Goal: Task Accomplishment & Management: Use online tool/utility

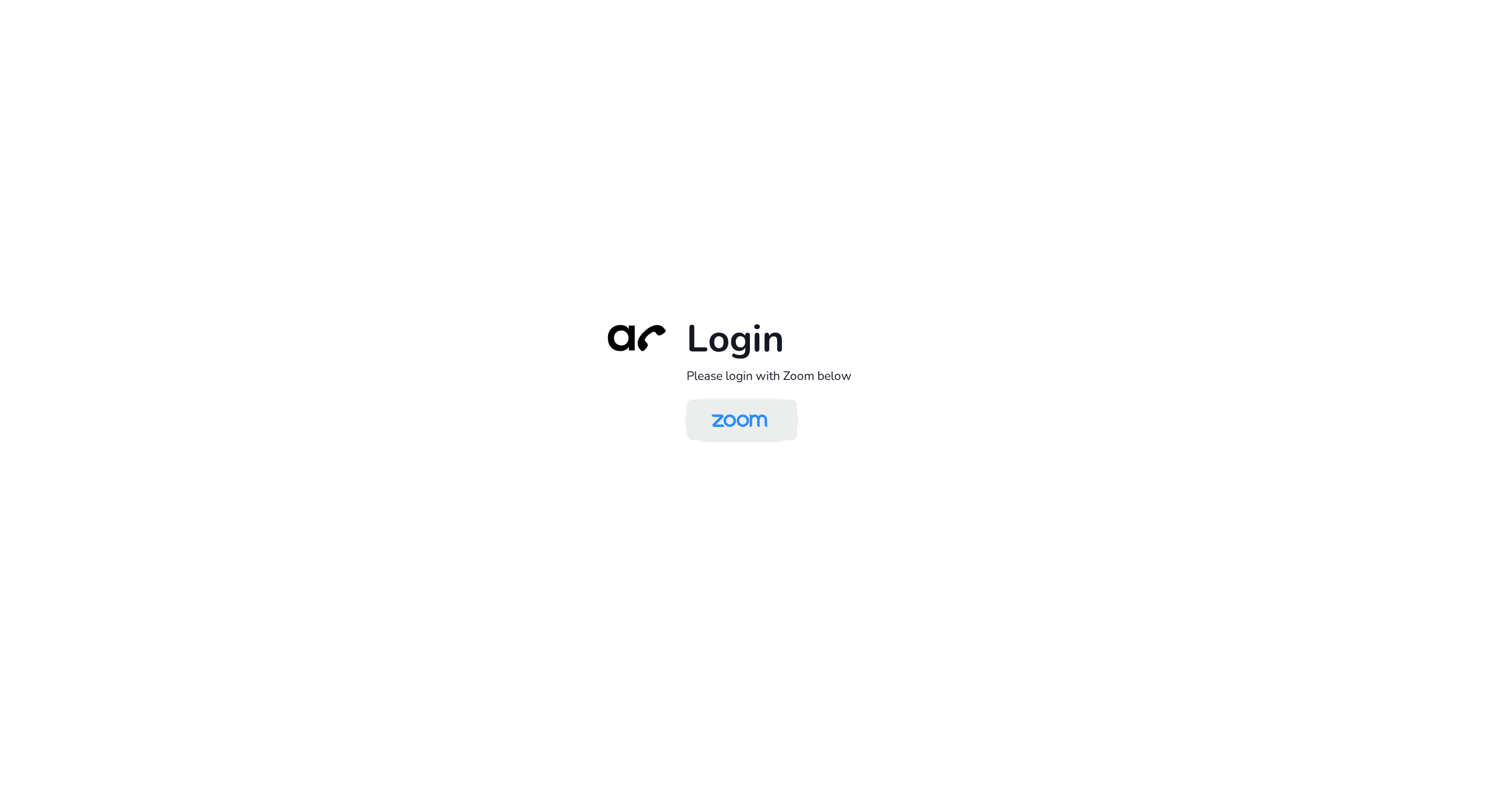
click at [745, 422] on img at bounding box center [740, 421] width 81 height 37
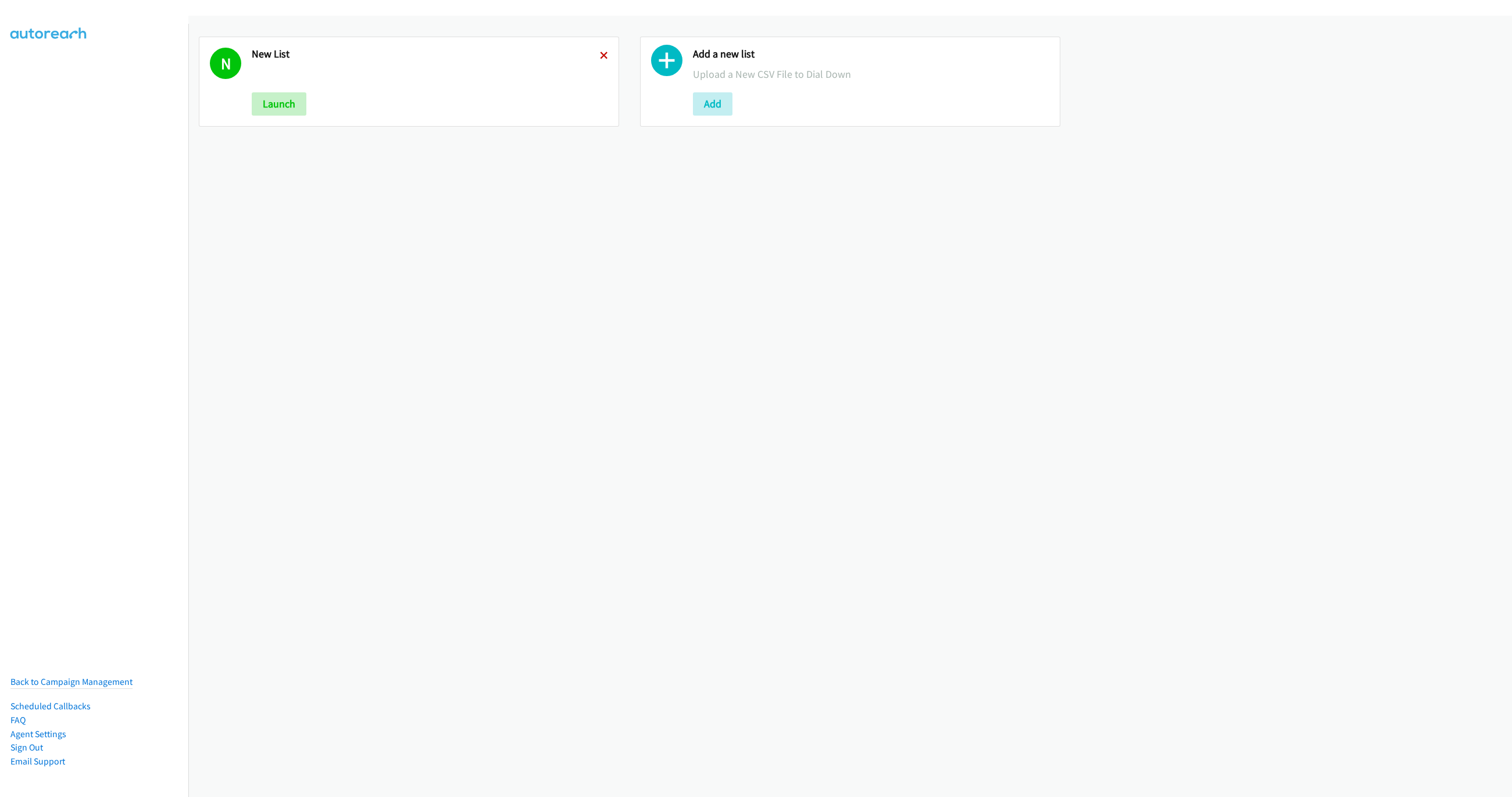
click at [600, 58] on icon at bounding box center [604, 56] width 8 height 8
click at [290, 103] on button "Add" at bounding box center [271, 103] width 40 height 23
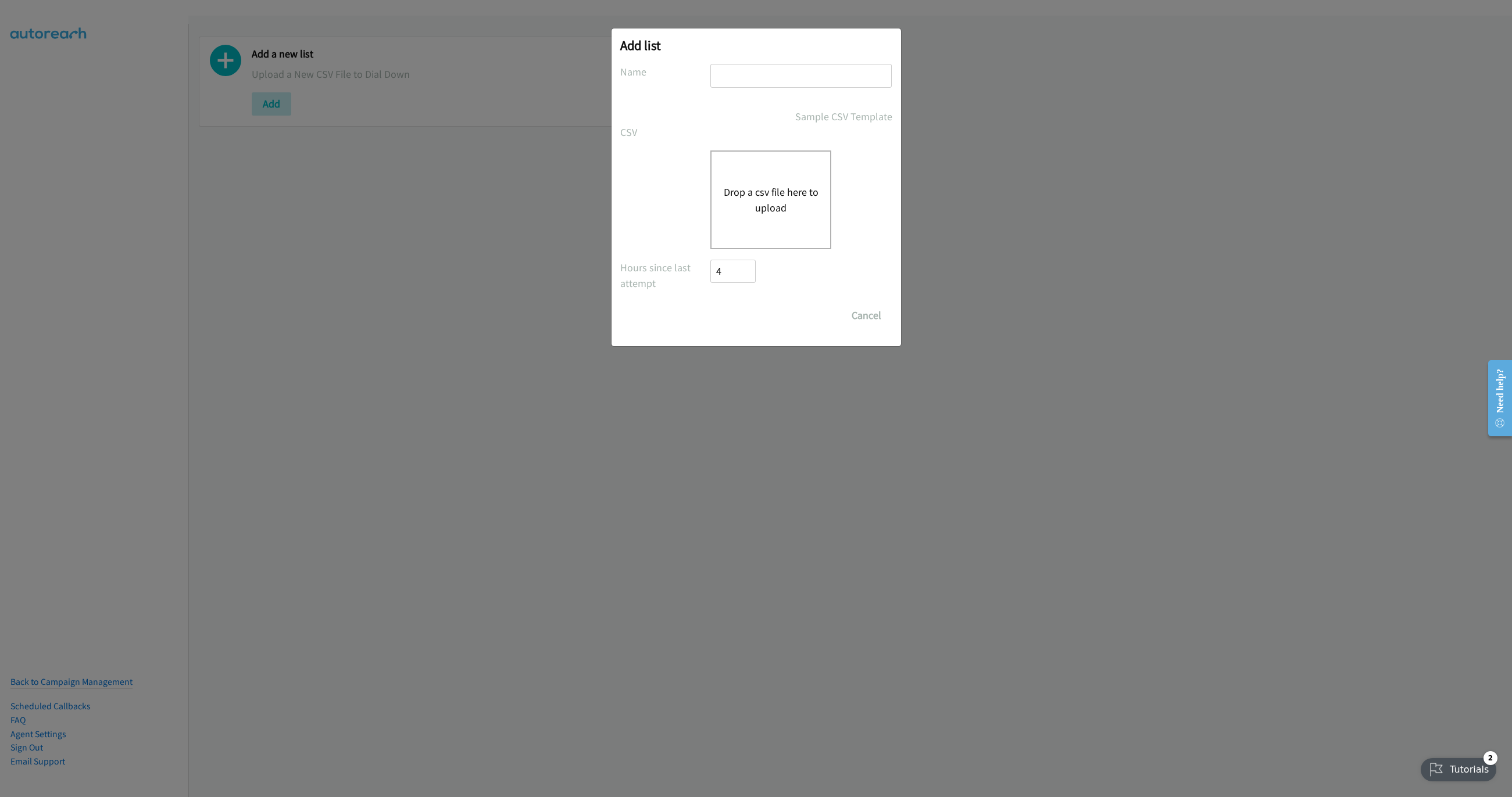
click at [772, 81] on input "text" at bounding box center [801, 76] width 181 height 24
type input "LIST"
click at [772, 210] on button "Drop a csv file here to upload" at bounding box center [770, 199] width 95 height 31
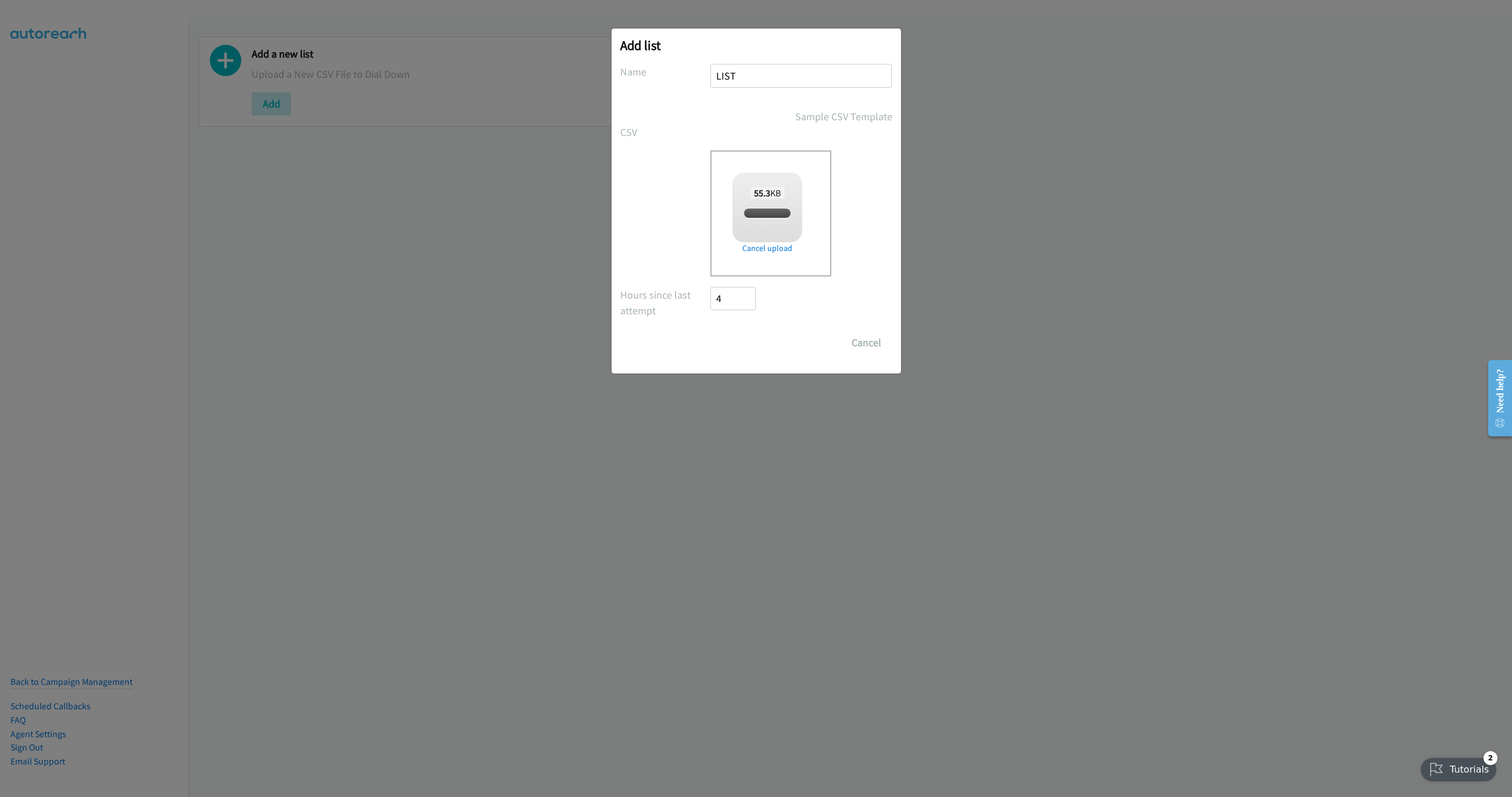
checkbox input "true"
drag, startPoint x: 733, startPoint y: 328, endPoint x: 736, endPoint y: 344, distance: 16.3
click at [733, 330] on form "No phone fields were returned for that Report or List View Please upload a csv …" at bounding box center [756, 209] width 272 height 290
click at [736, 344] on input "Save List" at bounding box center [742, 342] width 61 height 23
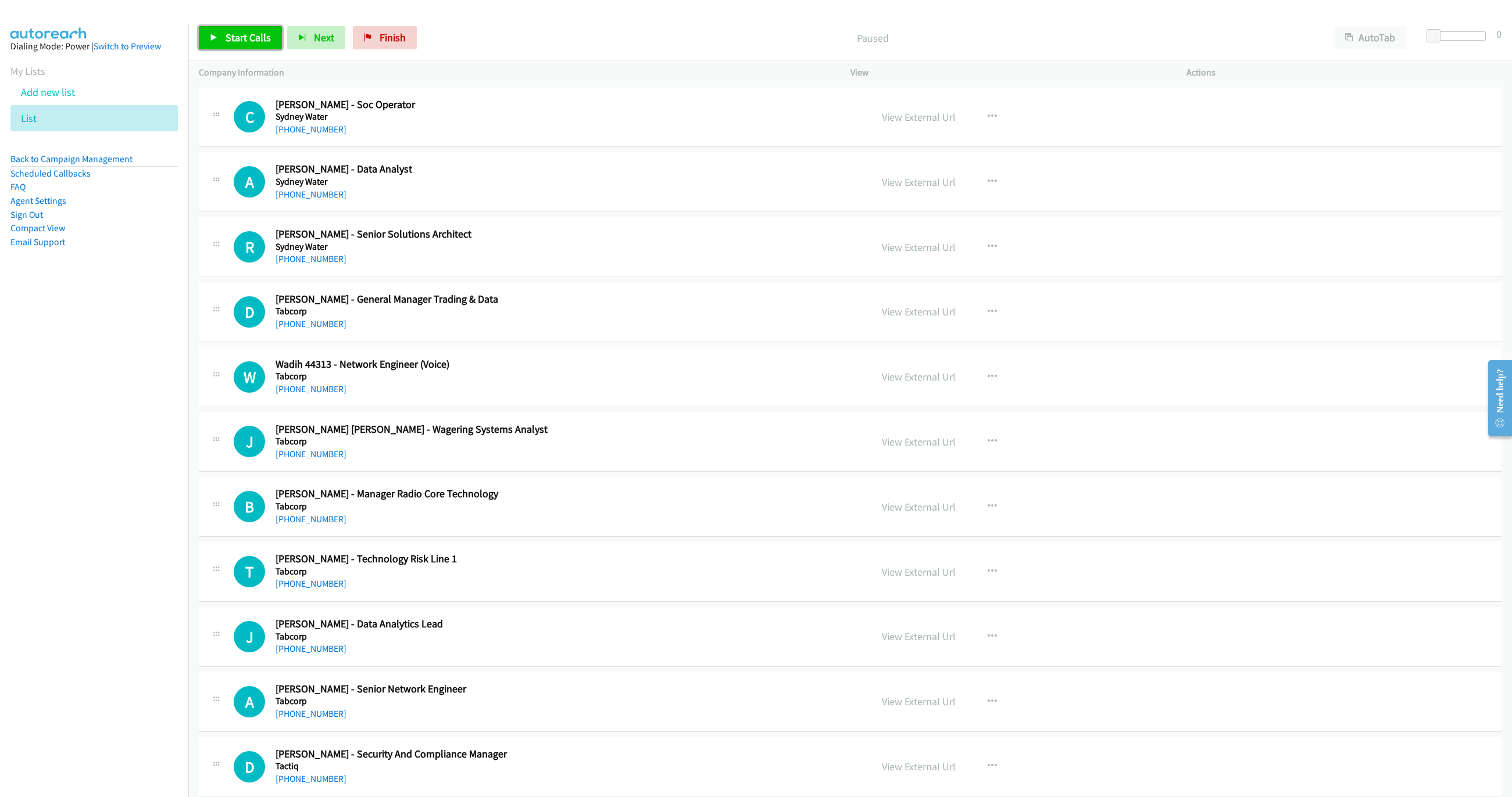
click at [241, 32] on span "Start Calls" at bounding box center [248, 37] width 45 height 13
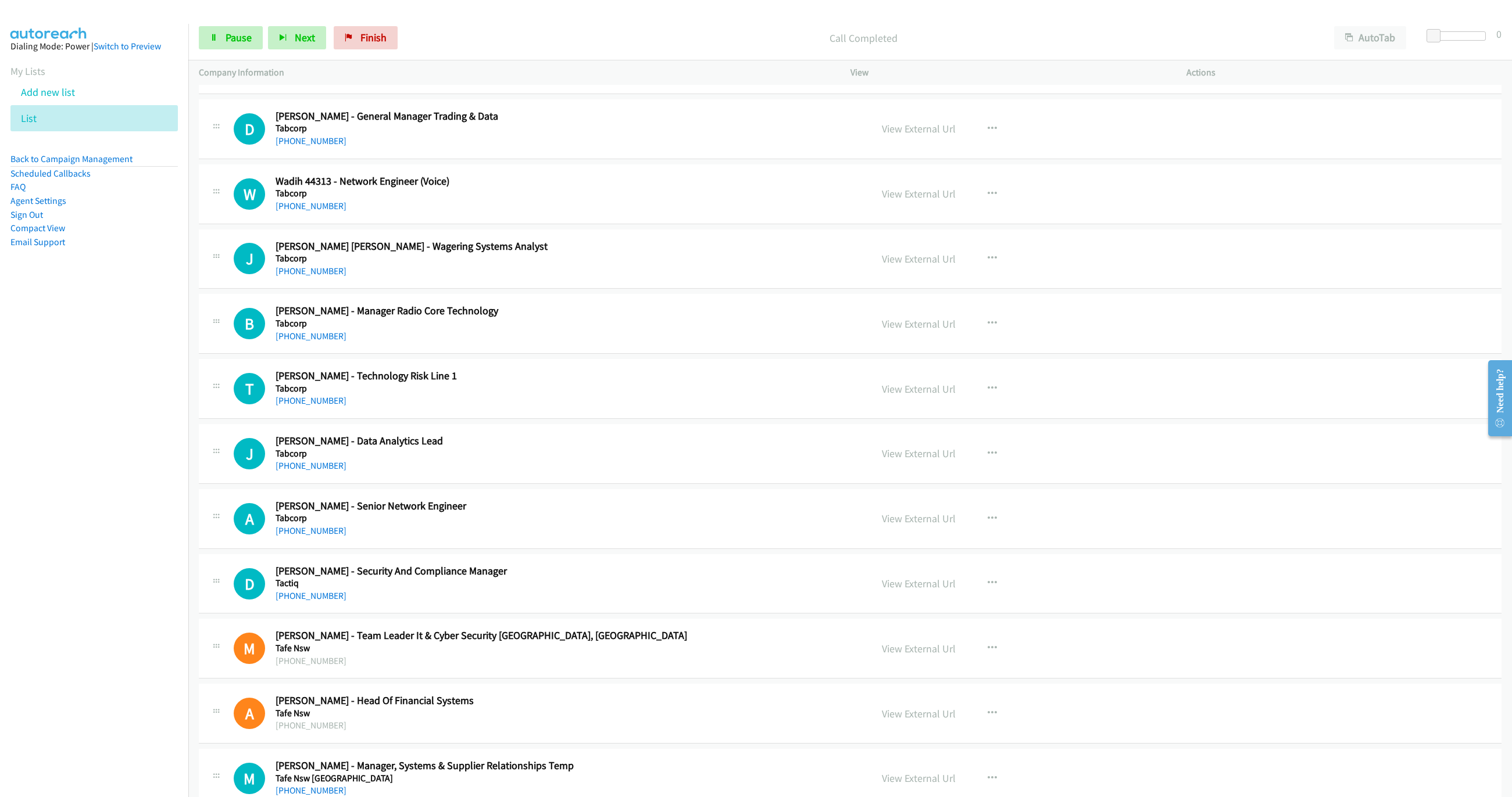
scroll to position [174, 0]
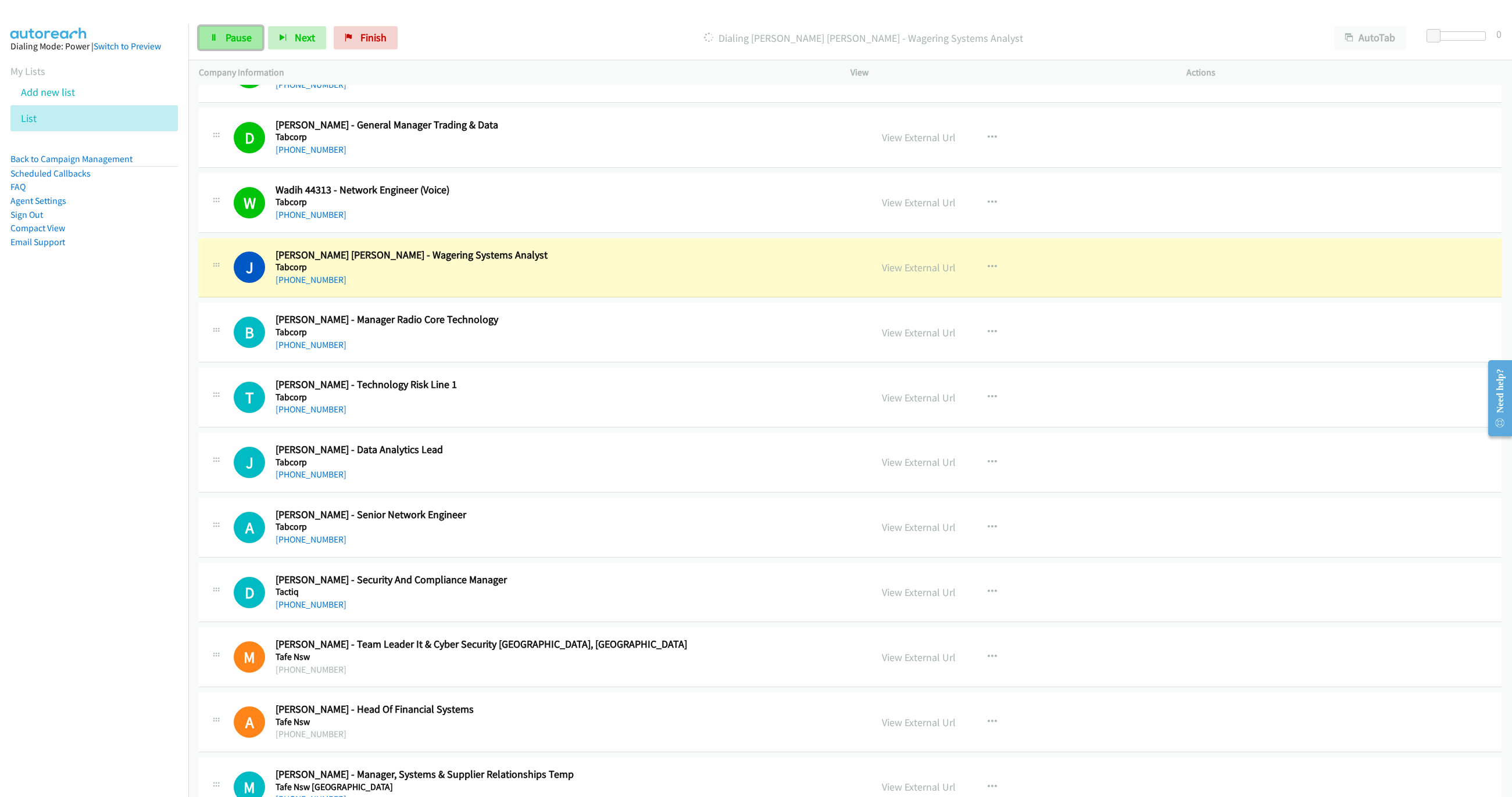
click at [224, 37] on link "Pause" at bounding box center [231, 37] width 64 height 23
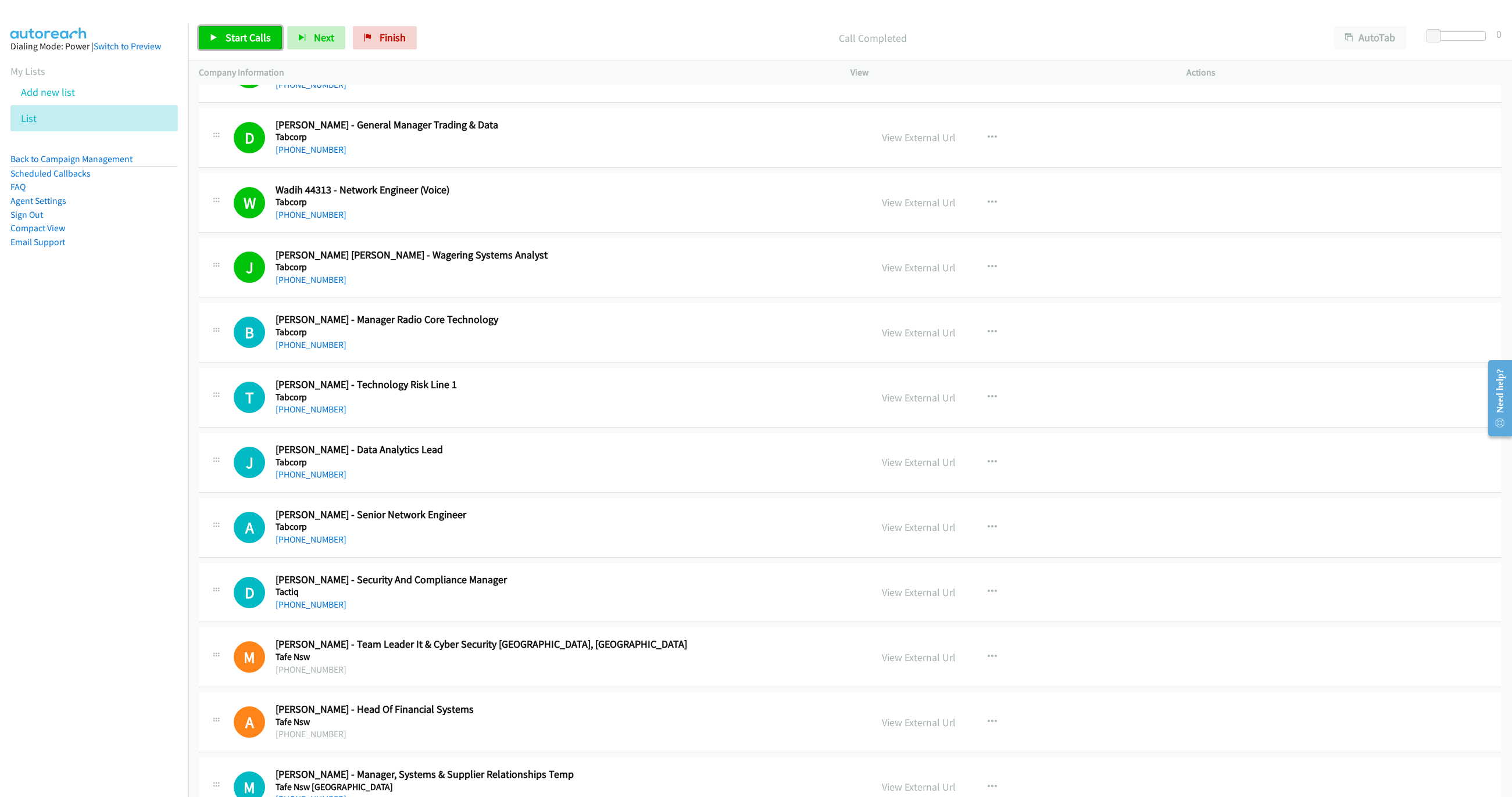
click at [260, 42] on span "Start Calls" at bounding box center [248, 37] width 45 height 13
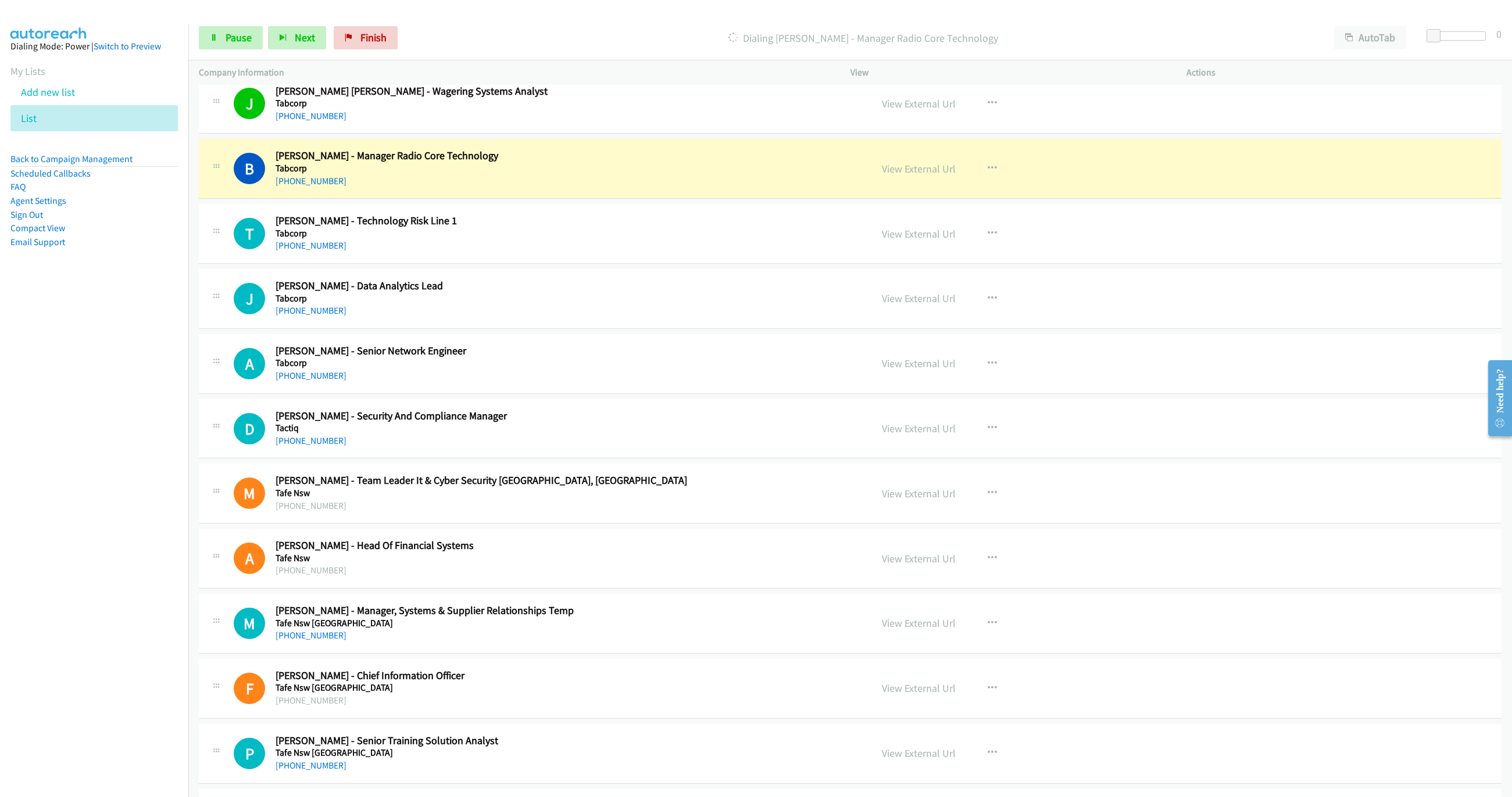
scroll to position [349, 0]
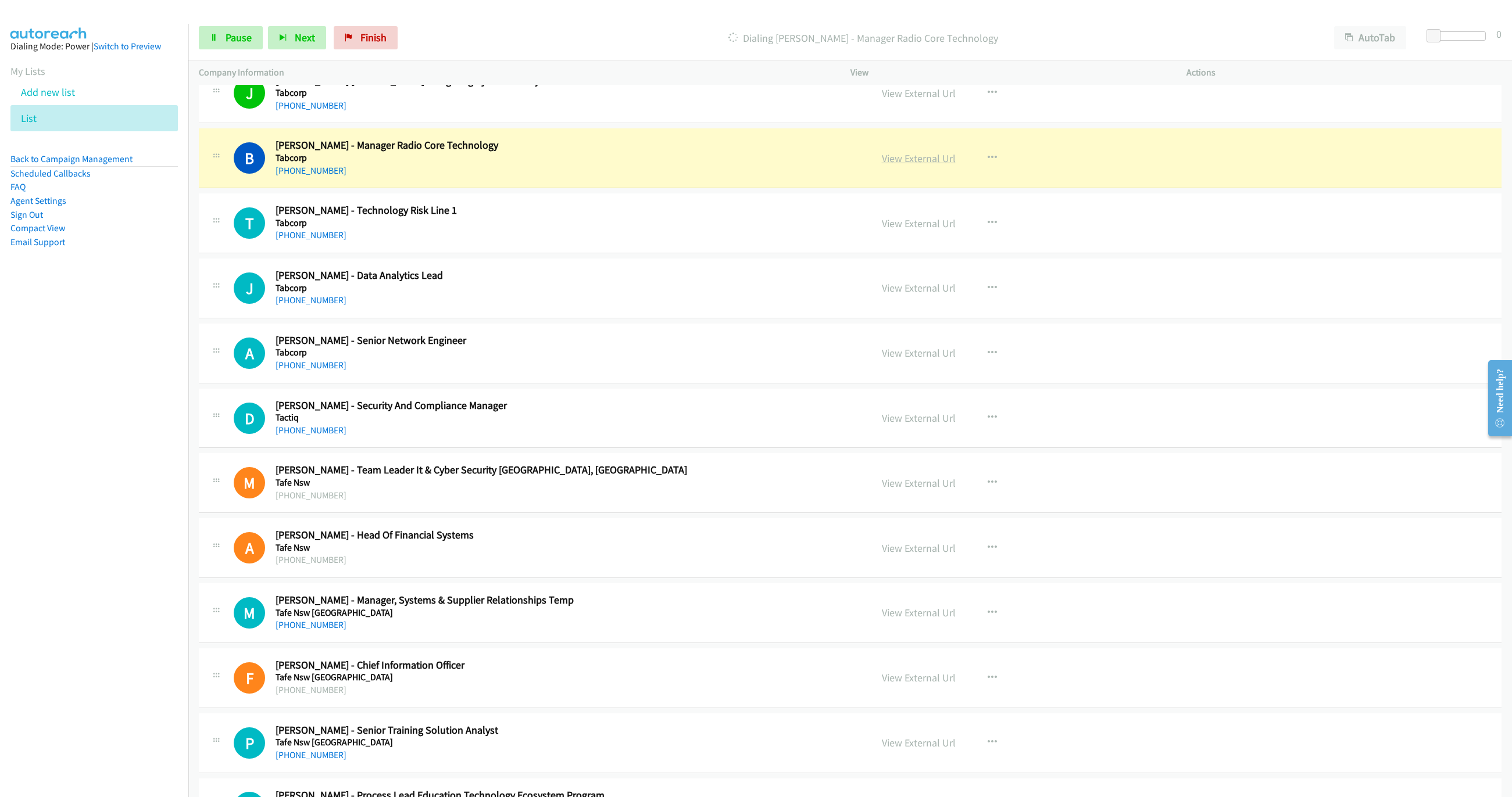
click at [888, 158] on link "View External Url" at bounding box center [919, 158] width 74 height 13
click at [213, 46] on link "Pause" at bounding box center [231, 37] width 64 height 23
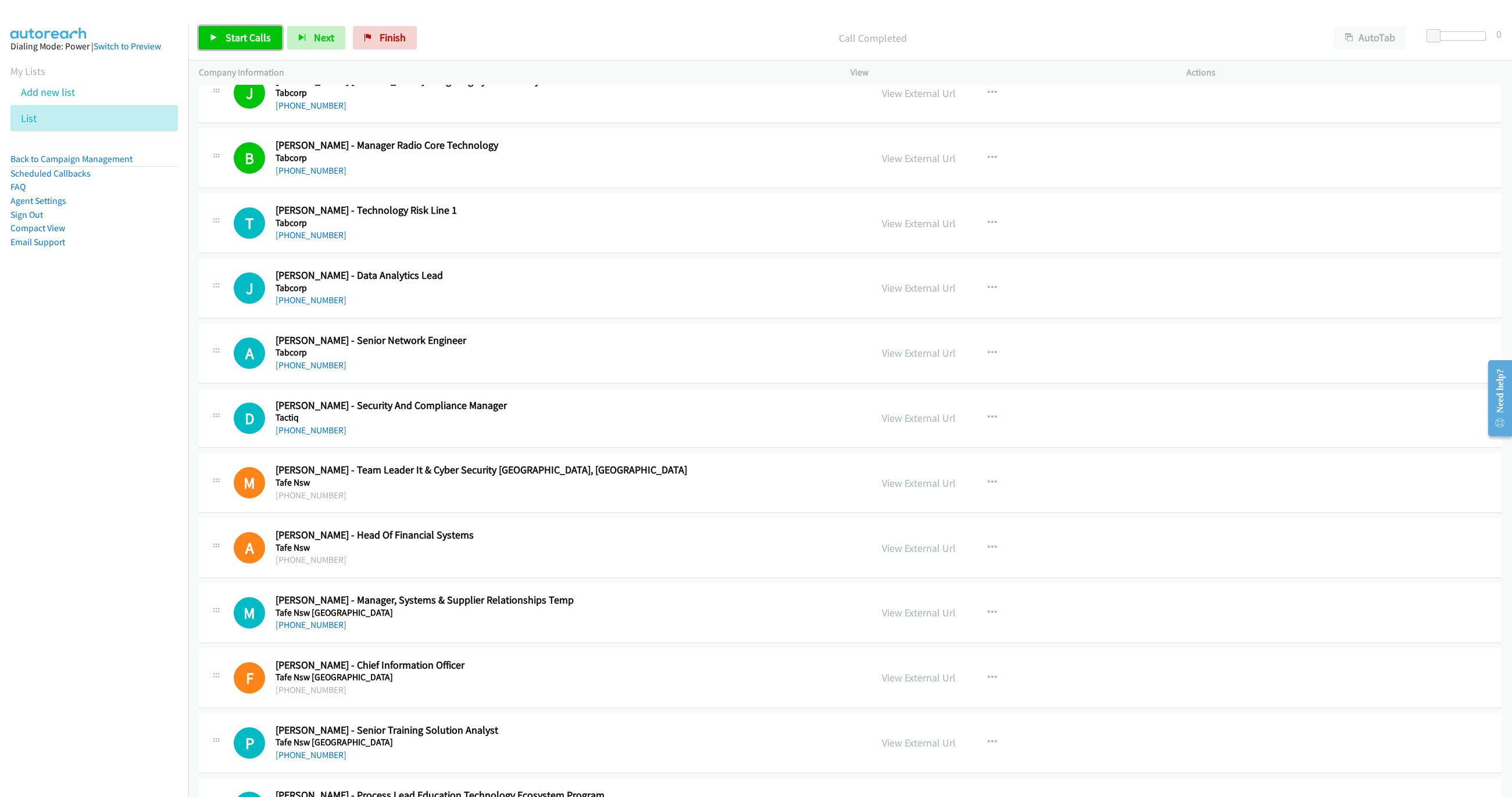
click at [219, 37] on link "Start Calls" at bounding box center [240, 37] width 83 height 23
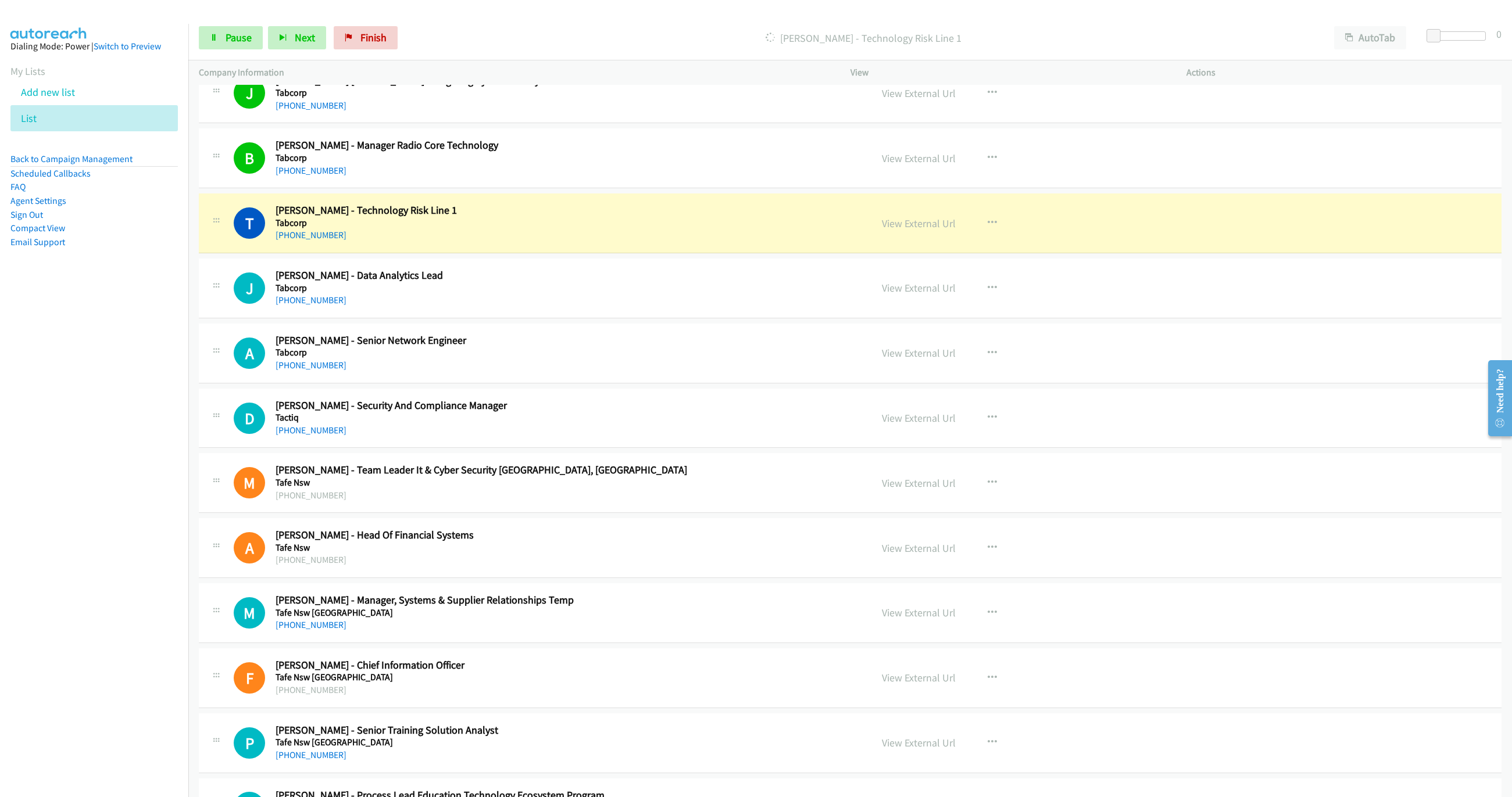
drag, startPoint x: 751, startPoint y: 226, endPoint x: 977, endPoint y: 229, distance: 226.0
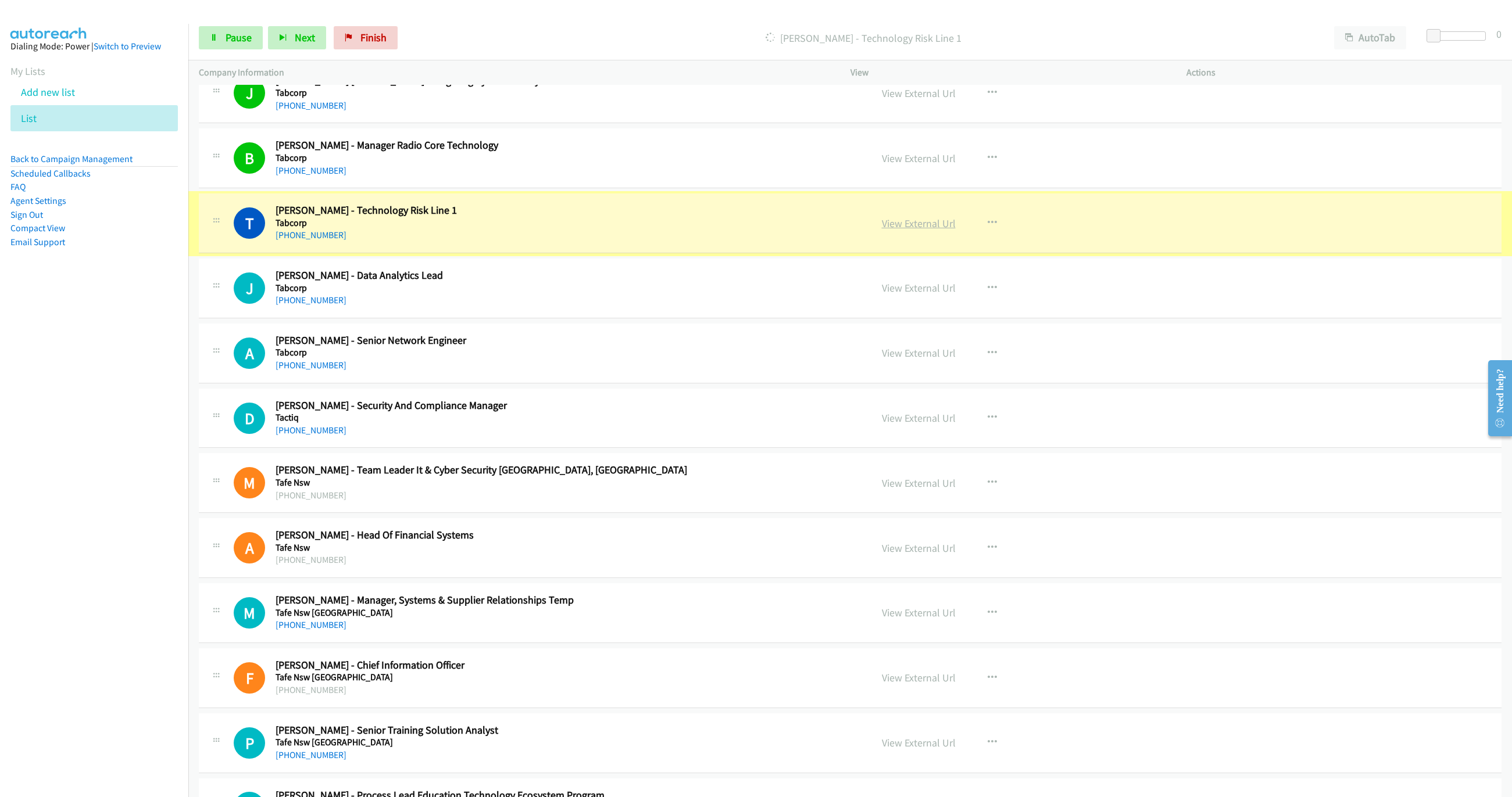
click at [929, 224] on link "View External Url" at bounding box center [919, 223] width 74 height 13
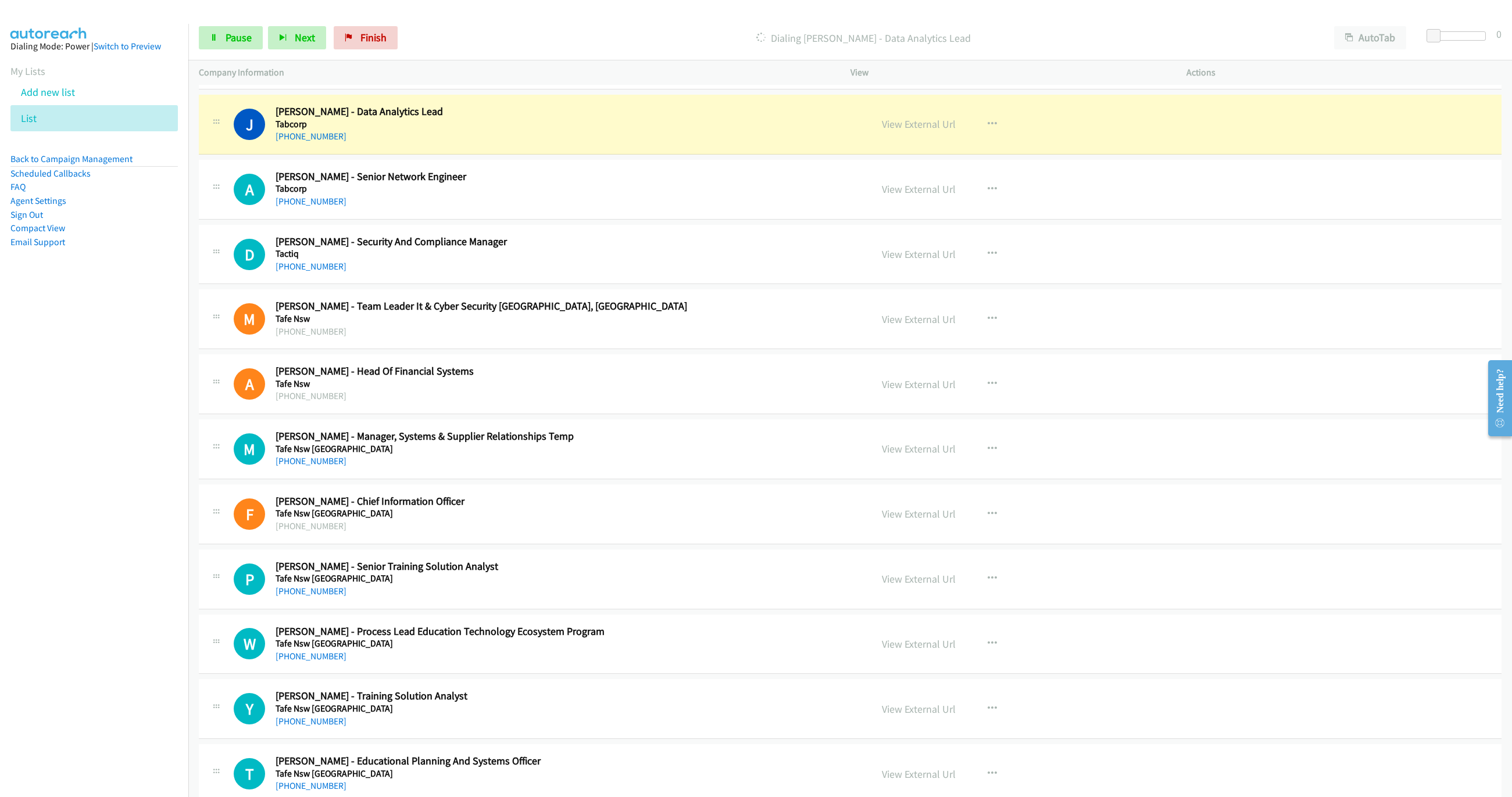
scroll to position [523, 0]
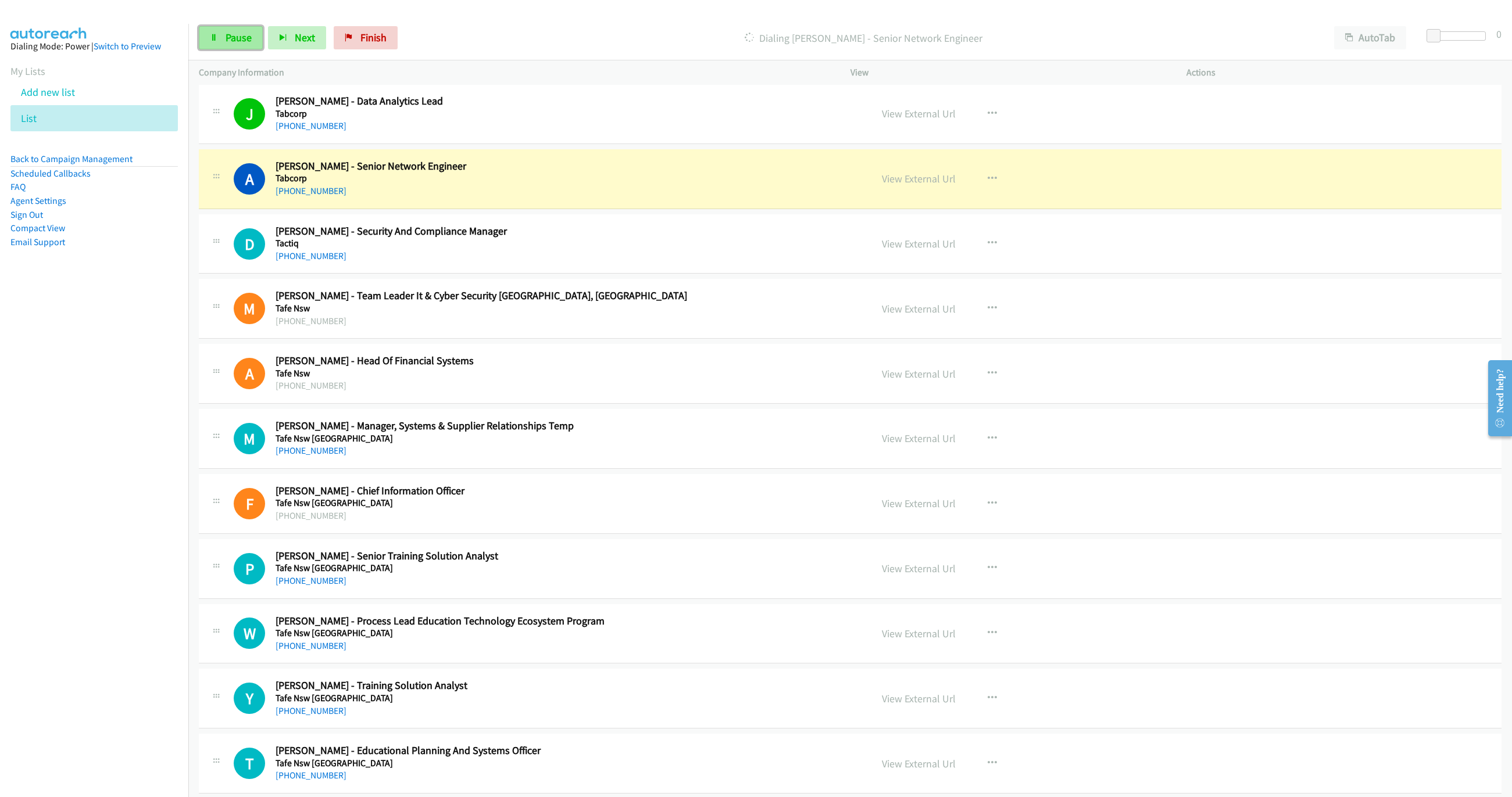
click at [237, 37] on span "Pause" at bounding box center [239, 37] width 26 height 13
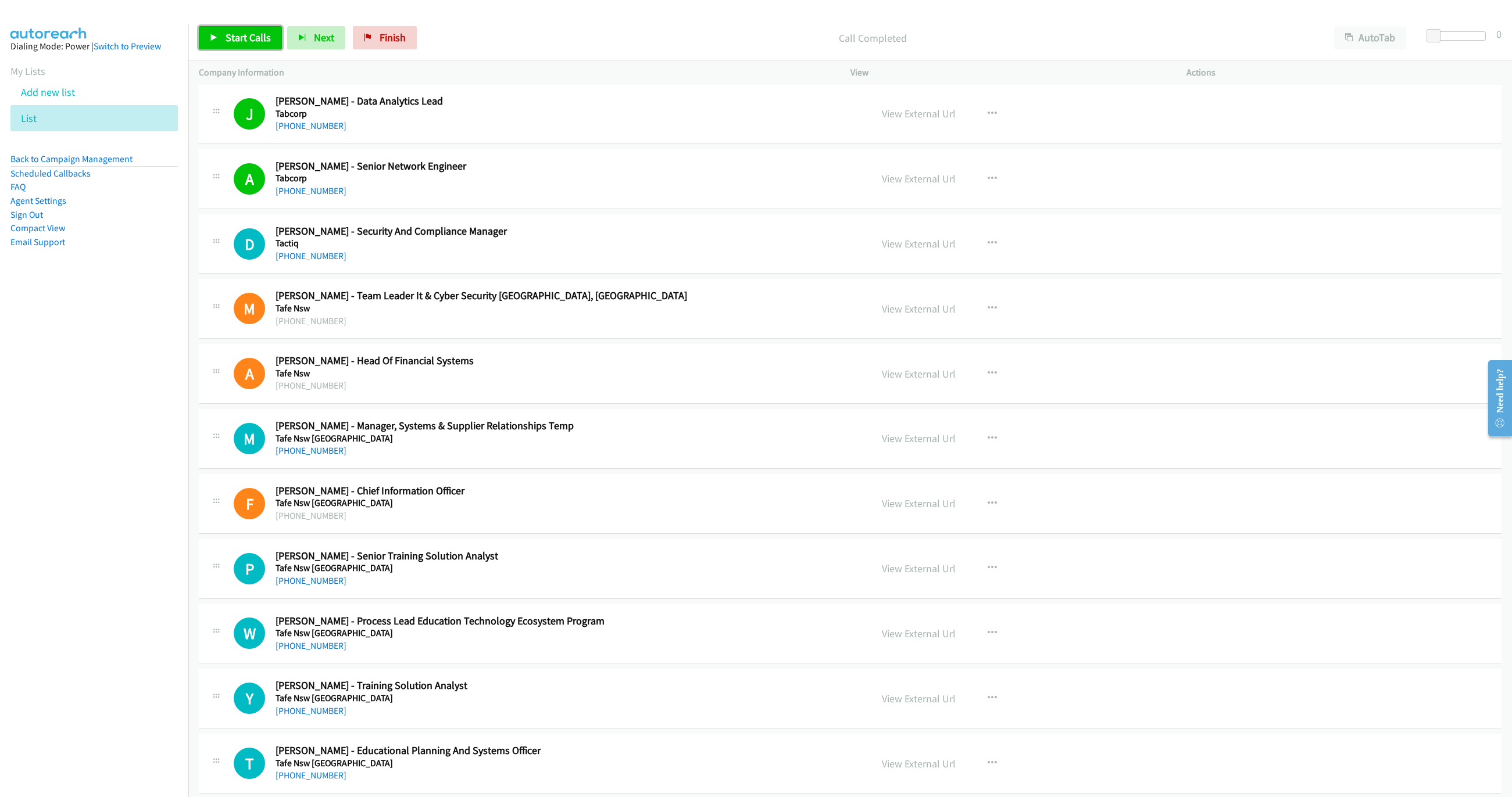
click at [255, 30] on link "Start Calls" at bounding box center [240, 37] width 83 height 23
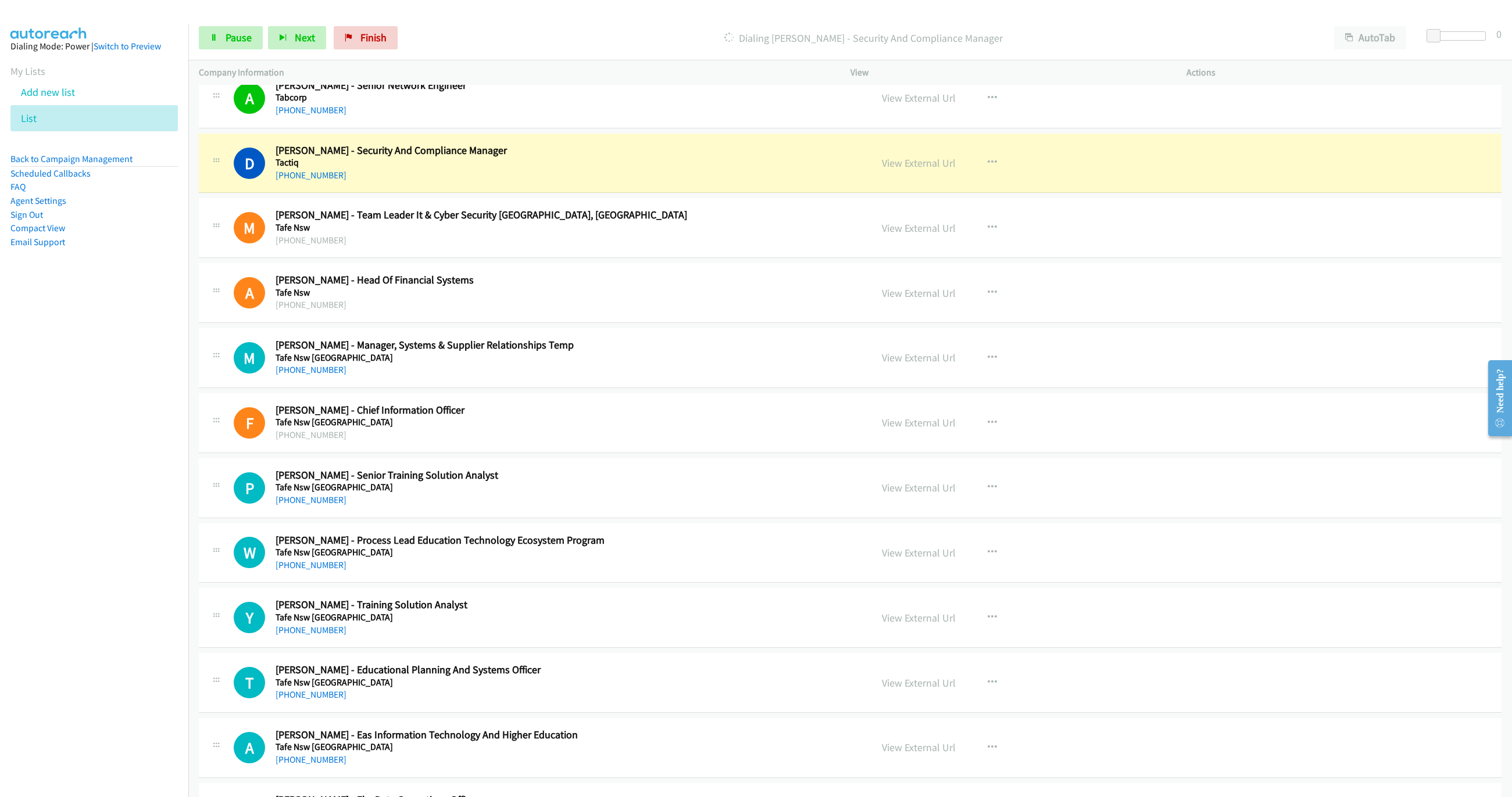
scroll to position [610, 0]
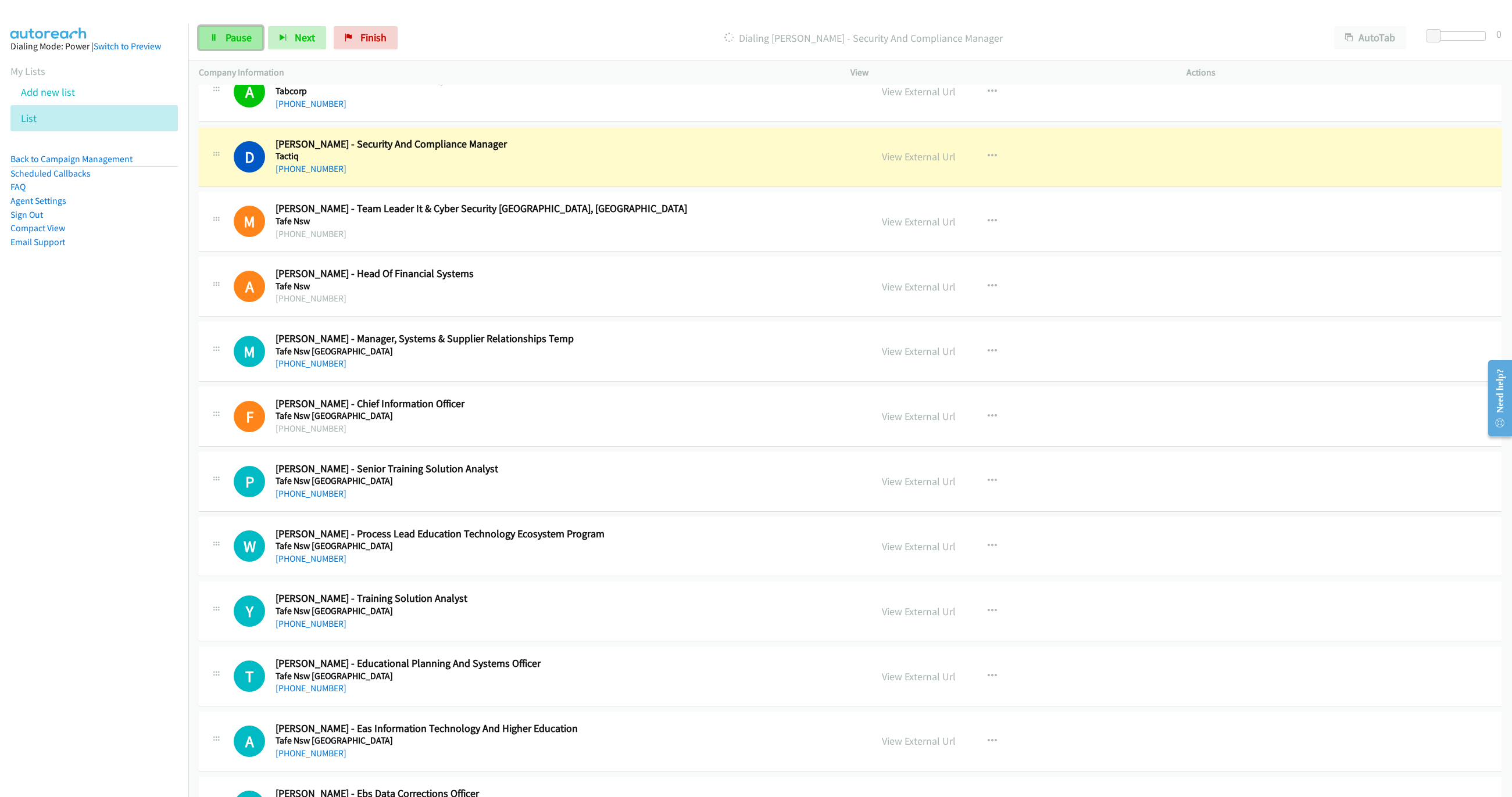
click at [242, 45] on link "Pause" at bounding box center [231, 37] width 64 height 23
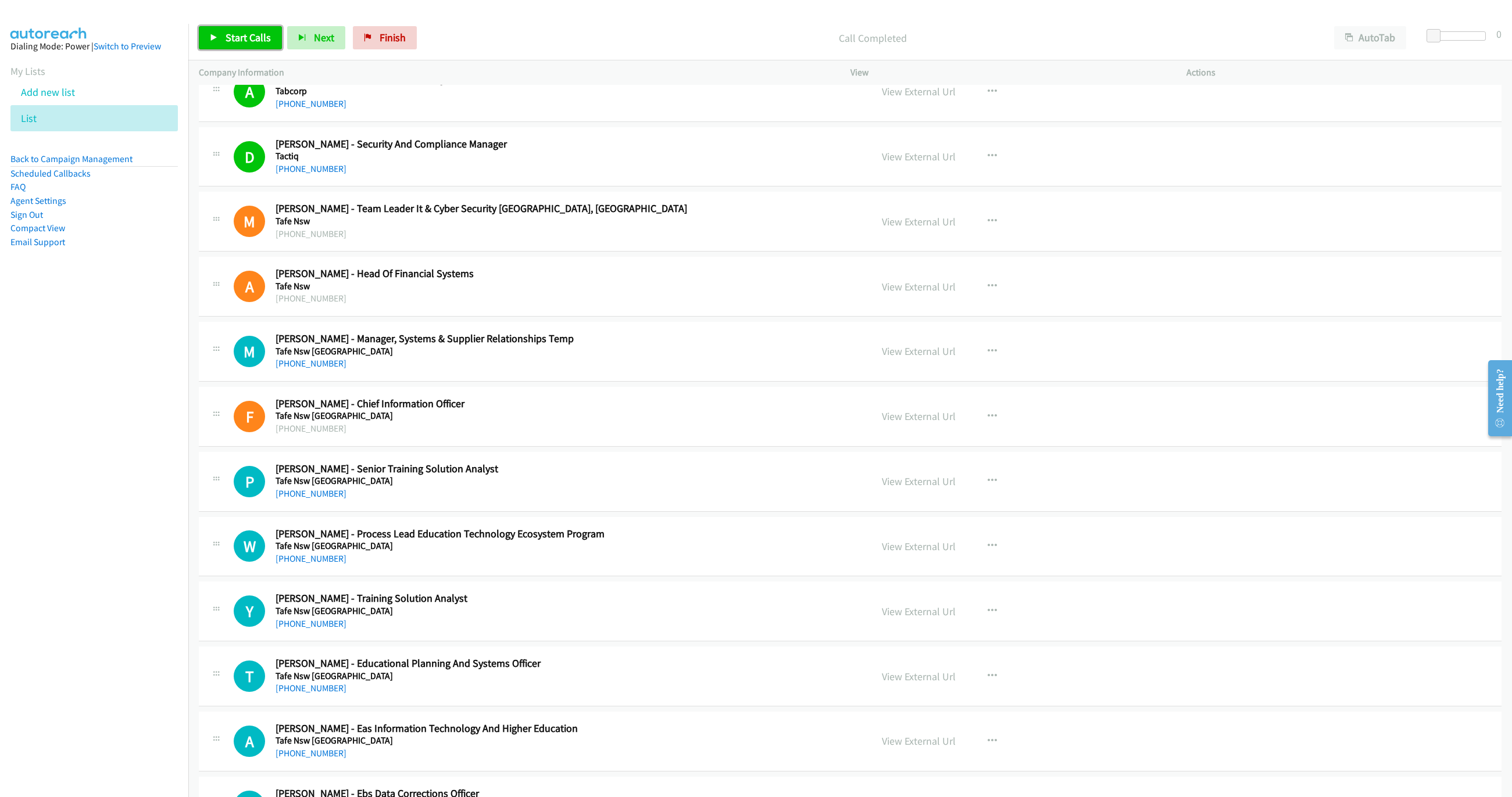
click at [212, 44] on link "Start Calls" at bounding box center [240, 37] width 83 height 23
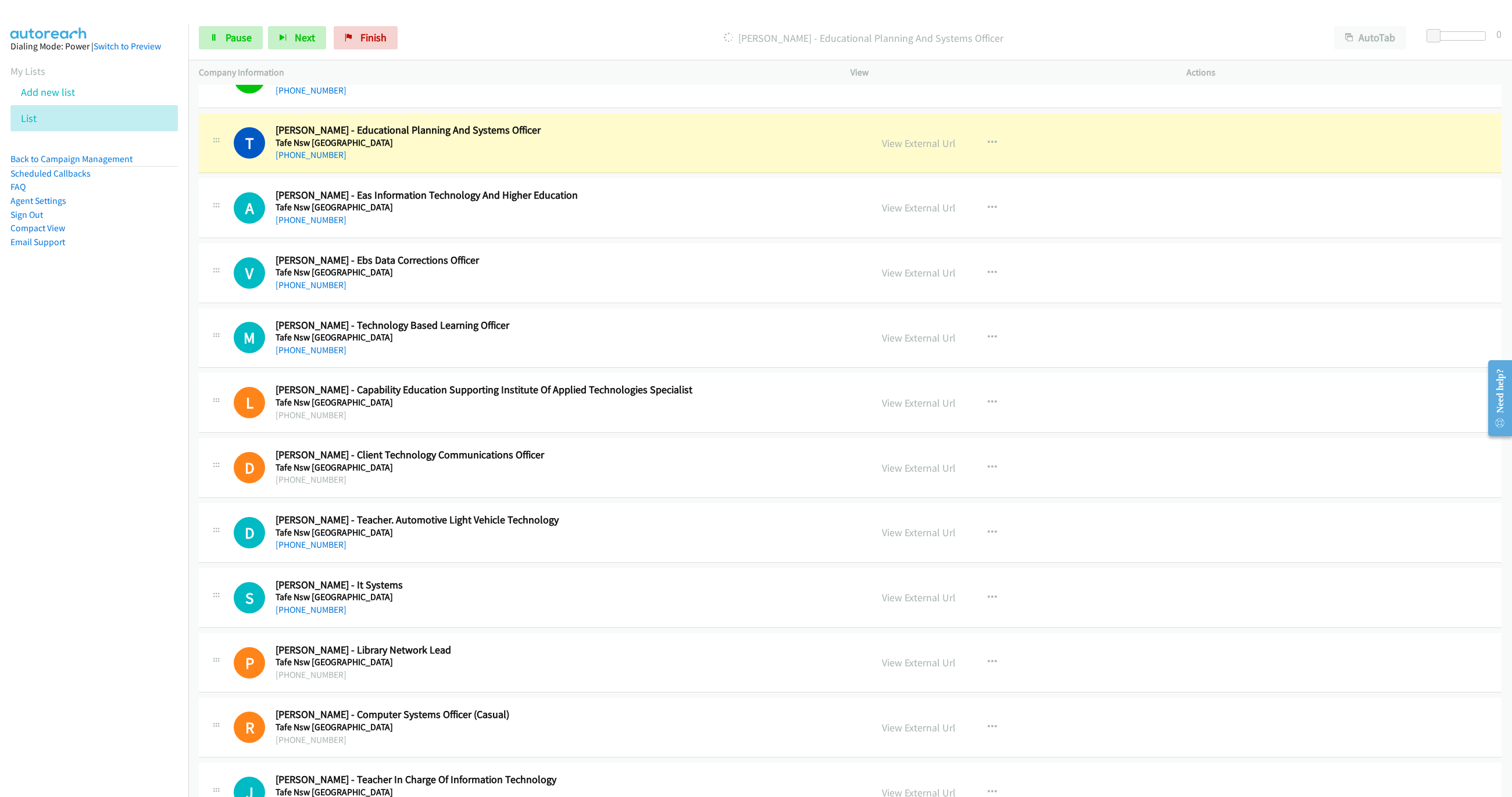
scroll to position [1133, 0]
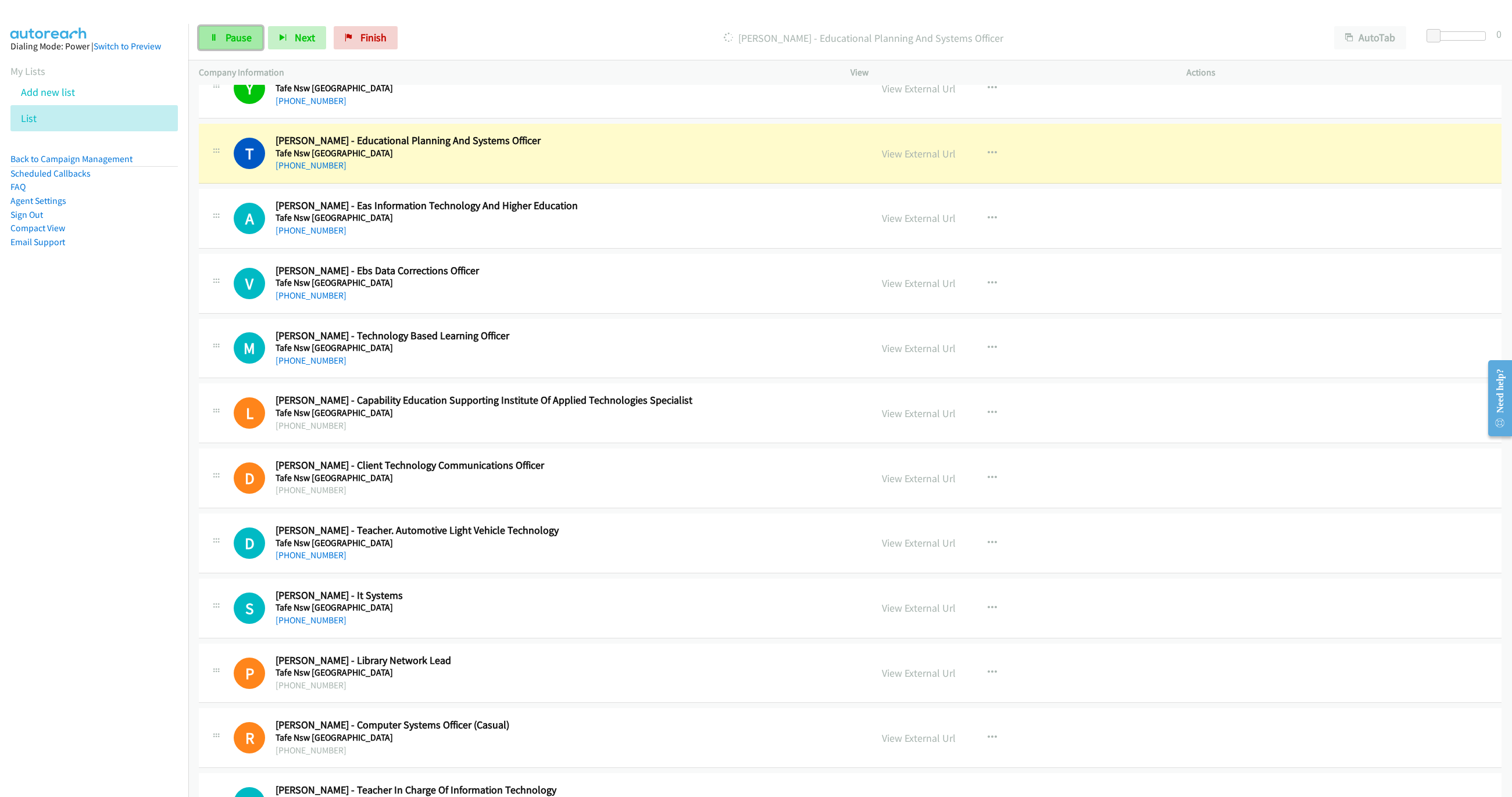
click at [217, 35] on icon at bounding box center [214, 38] width 8 height 8
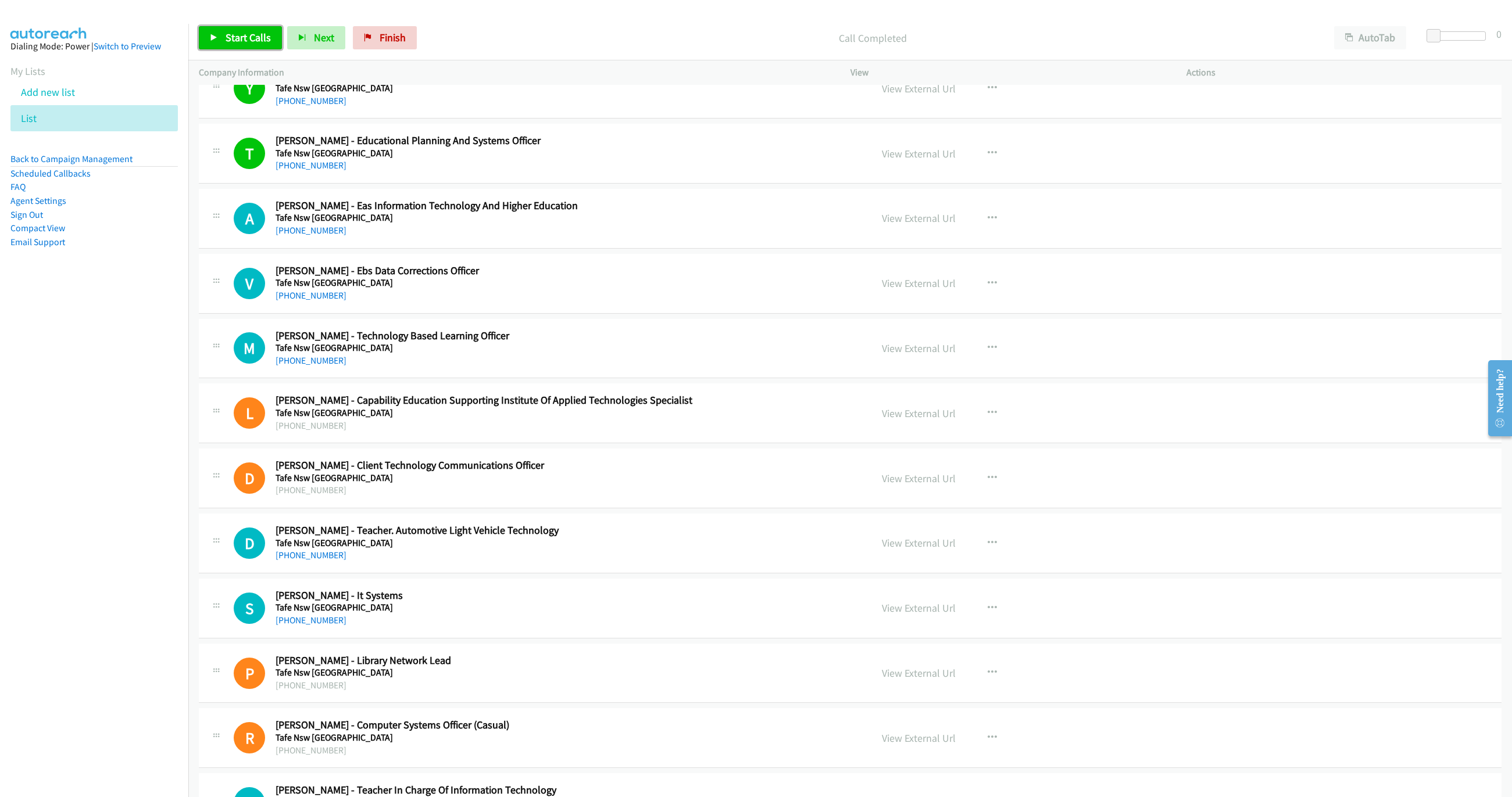
click at [210, 42] on link "Start Calls" at bounding box center [240, 37] width 83 height 23
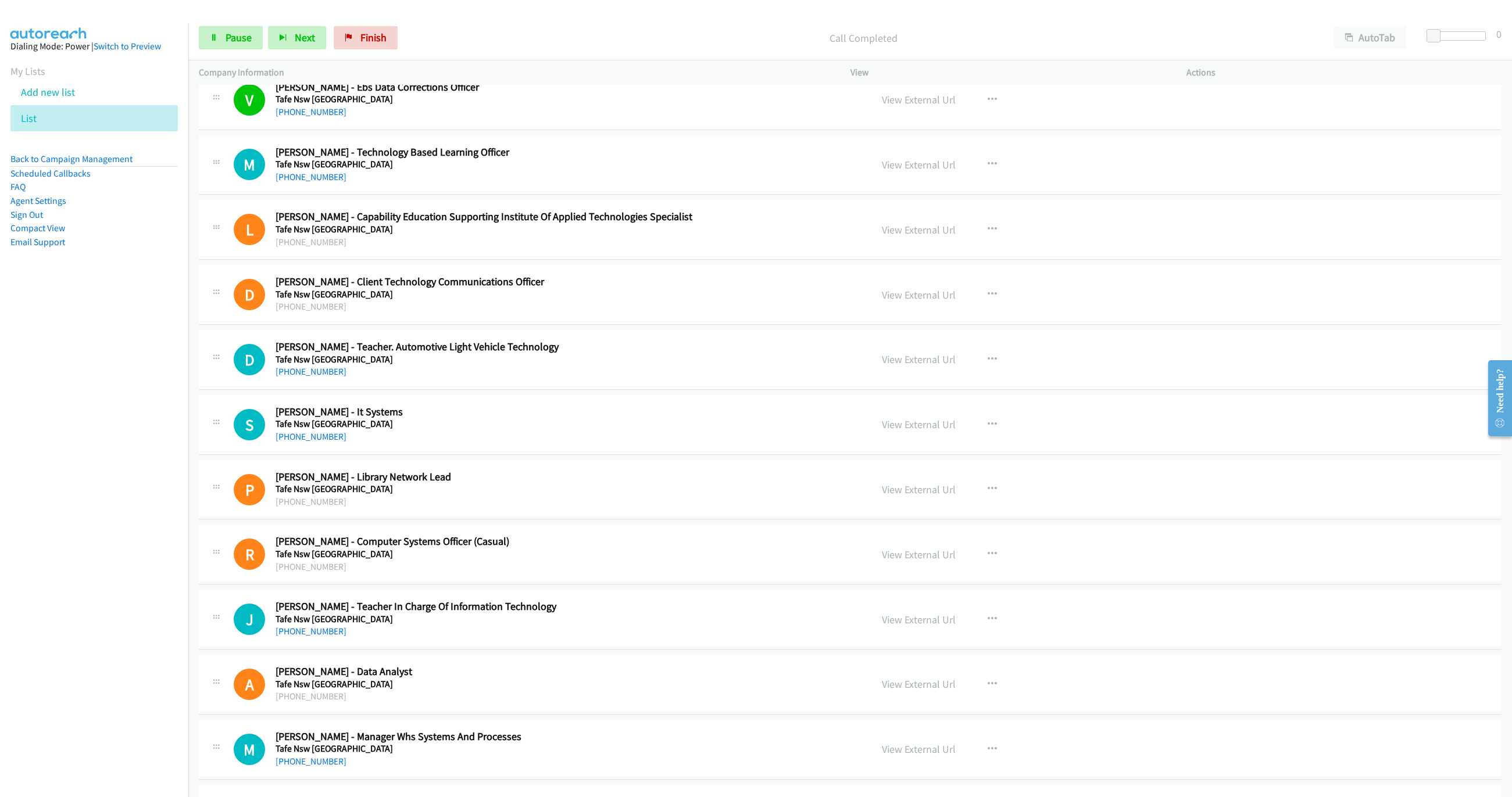
scroll to position [1307, 0]
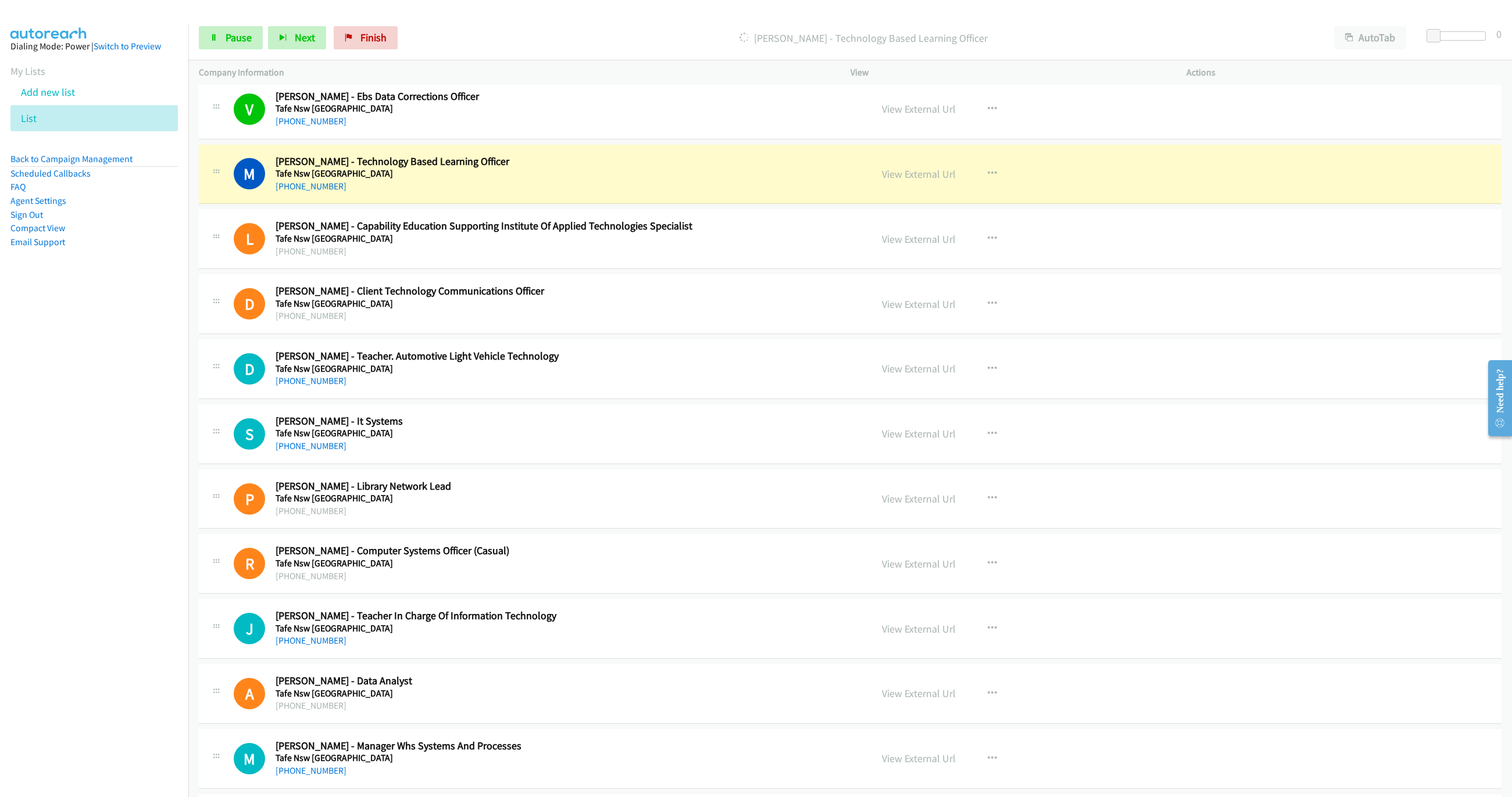
click at [147, 536] on nav "Dialing Mode: Power | Switch to Preview My Lists Add new list List Back to Camp…" at bounding box center [94, 422] width 189 height 797
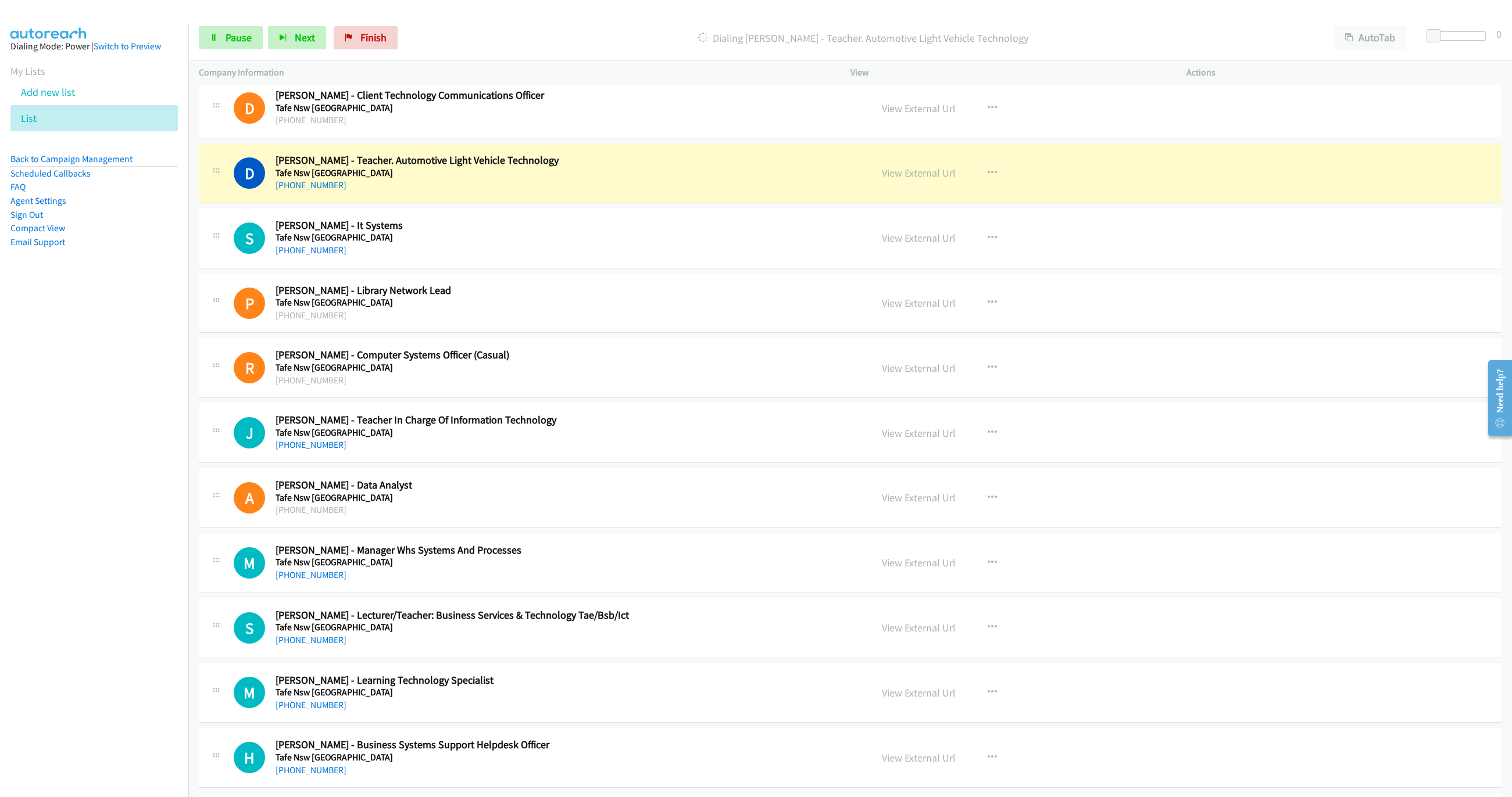
scroll to position [1516, 0]
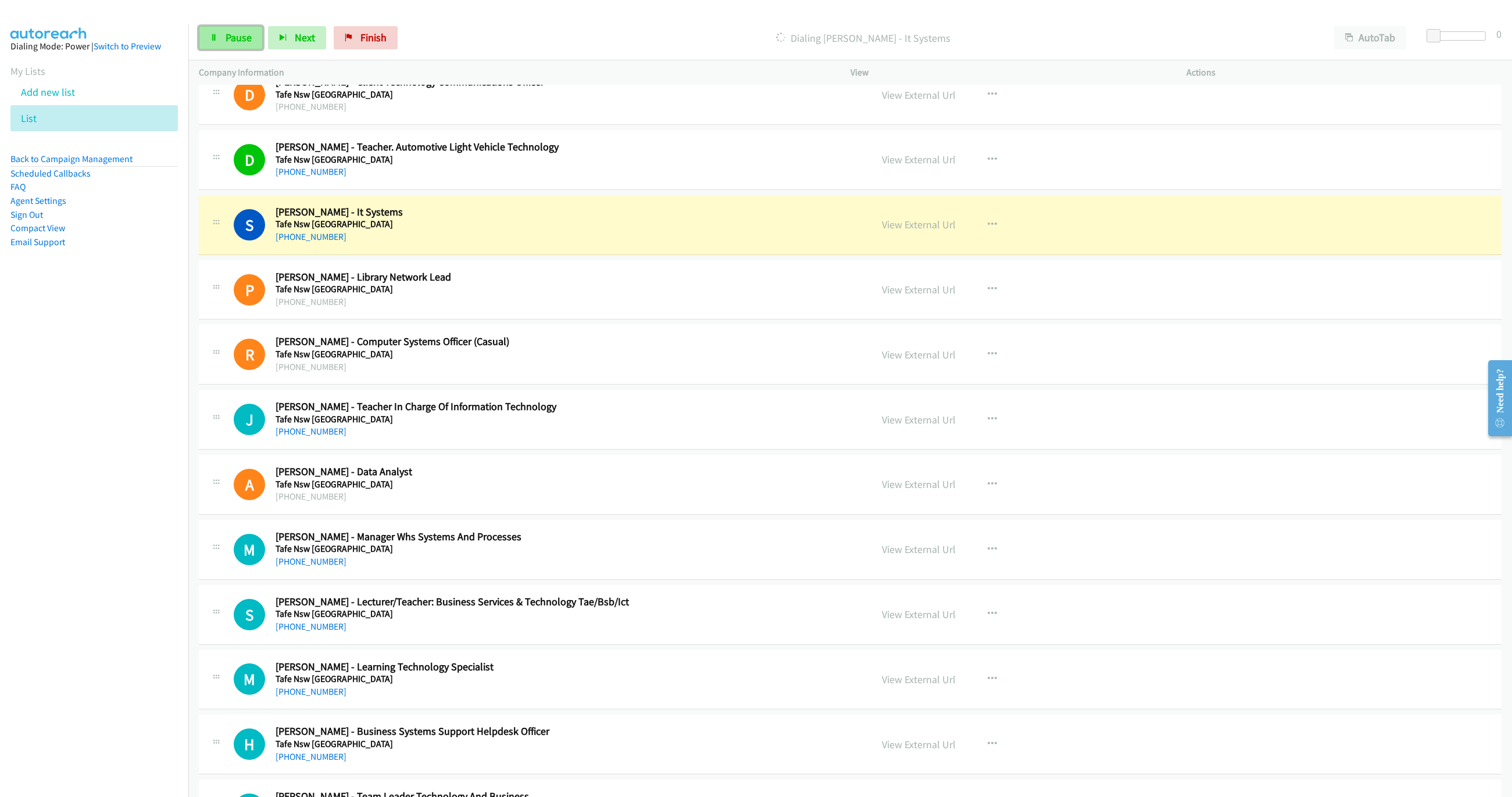
click at [250, 44] on link "Pause" at bounding box center [231, 37] width 64 height 23
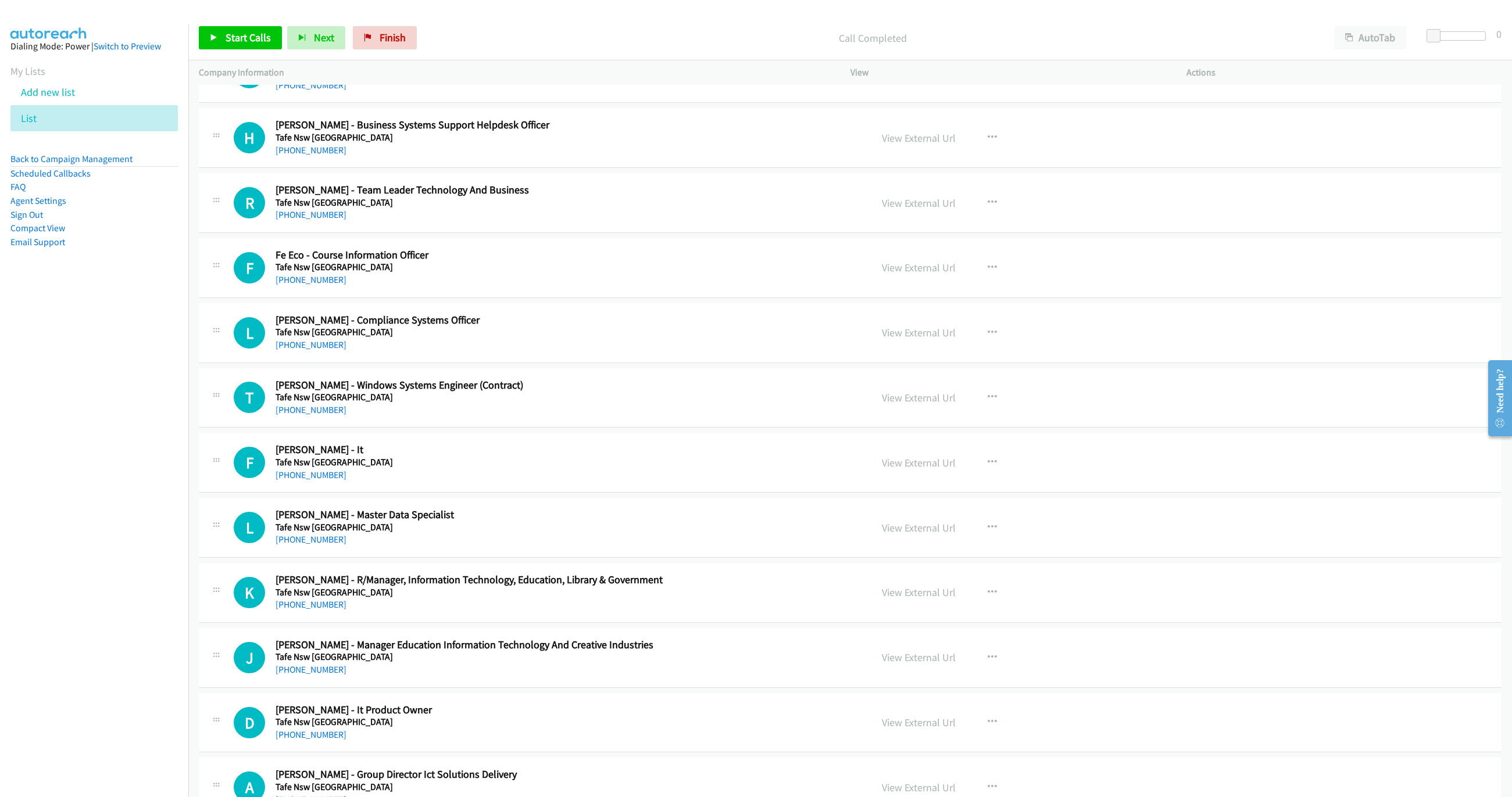
scroll to position [2126, 0]
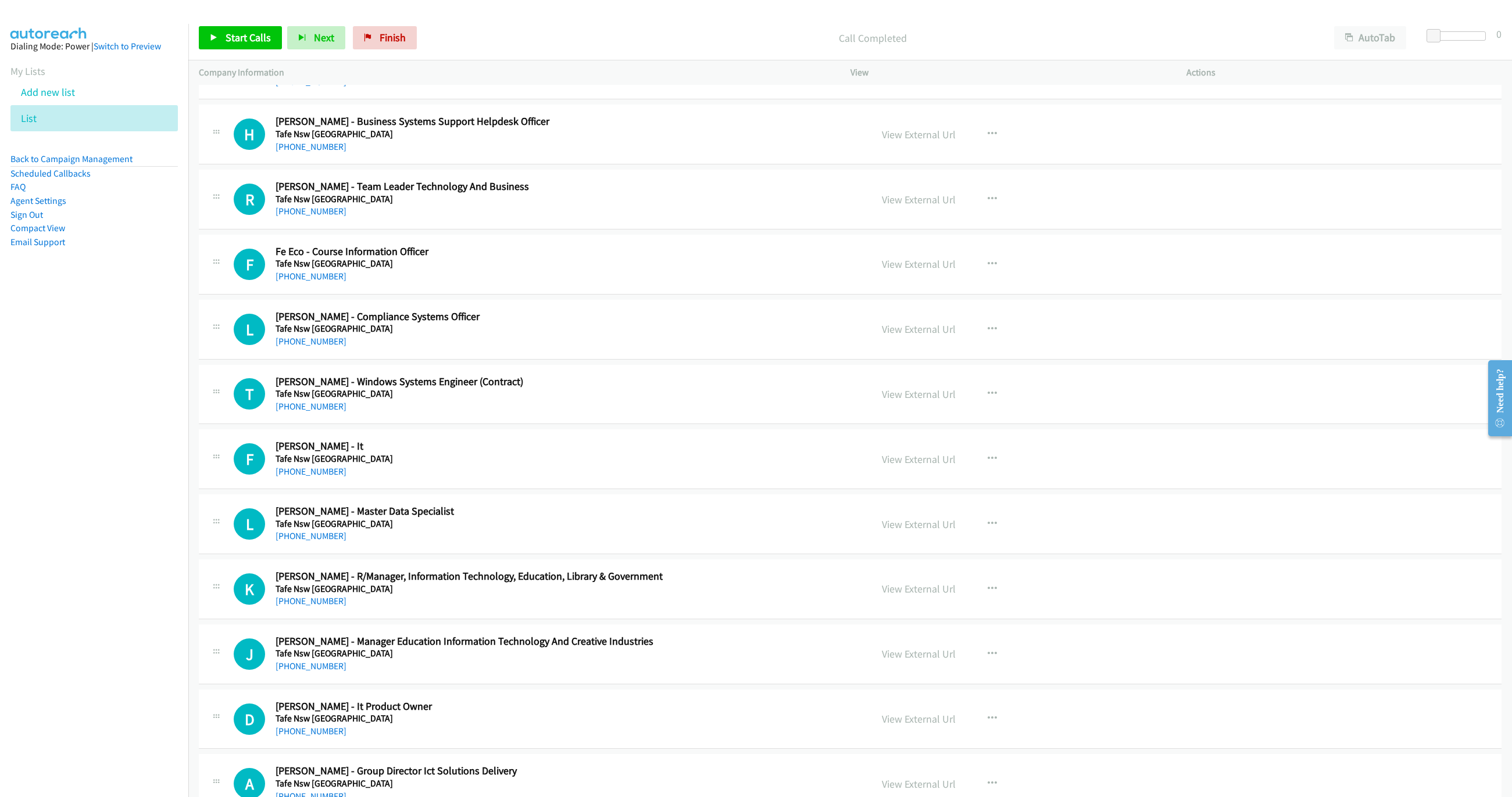
click at [699, 324] on h2 "Lynette Howle - Compliance Systems Officer" at bounding box center [565, 317] width 579 height 13
click at [990, 332] on button "button" at bounding box center [992, 329] width 31 height 23
click at [915, 415] on link "Start Calls Here" at bounding box center [930, 405] width 155 height 23
click at [248, 42] on span "Start Calls" at bounding box center [248, 37] width 45 height 13
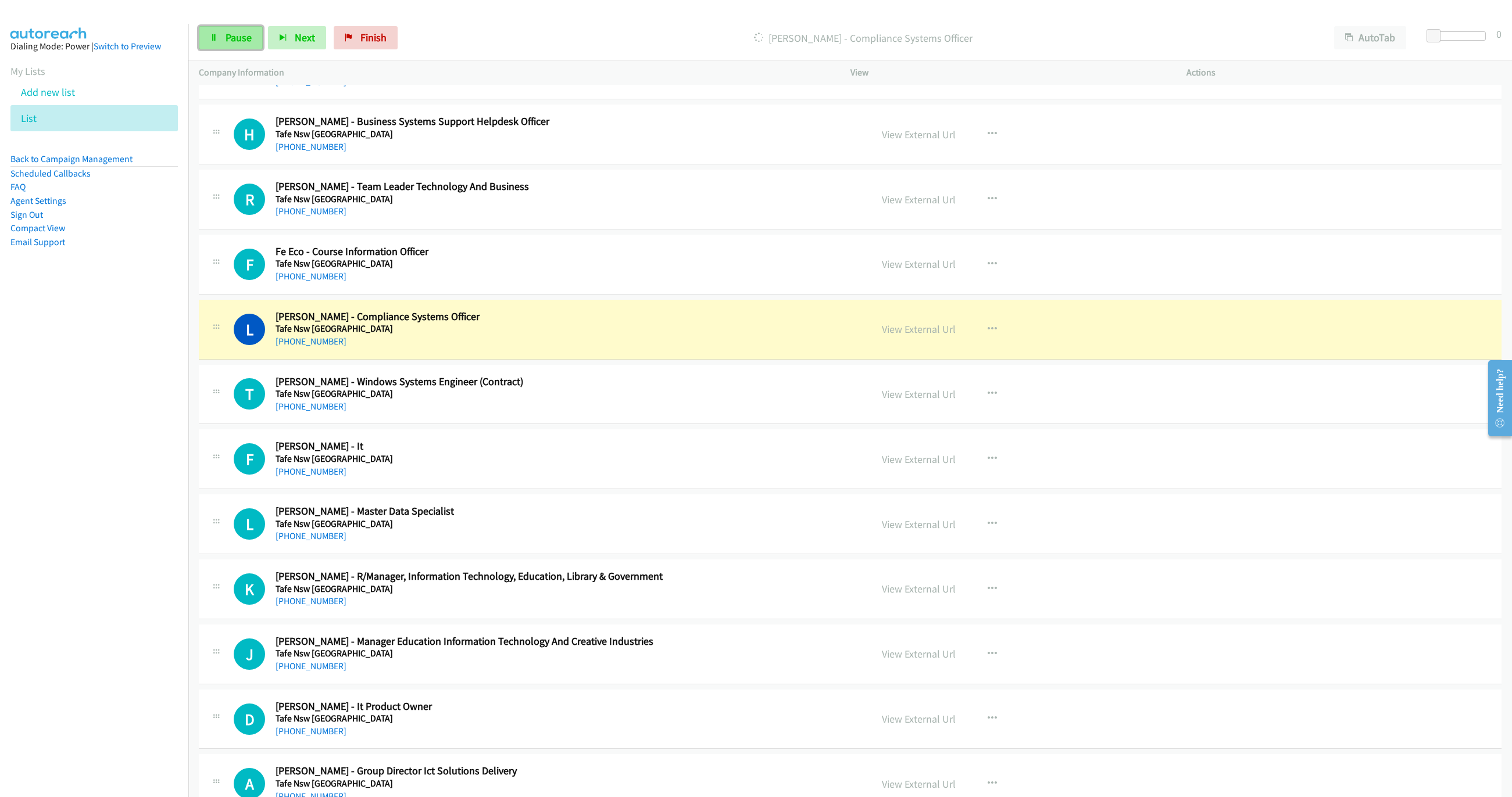
click at [248, 42] on span "Pause" at bounding box center [239, 37] width 26 height 13
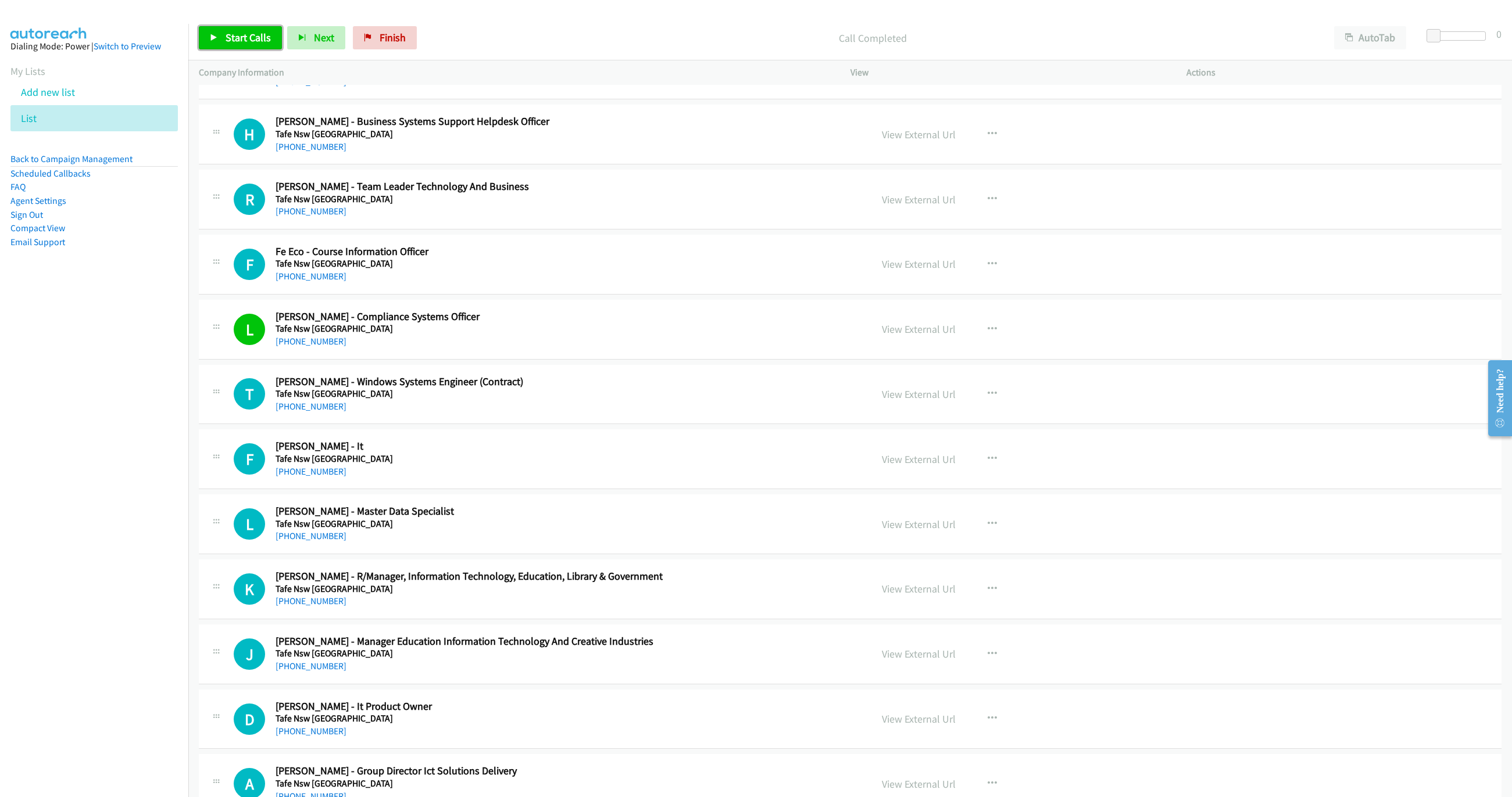
click at [251, 42] on span "Start Calls" at bounding box center [248, 37] width 45 height 13
click at [251, 42] on span "Pause" at bounding box center [239, 37] width 26 height 13
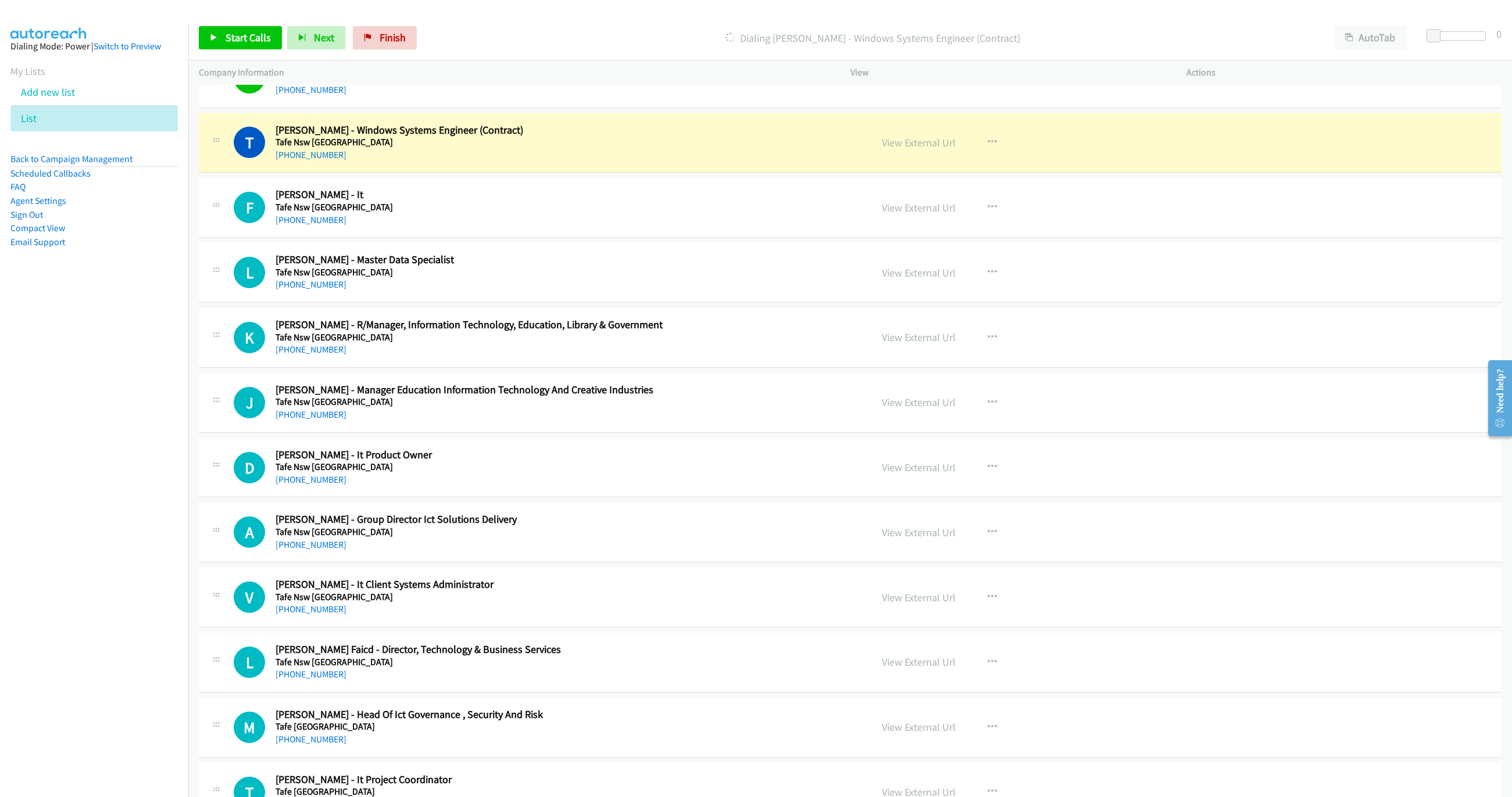
scroll to position [2388, 0]
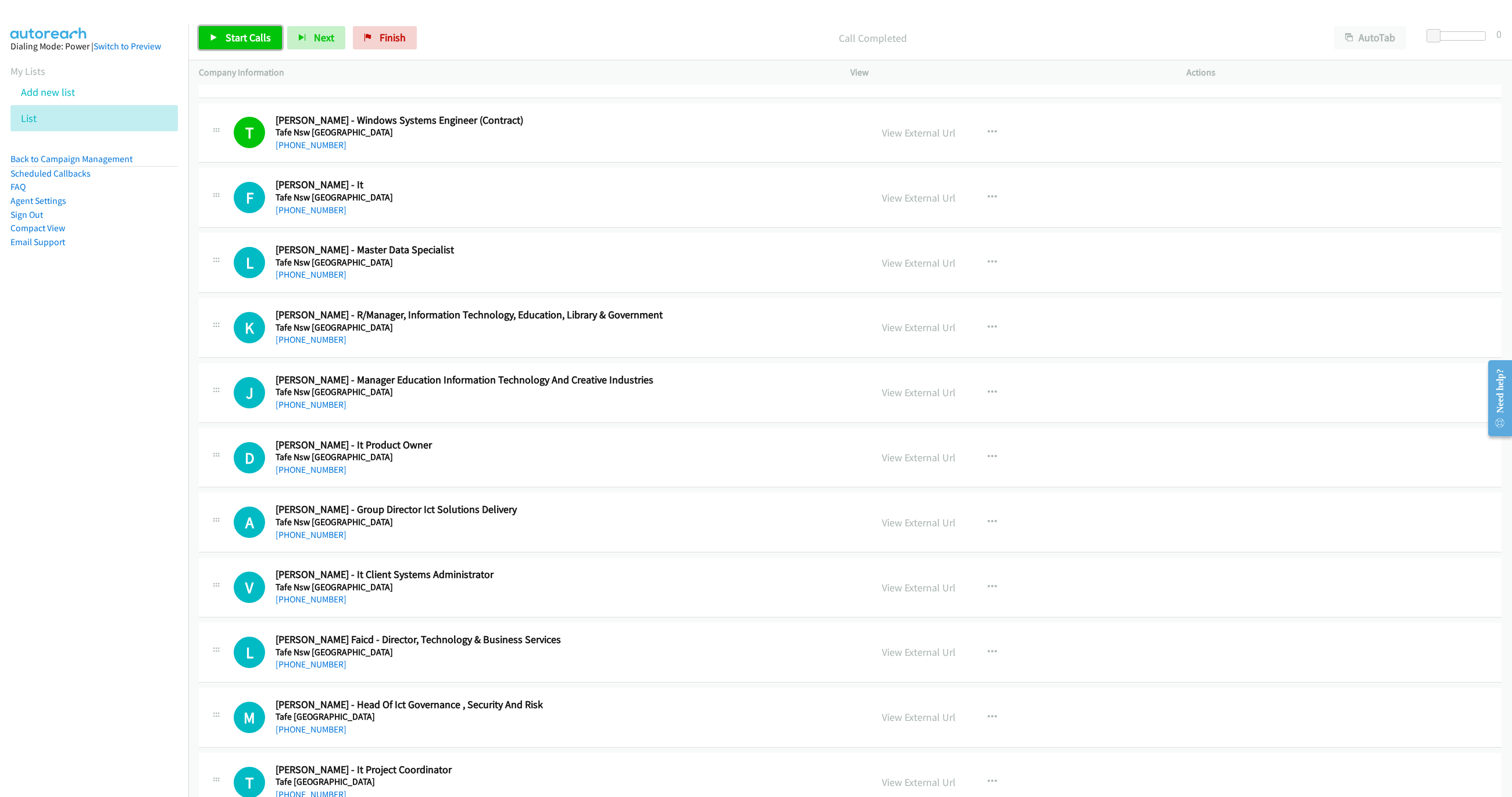
click at [251, 45] on link "Start Calls" at bounding box center [240, 37] width 83 height 23
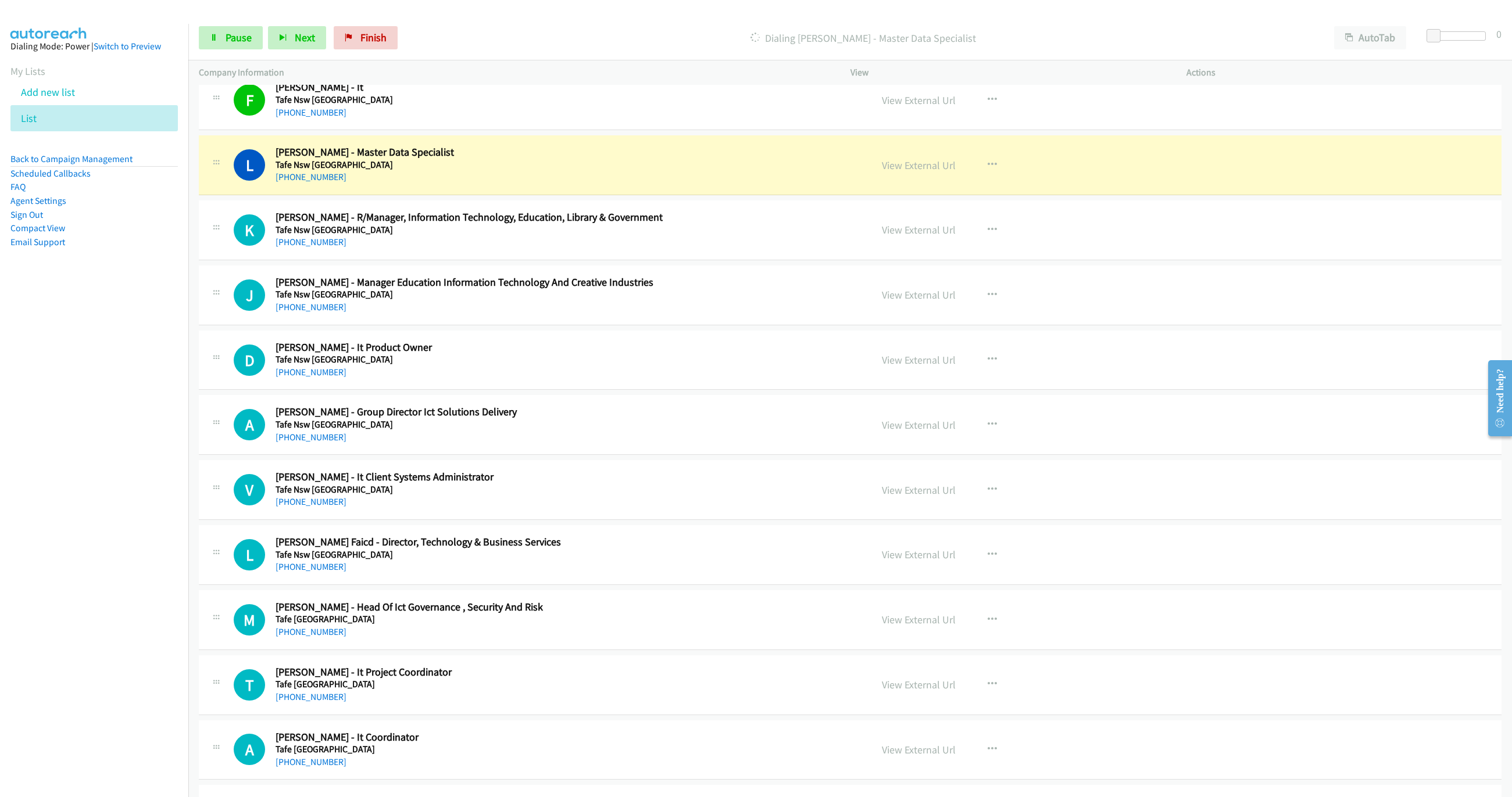
scroll to position [2475, 0]
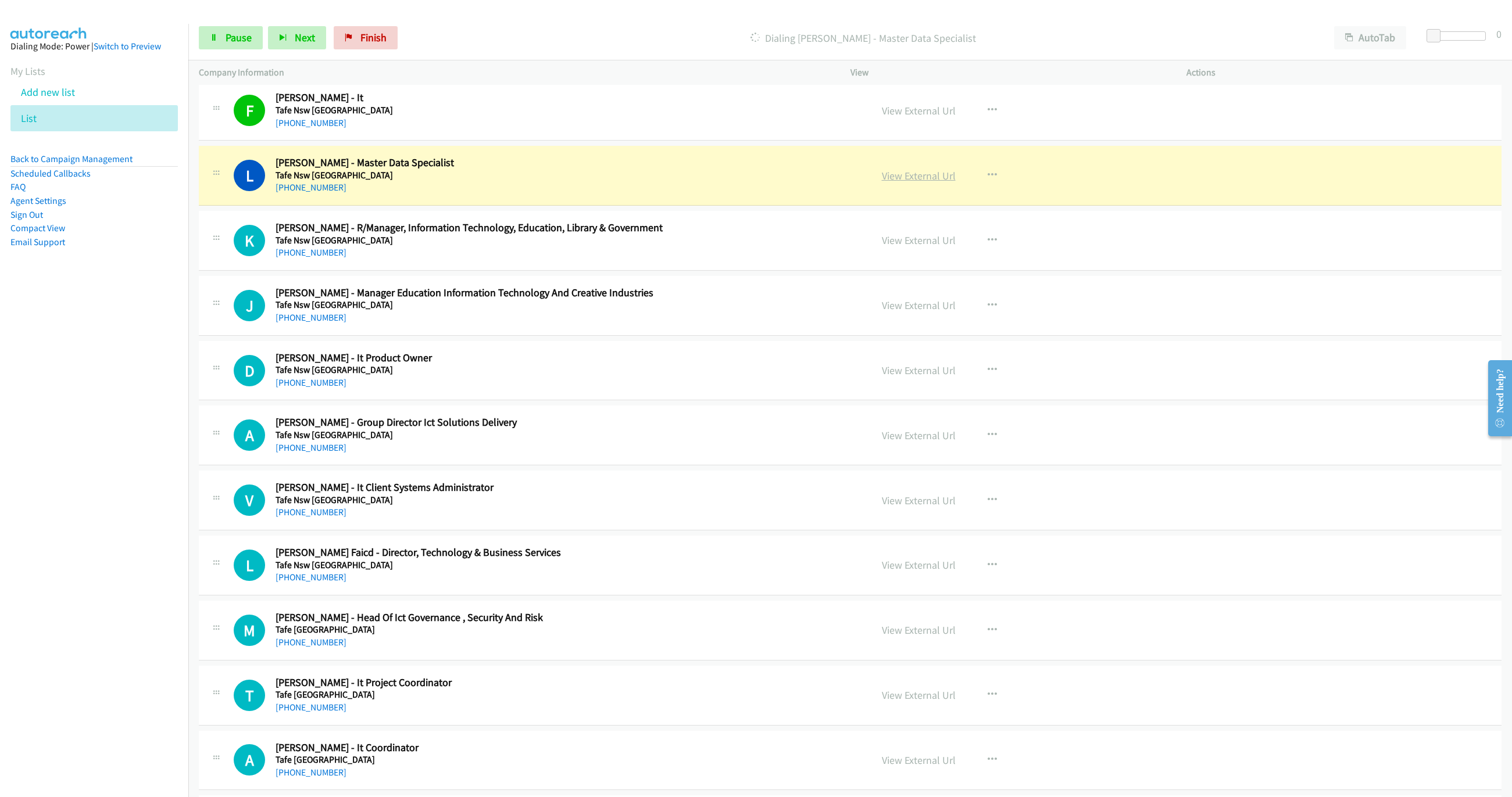
click at [899, 183] on link "View External Url" at bounding box center [919, 176] width 74 height 13
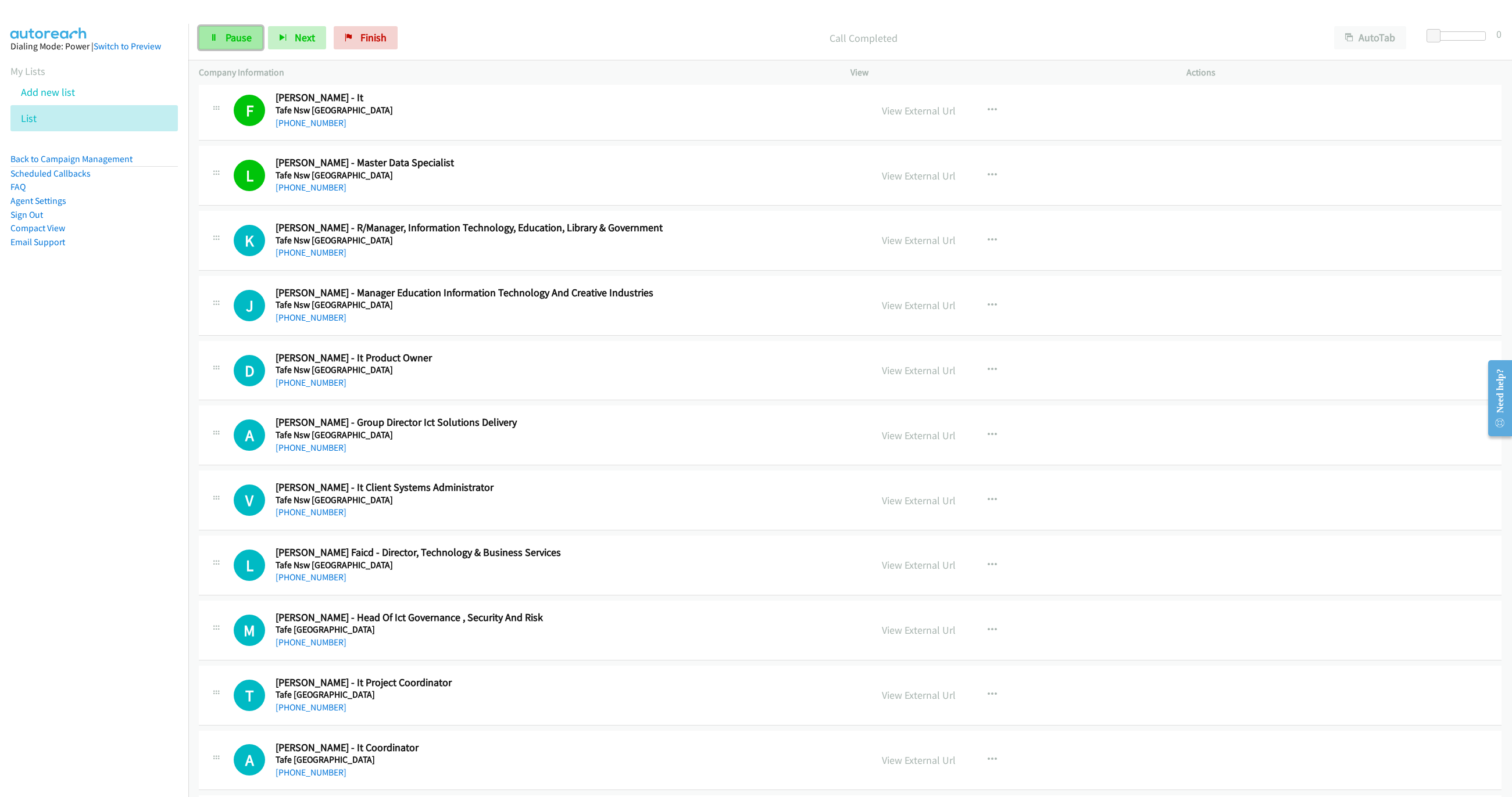
click at [222, 34] on link "Pause" at bounding box center [231, 37] width 64 height 23
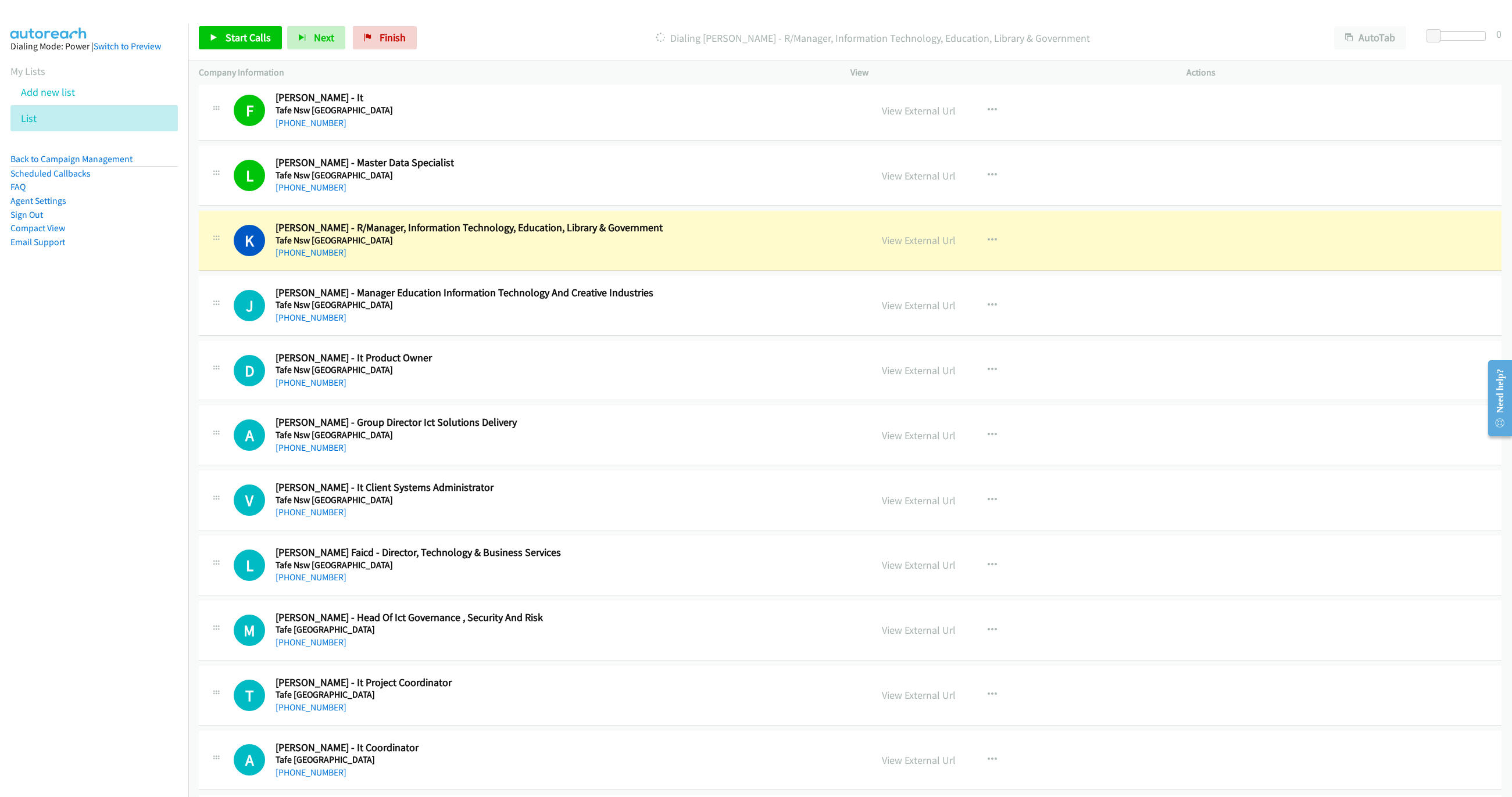
drag, startPoint x: 911, startPoint y: 251, endPoint x: 883, endPoint y: 265, distance: 31.3
click at [902, 246] on link "View External Url" at bounding box center [919, 240] width 74 height 13
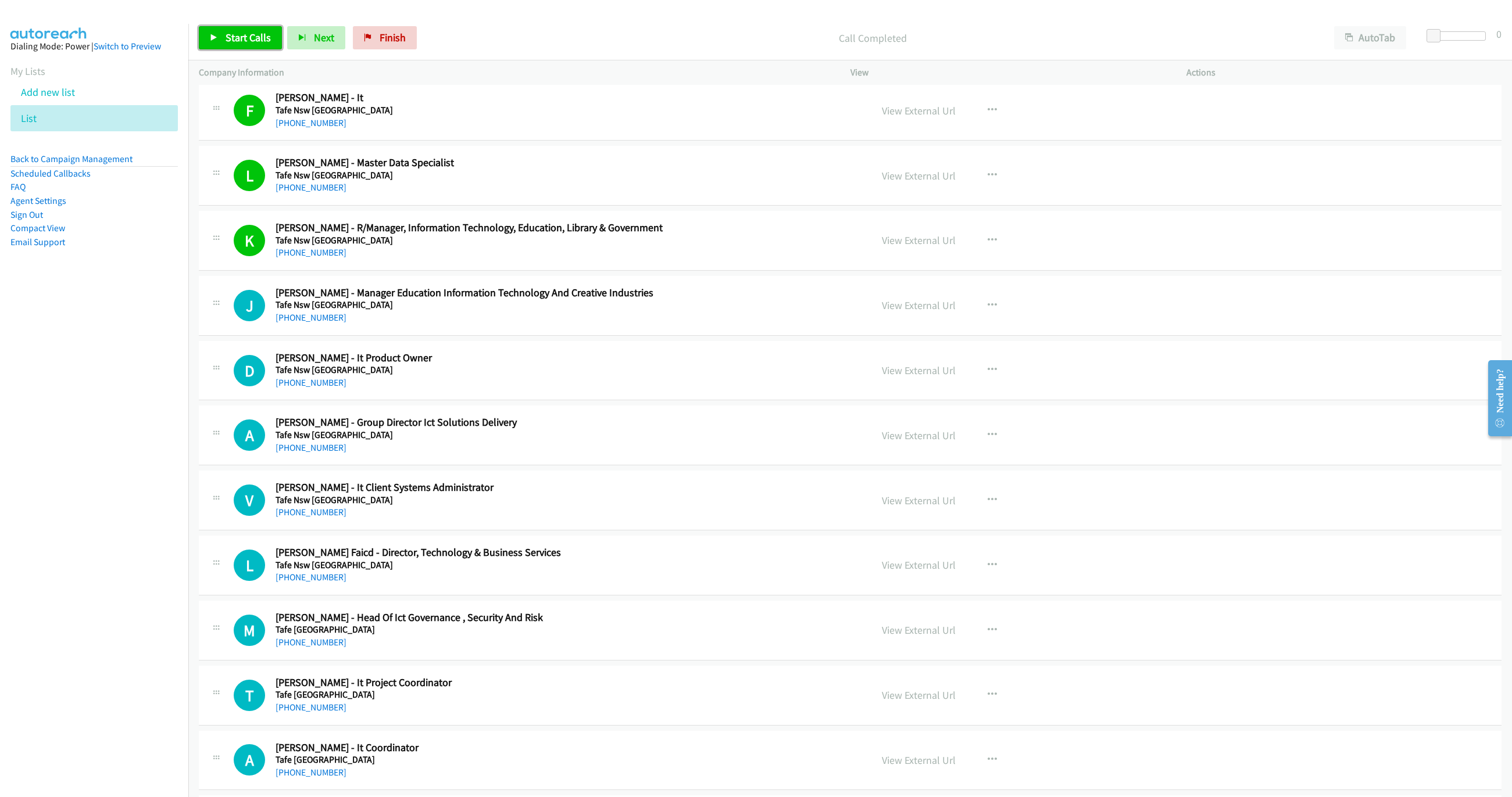
click at [244, 37] on span "Start Calls" at bounding box center [248, 37] width 45 height 13
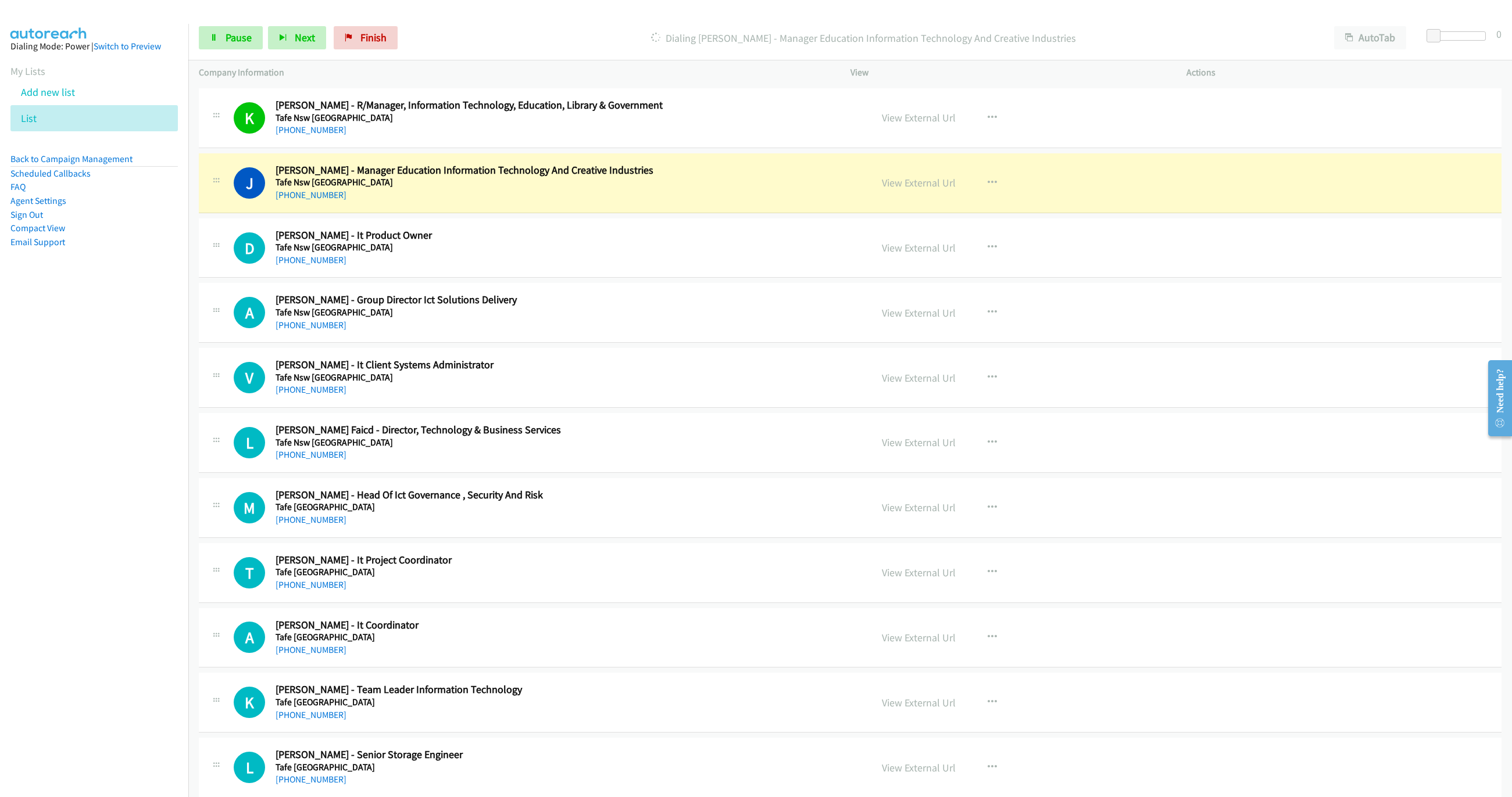
scroll to position [2650, 0]
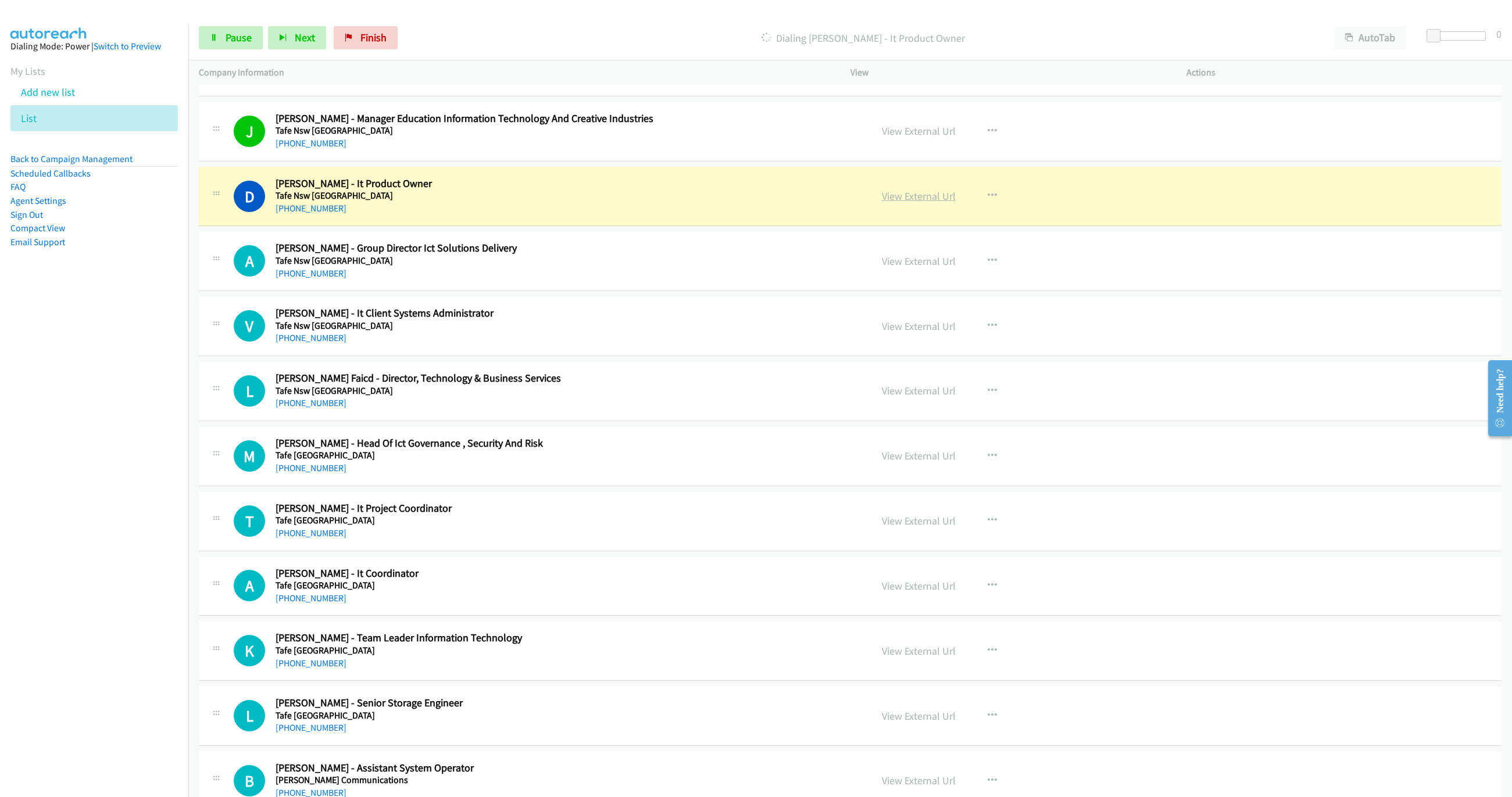
click at [911, 203] on link "View External Url" at bounding box center [919, 196] width 74 height 13
click at [210, 40] on icon at bounding box center [214, 38] width 8 height 8
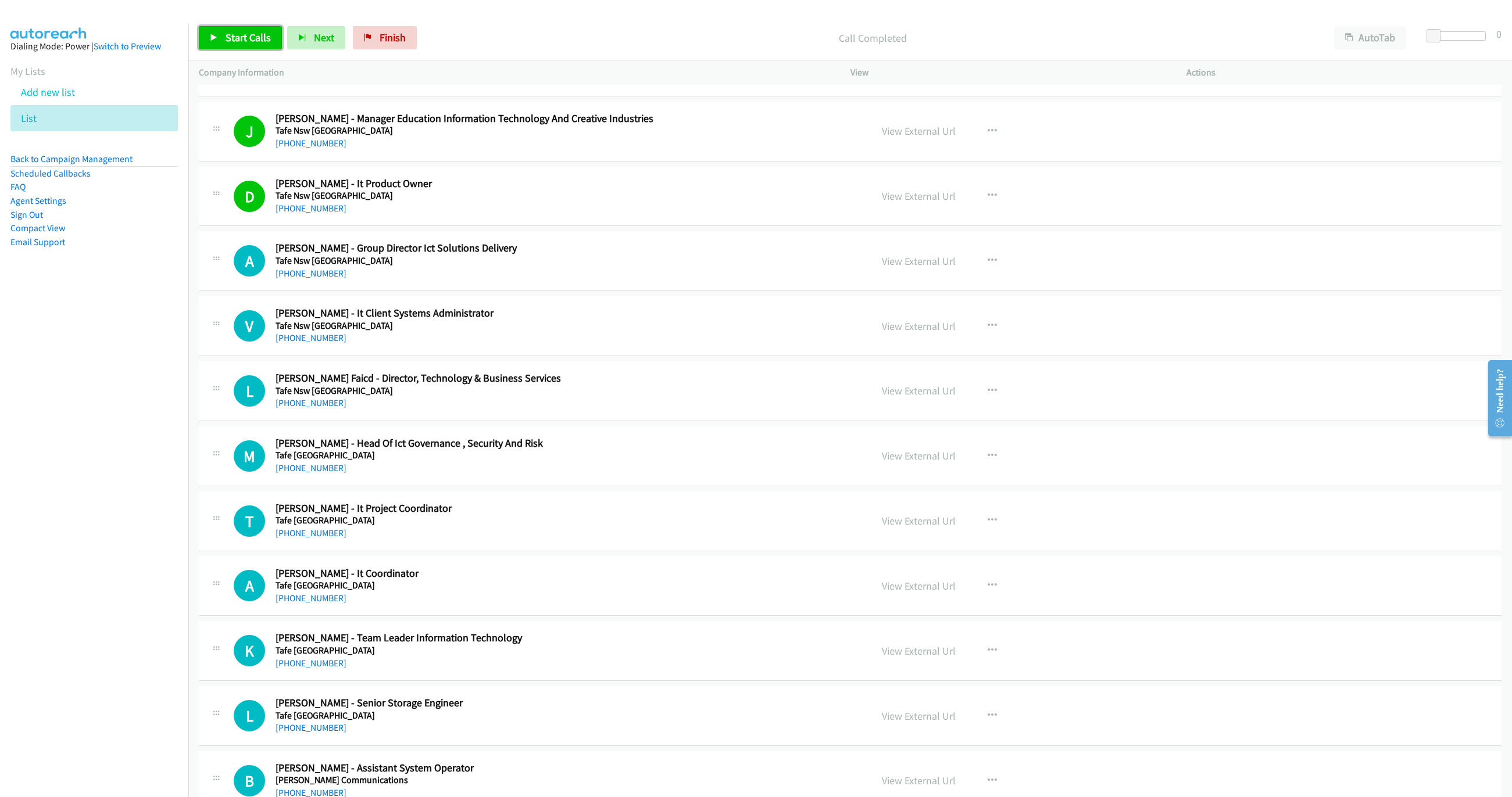
click at [255, 42] on span "Start Calls" at bounding box center [248, 37] width 45 height 13
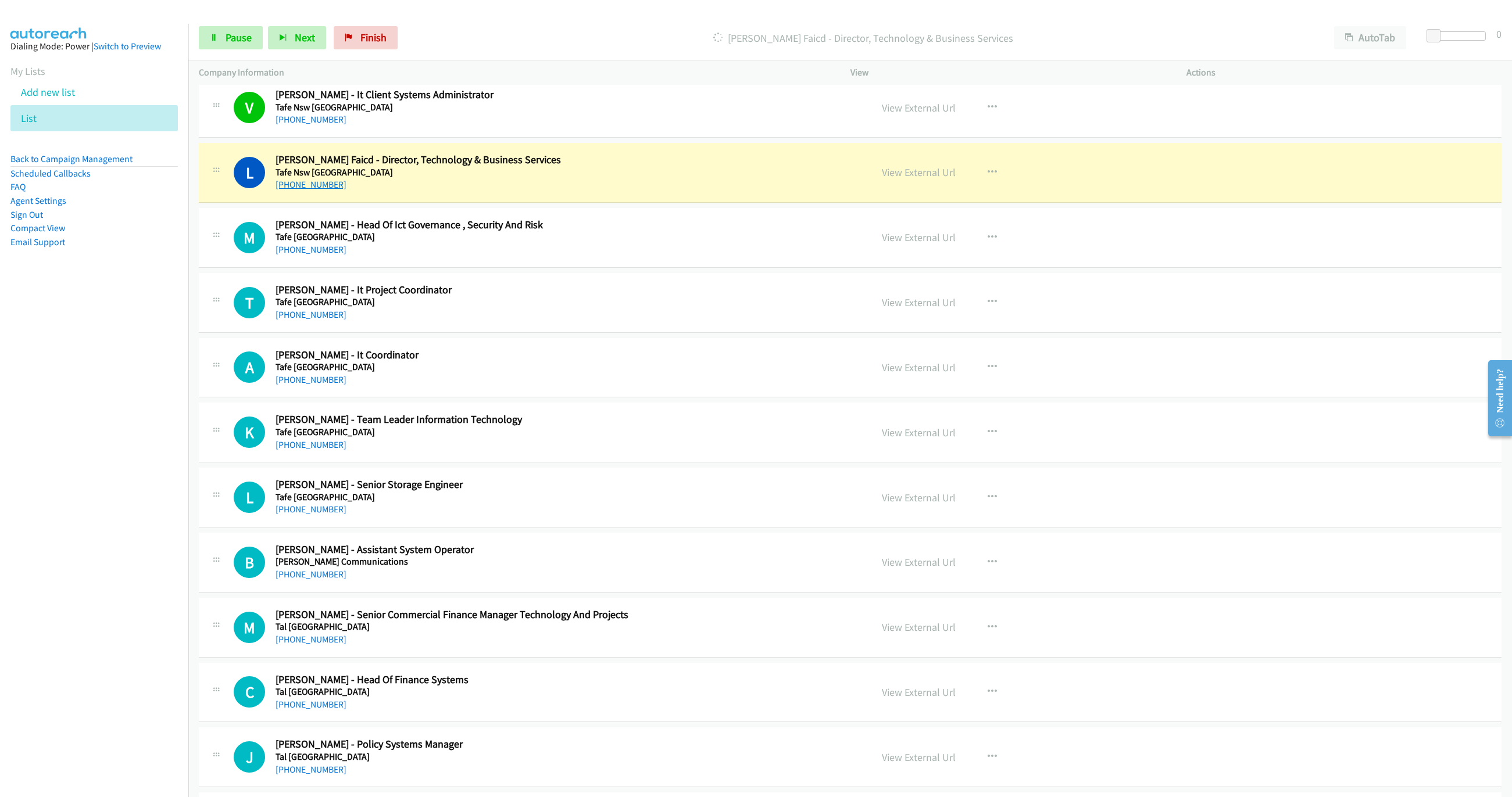
scroll to position [2911, 0]
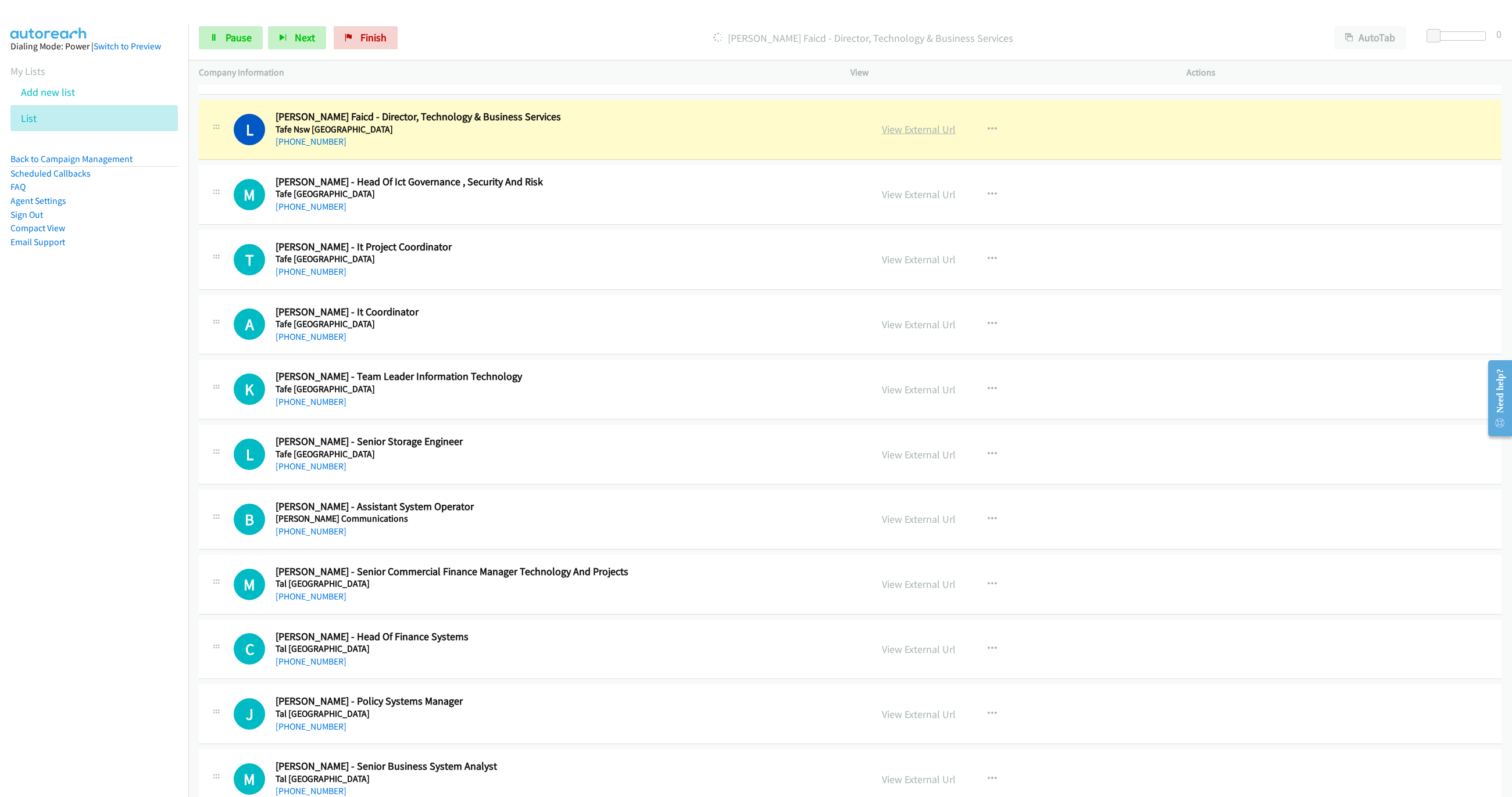
click at [921, 136] on link "View External Url" at bounding box center [919, 129] width 74 height 13
click at [233, 41] on span "Pause" at bounding box center [239, 37] width 26 height 13
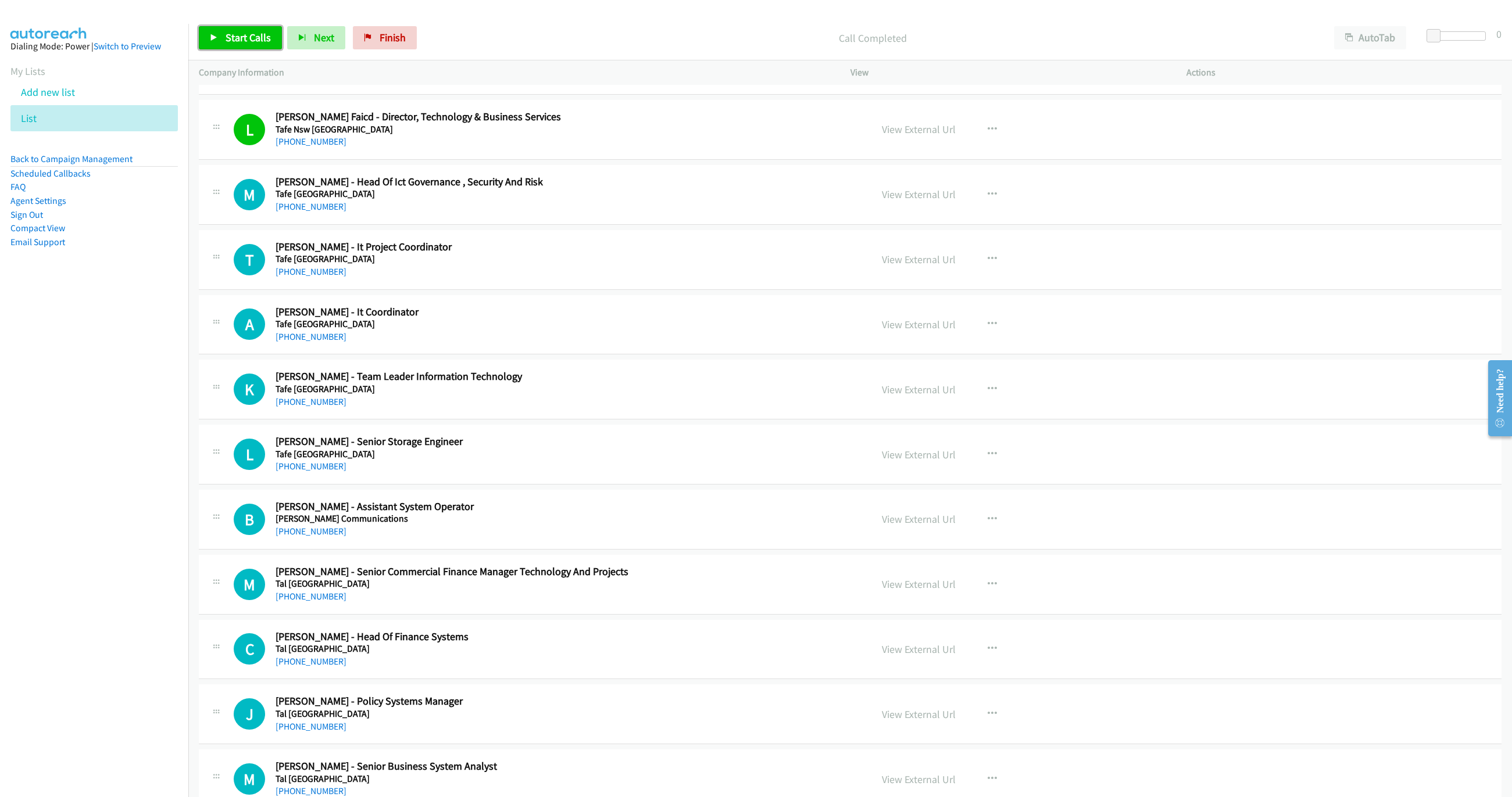
click at [242, 35] on span "Start Calls" at bounding box center [248, 37] width 45 height 13
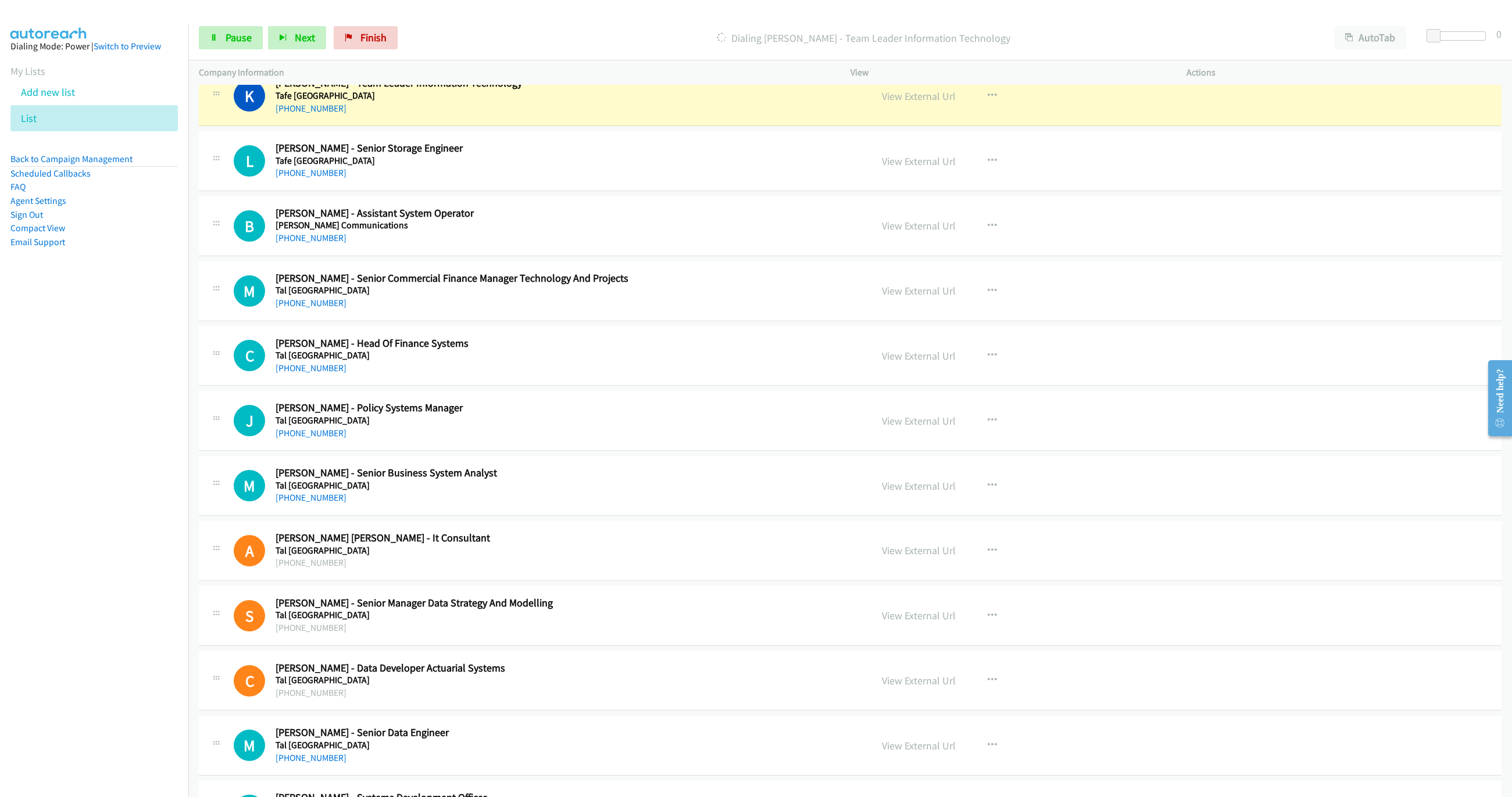
scroll to position [3207, 0]
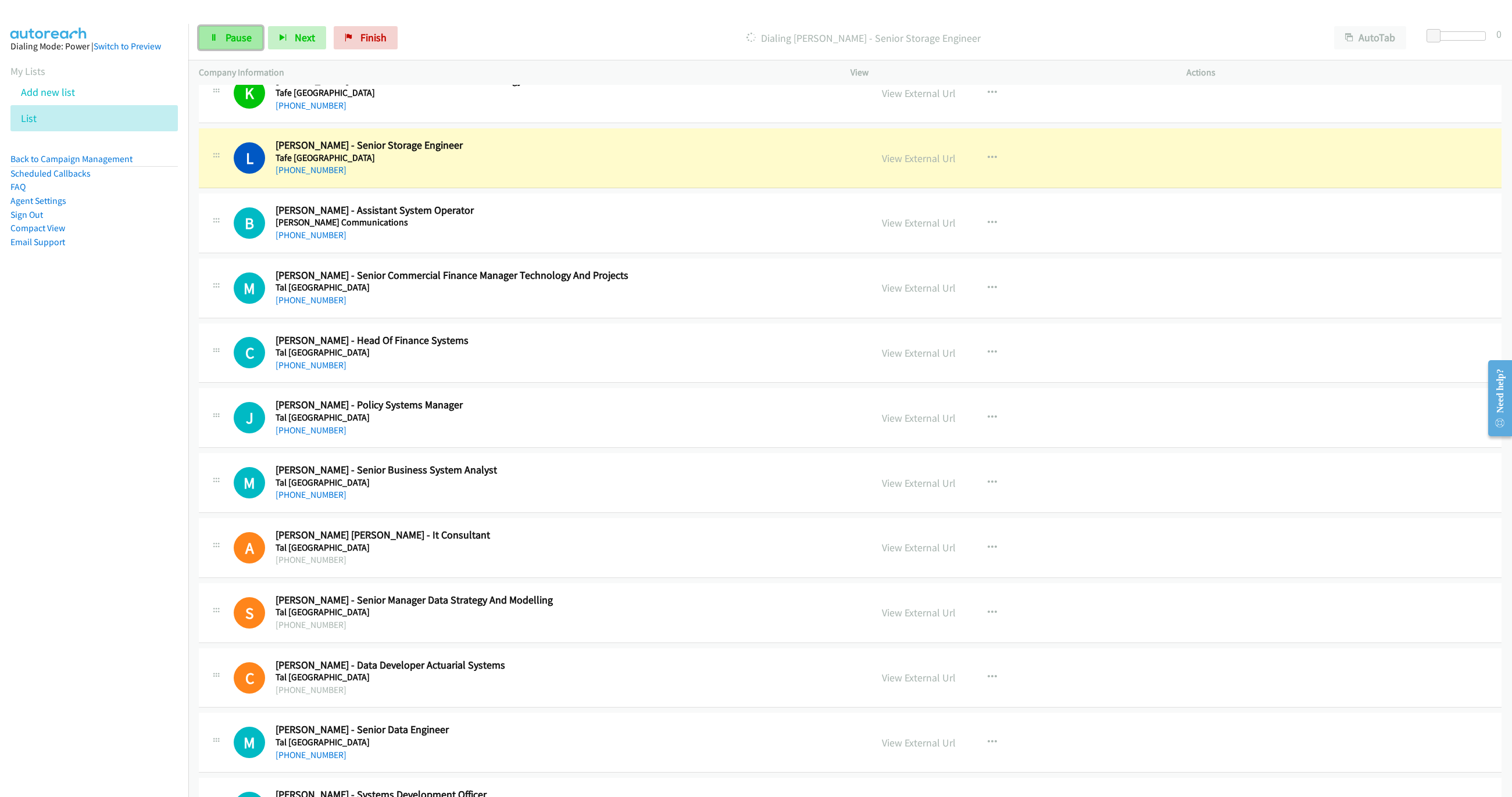
click at [241, 49] on link "Pause" at bounding box center [231, 37] width 64 height 23
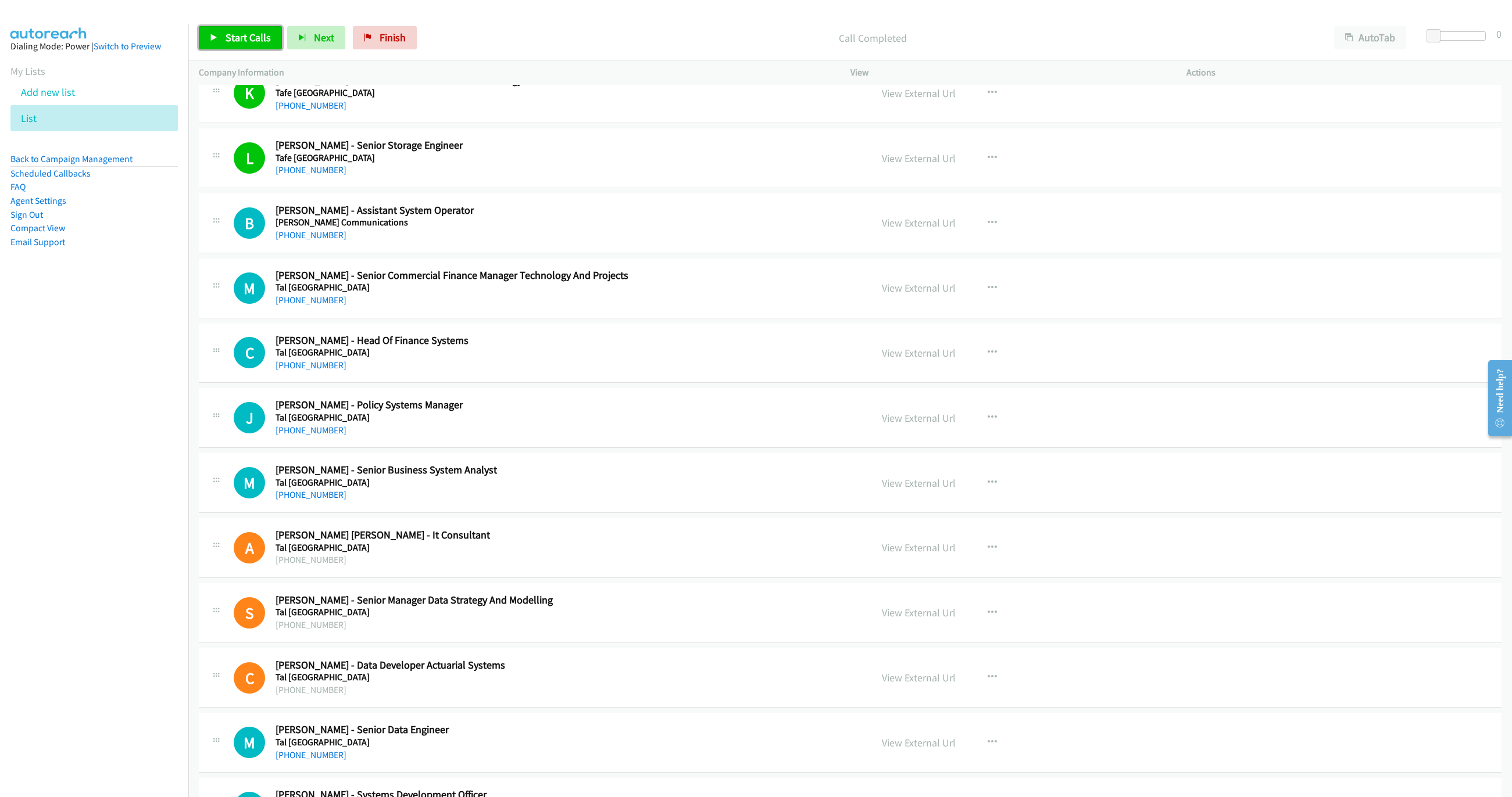
click at [237, 32] on span "Start Calls" at bounding box center [248, 37] width 45 height 13
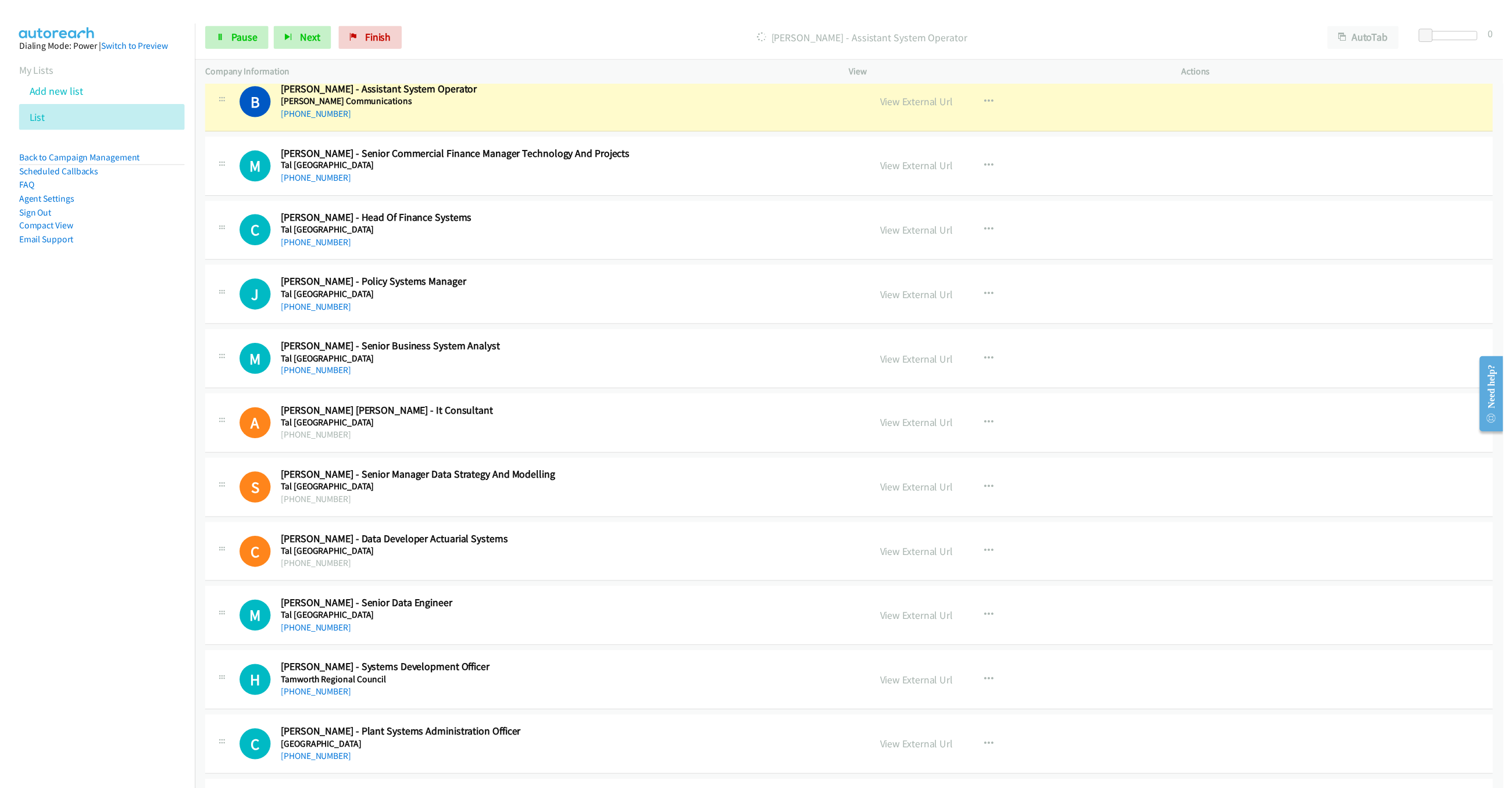
scroll to position [3330, 0]
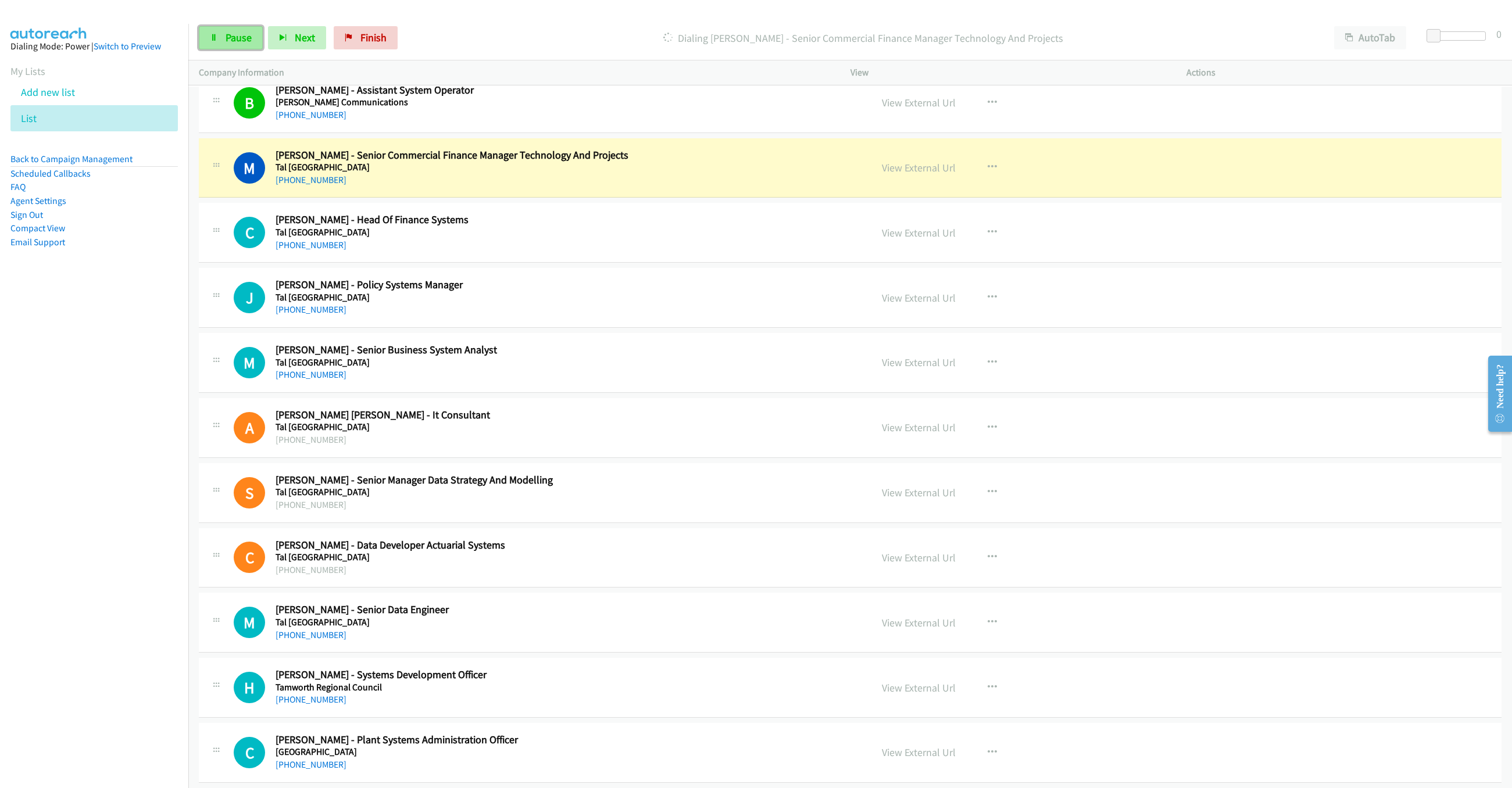
click at [233, 44] on link "Pause" at bounding box center [231, 37] width 64 height 23
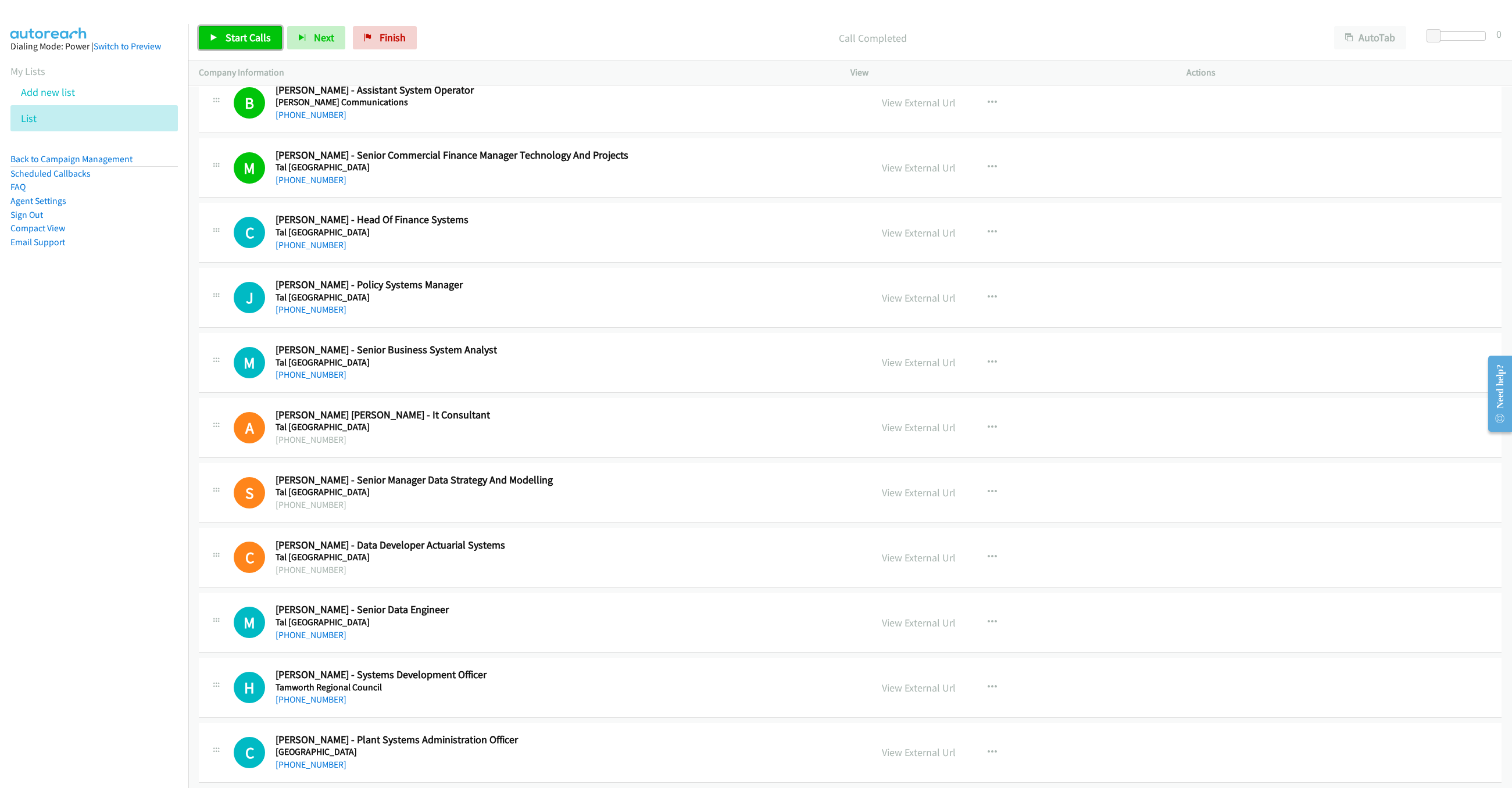
drag, startPoint x: 226, startPoint y: 31, endPoint x: 242, endPoint y: 40, distance: 18.4
click at [226, 31] on link "Start Calls" at bounding box center [240, 37] width 83 height 23
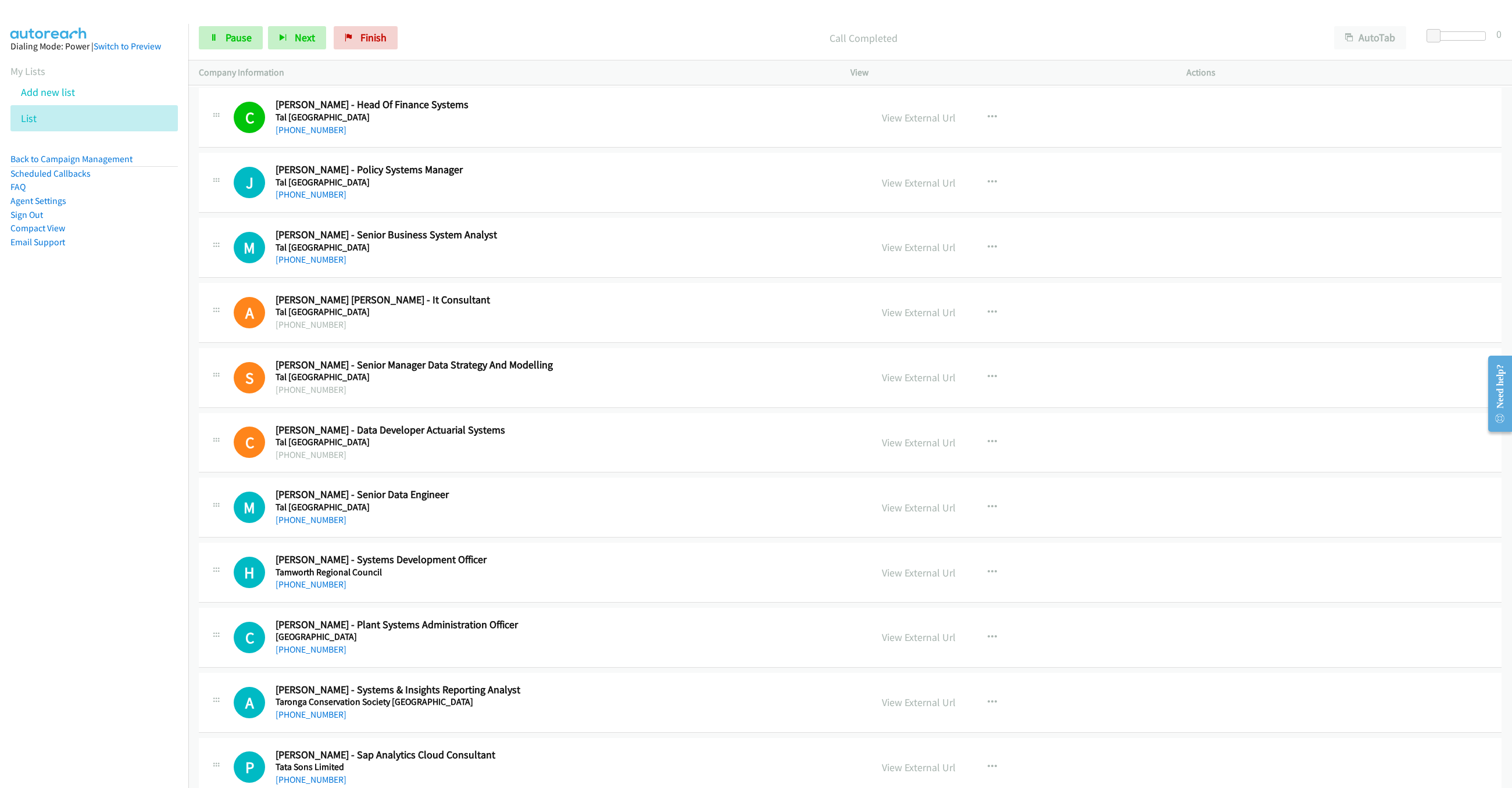
scroll to position [3504, 0]
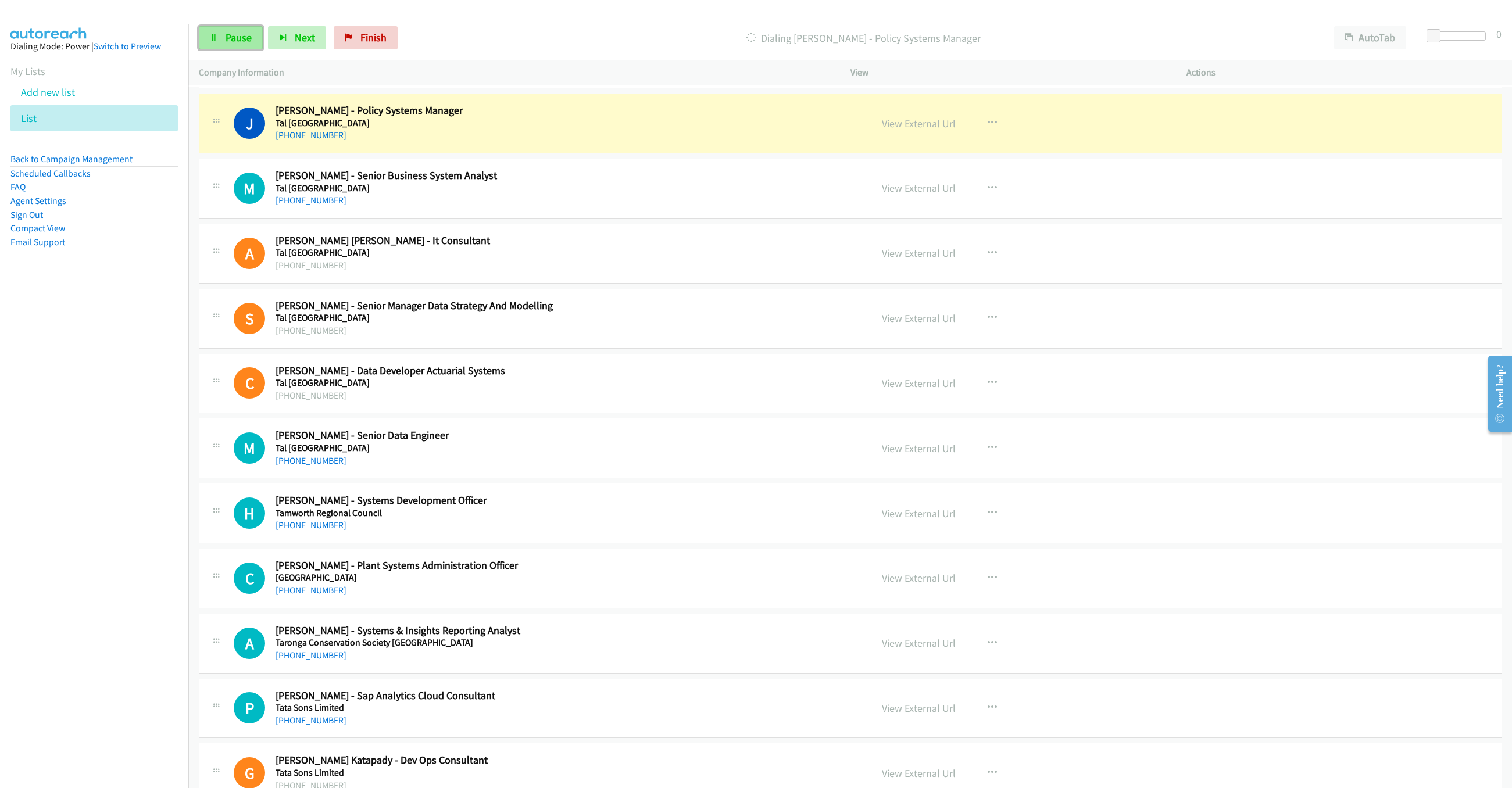
click at [241, 35] on span "Pause" at bounding box center [239, 37] width 26 height 13
click at [893, 130] on link "View External Url" at bounding box center [919, 123] width 74 height 13
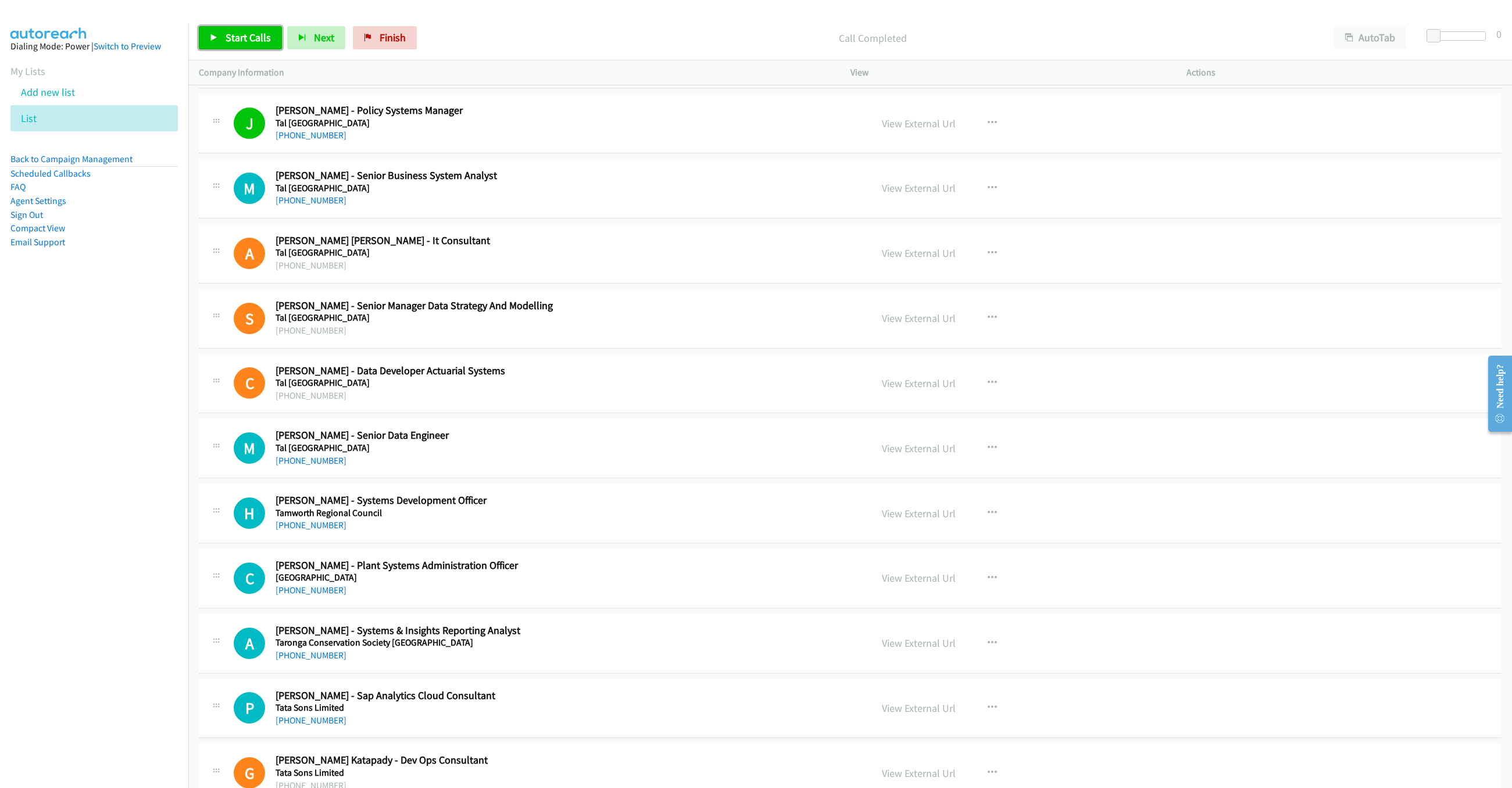
click at [255, 44] on link "Start Calls" at bounding box center [240, 37] width 83 height 23
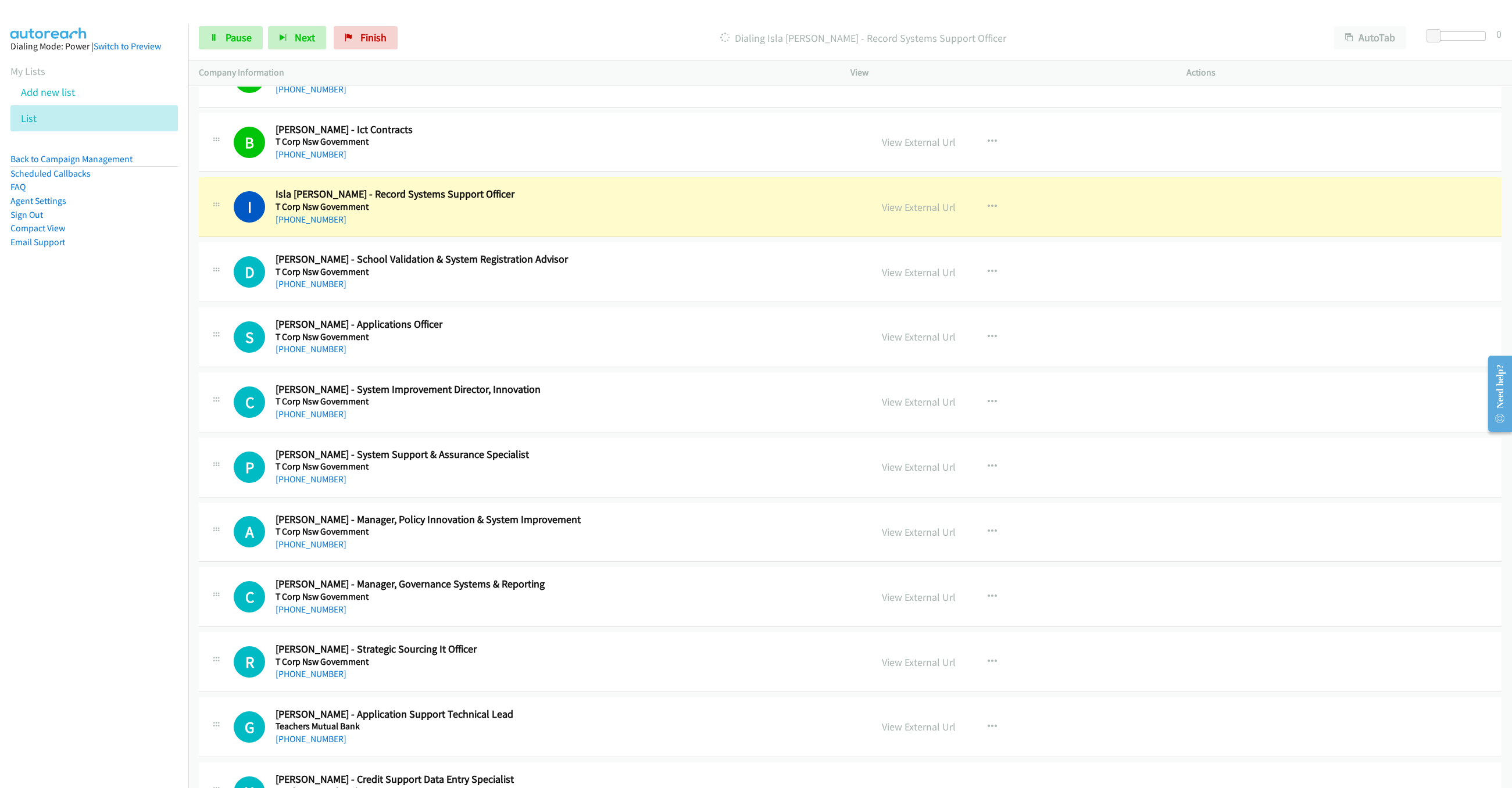
scroll to position [4463, 0]
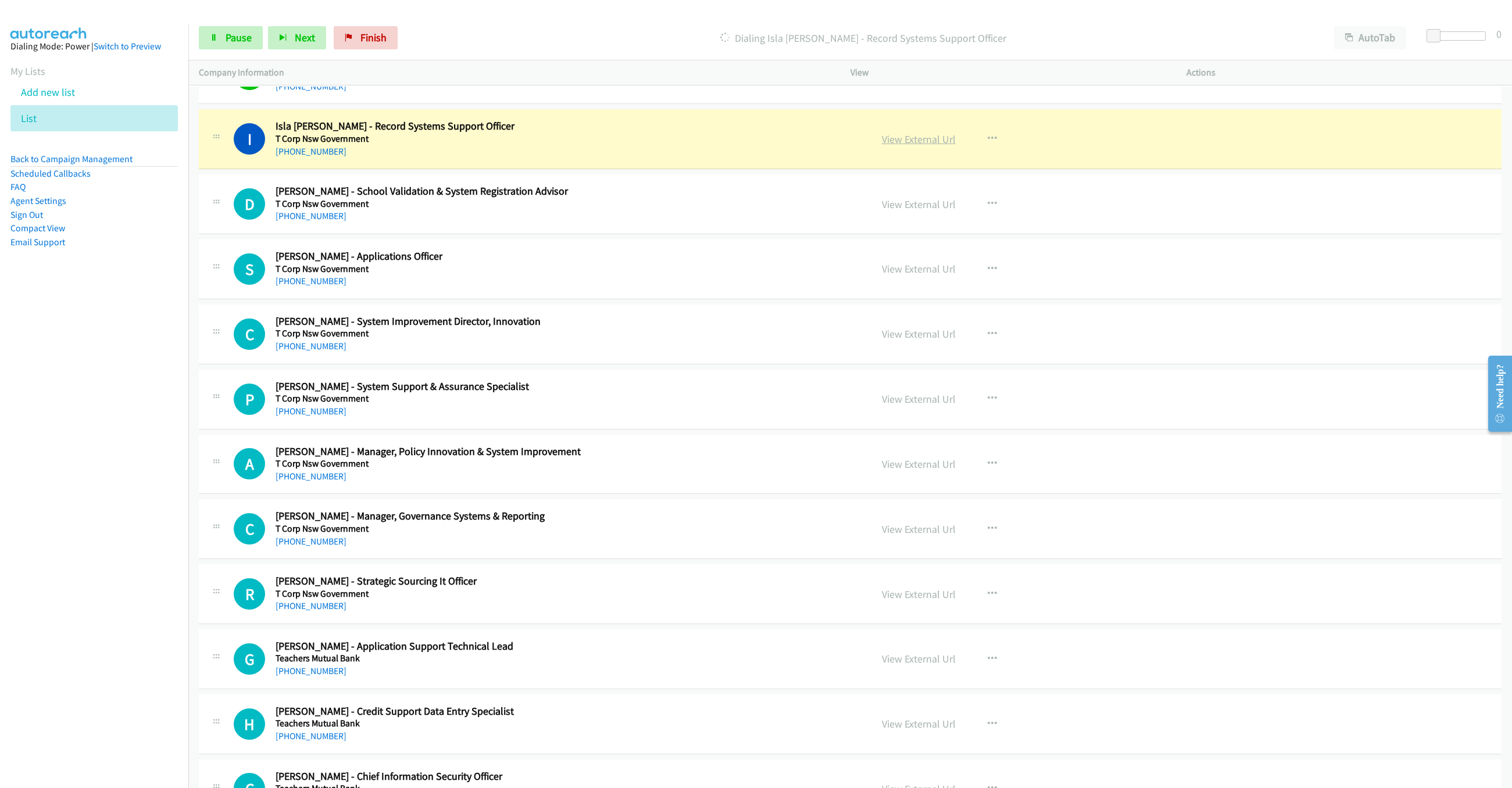
click at [943, 146] on link "View External Url" at bounding box center [919, 139] width 74 height 13
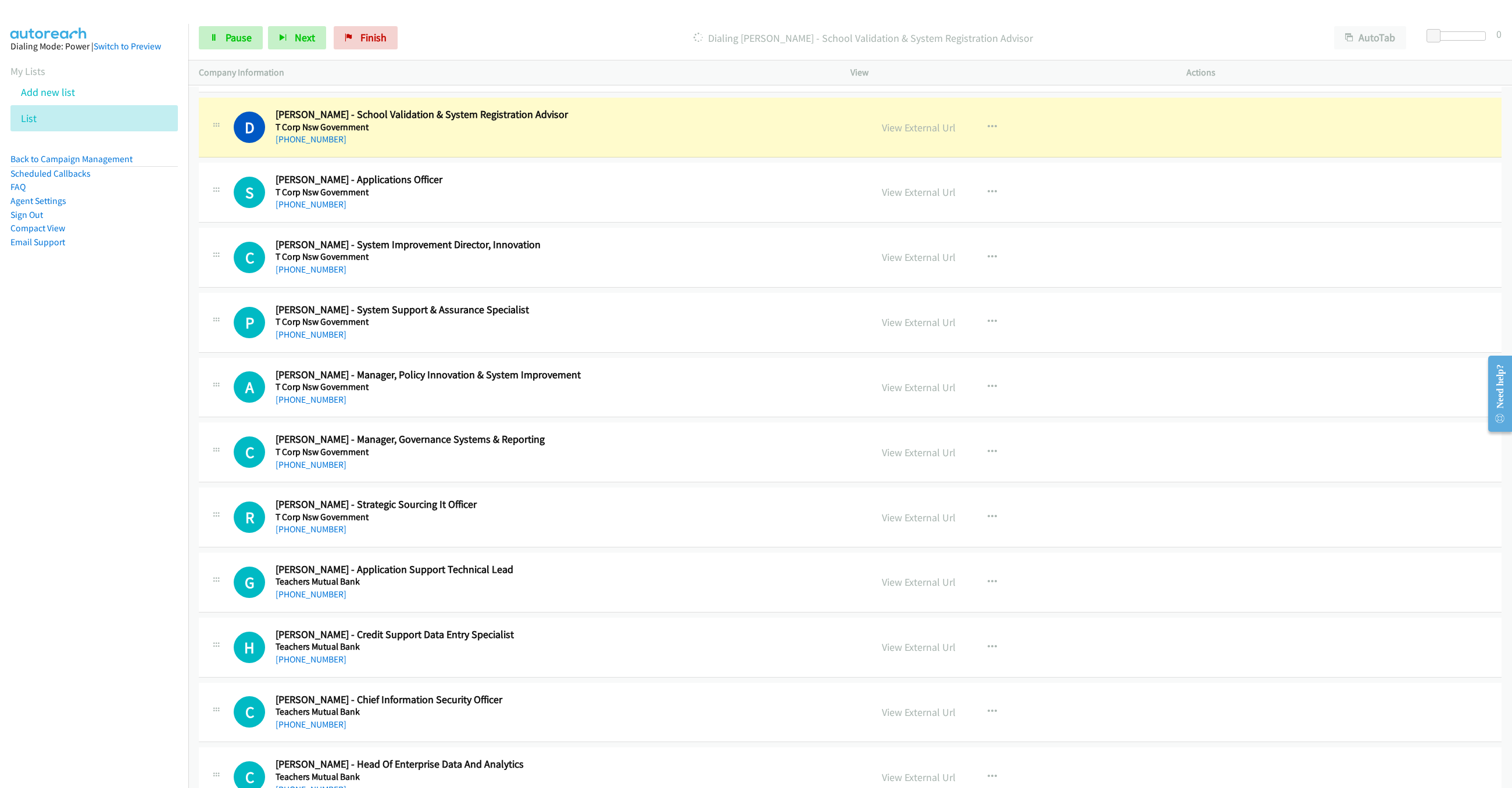
scroll to position [4550, 0]
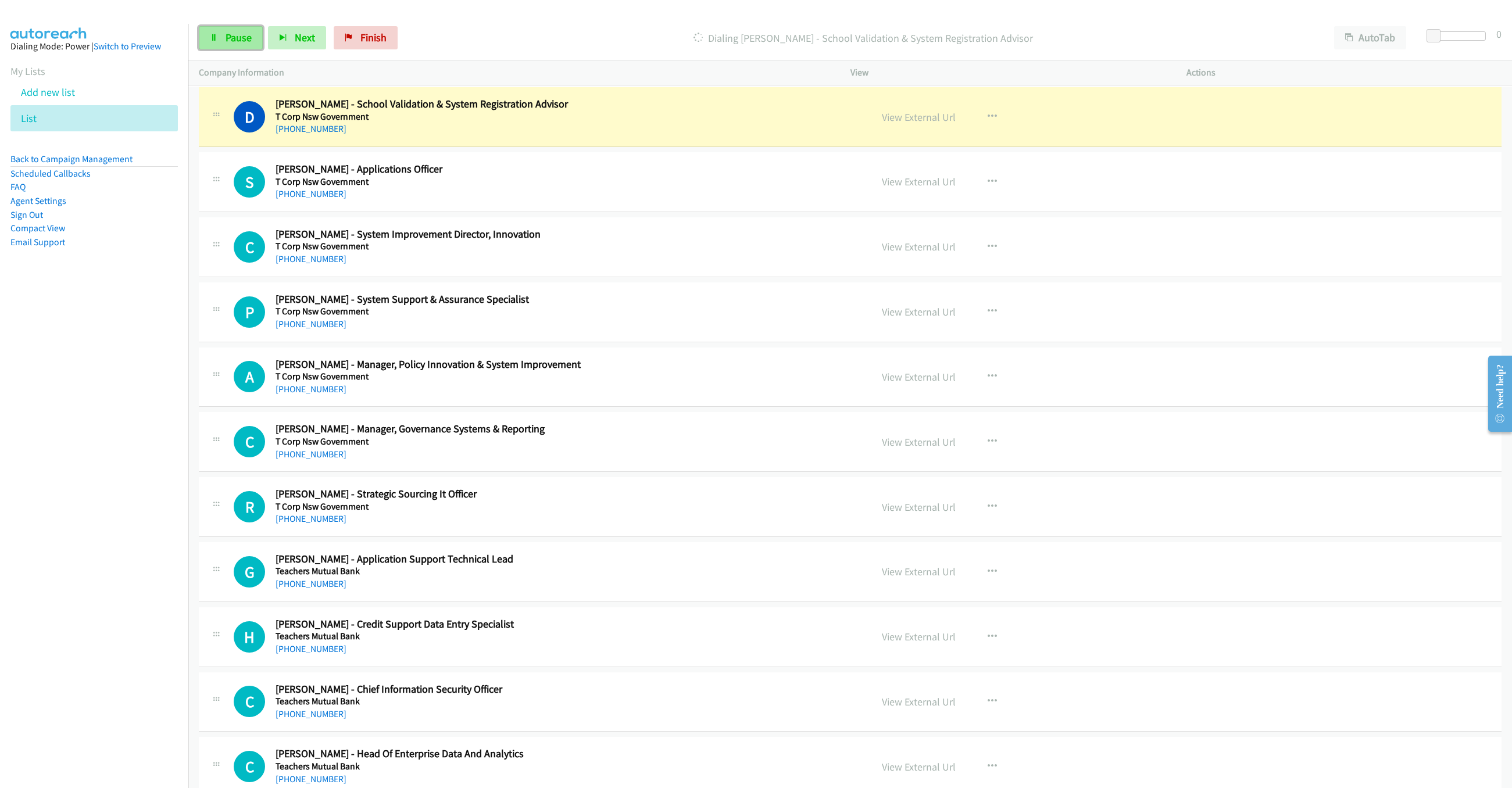
click at [223, 34] on link "Pause" at bounding box center [231, 37] width 64 height 23
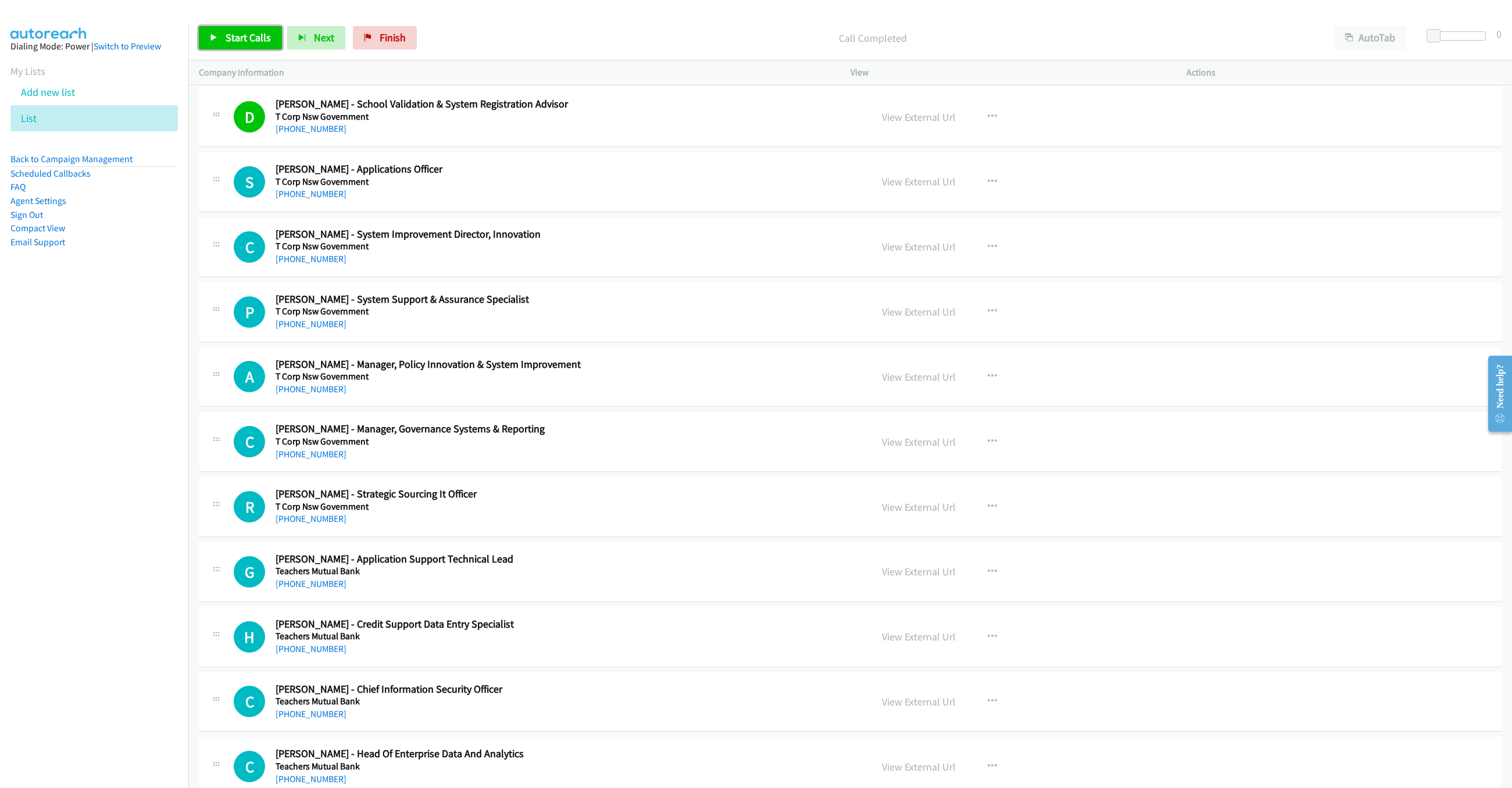
click at [274, 40] on link "Start Calls" at bounding box center [240, 37] width 83 height 23
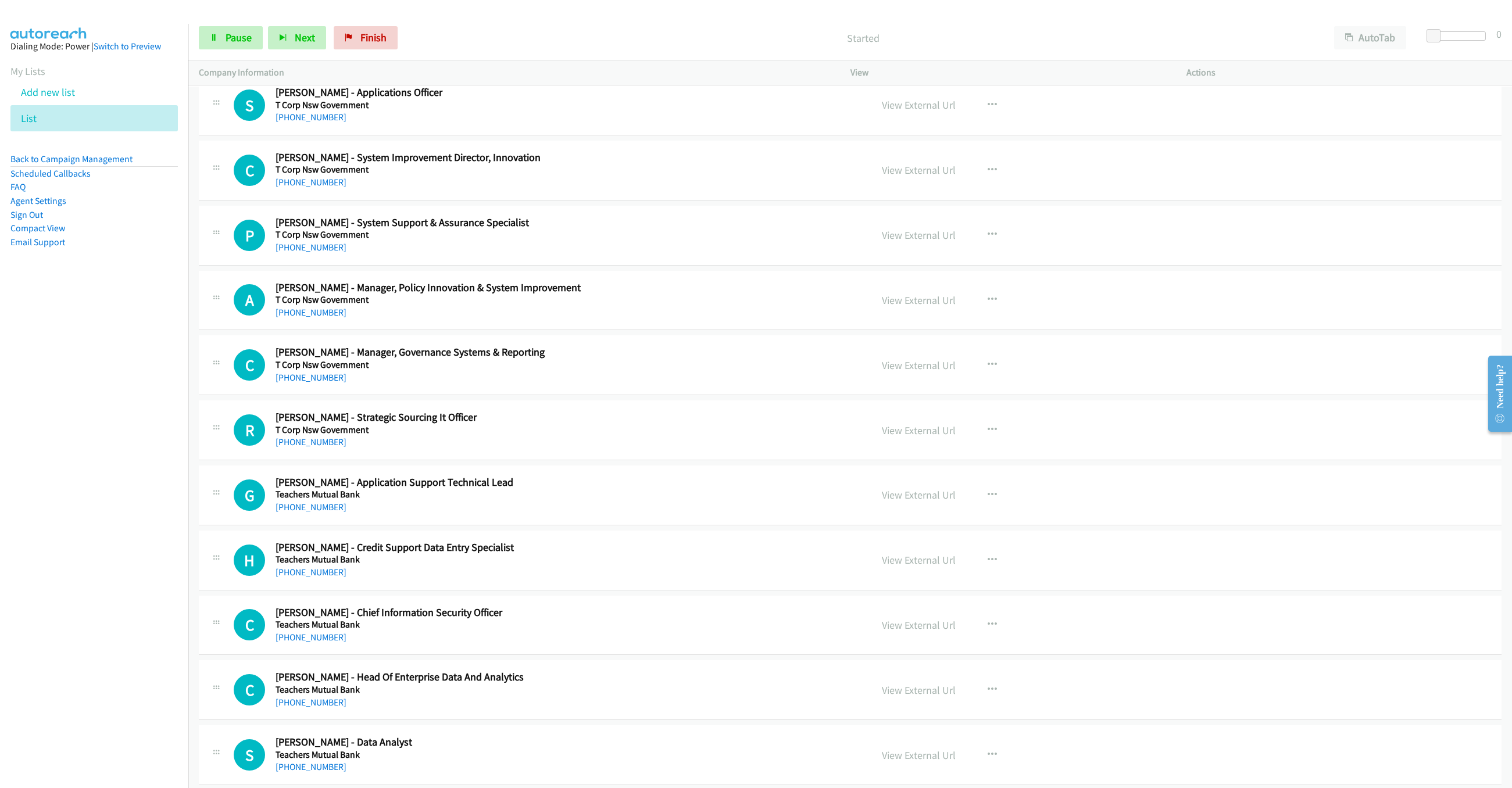
scroll to position [4637, 0]
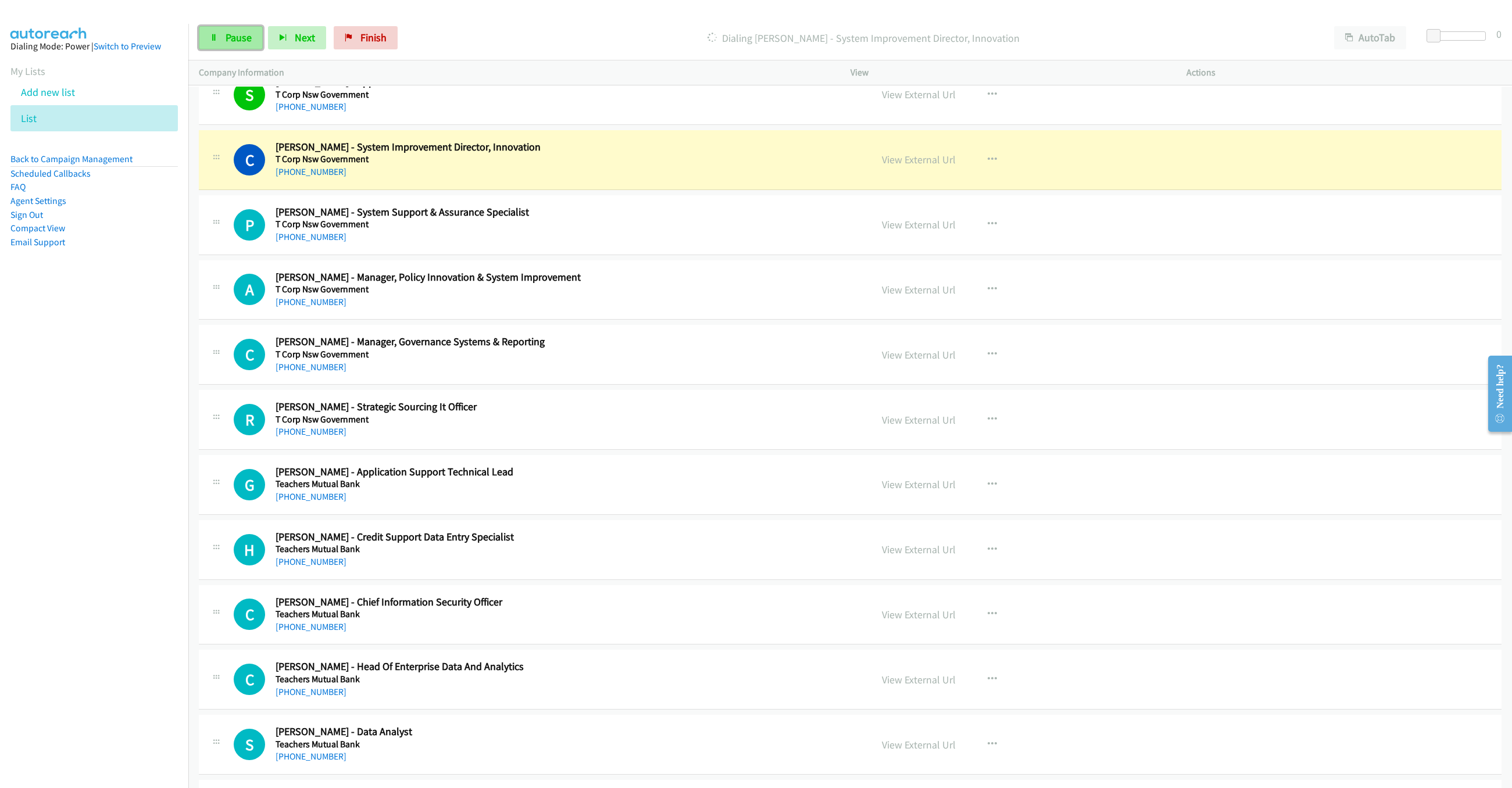
click at [223, 44] on link "Pause" at bounding box center [231, 37] width 64 height 23
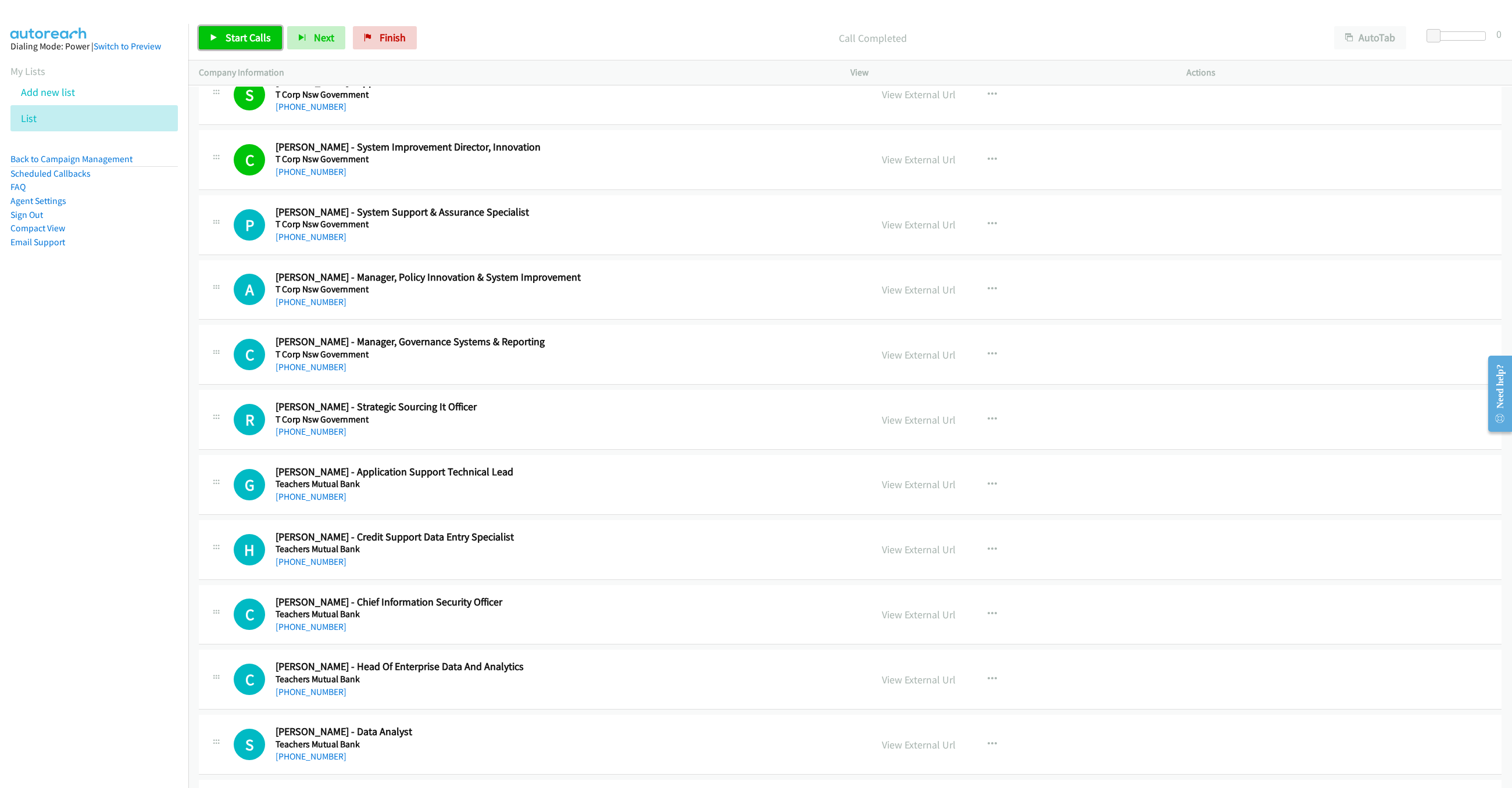
click at [255, 39] on span "Start Calls" at bounding box center [248, 37] width 45 height 13
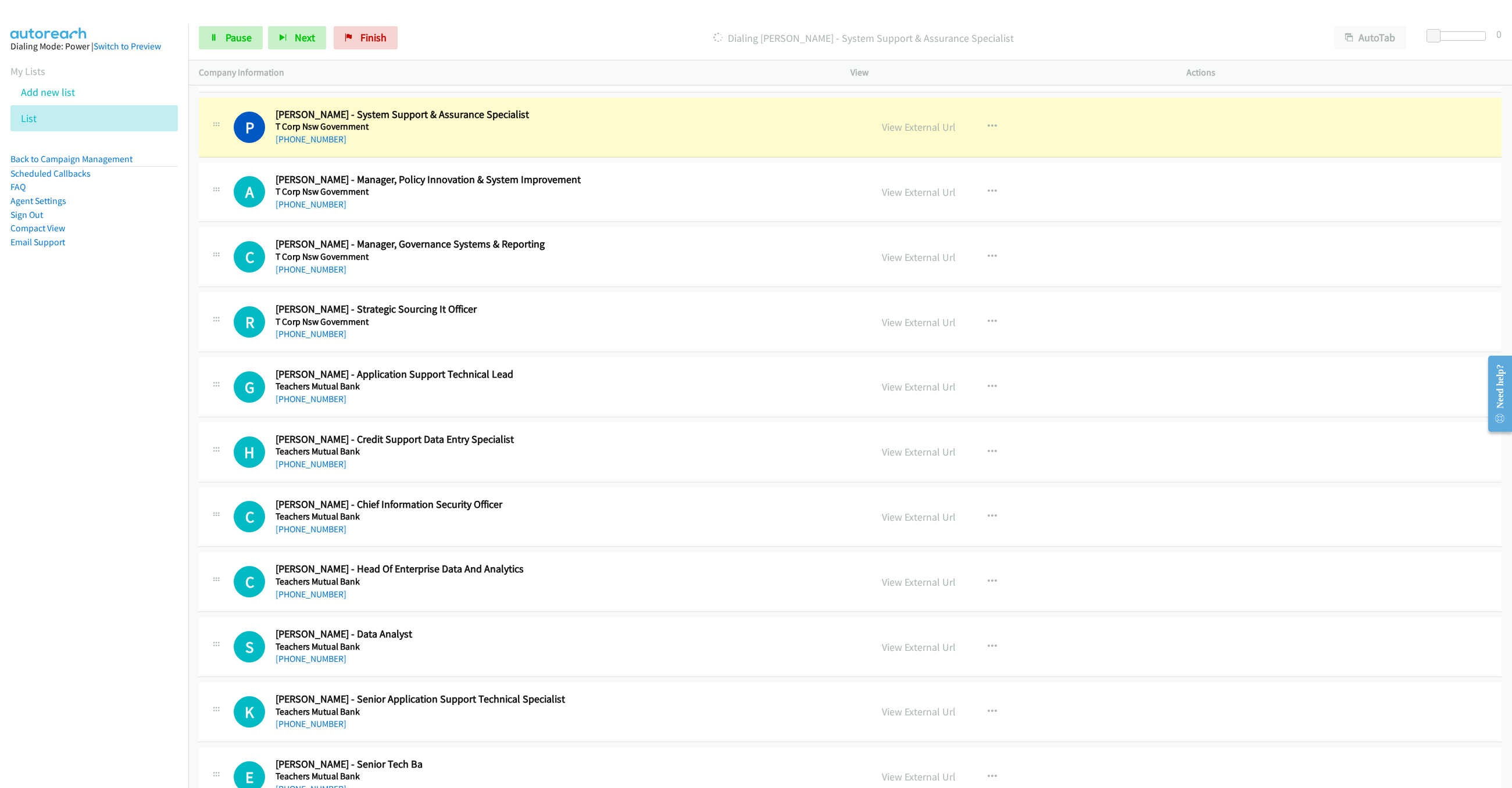
scroll to position [4724, 0]
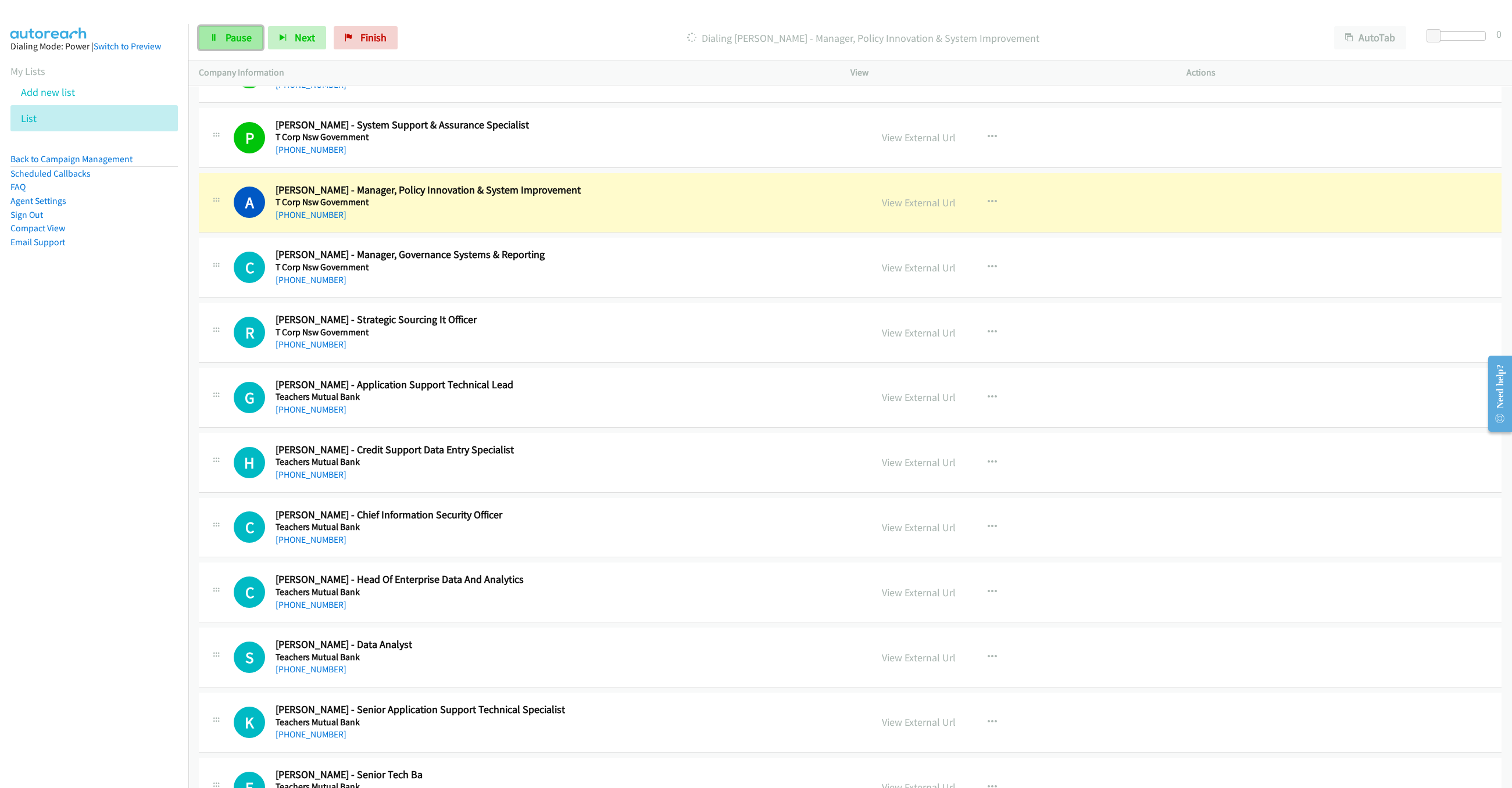
click at [229, 40] on span "Pause" at bounding box center [239, 37] width 26 height 13
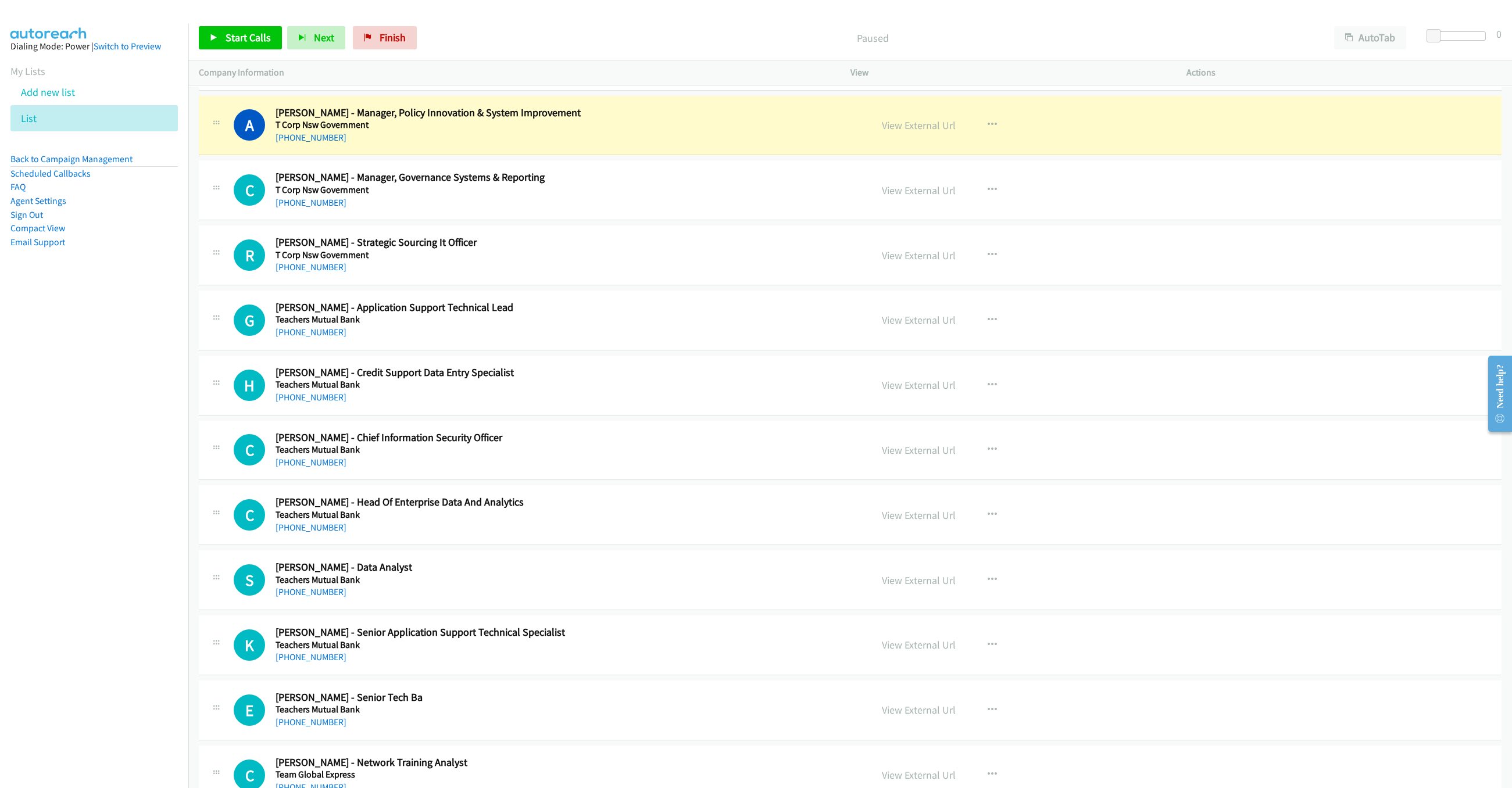
scroll to position [4811, 0]
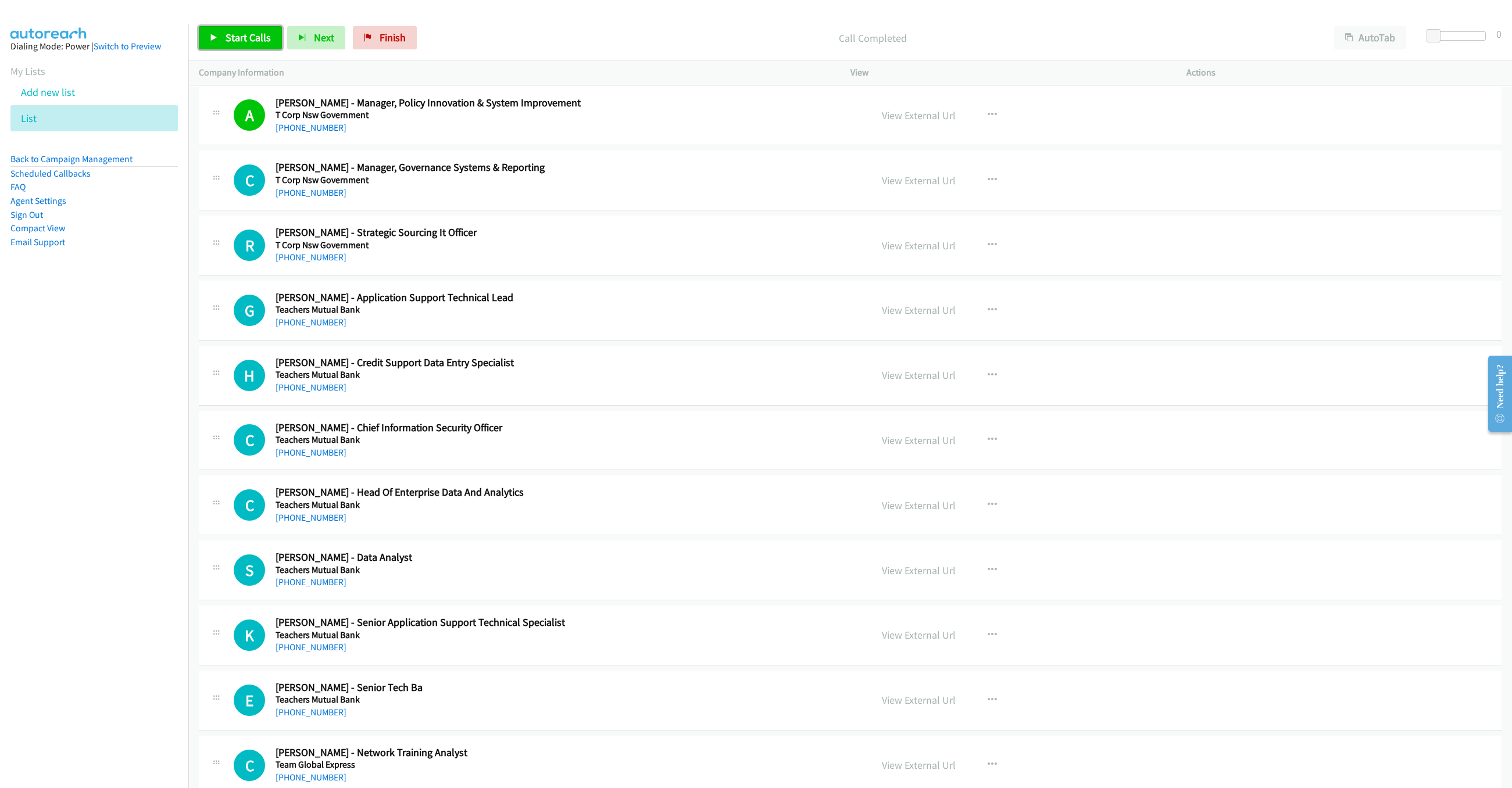
click at [233, 42] on span "Start Calls" at bounding box center [248, 37] width 45 height 13
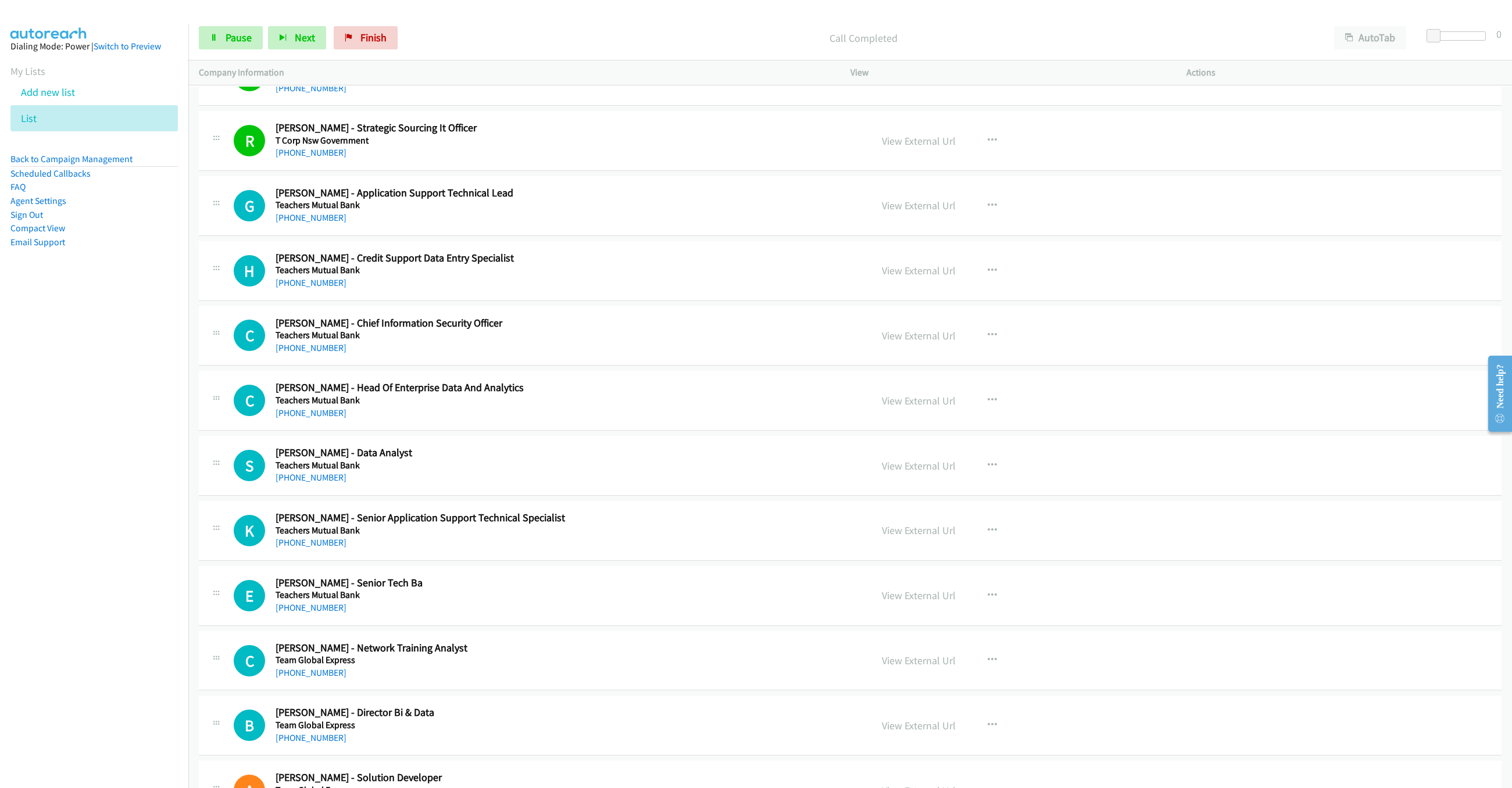
scroll to position [4986, 0]
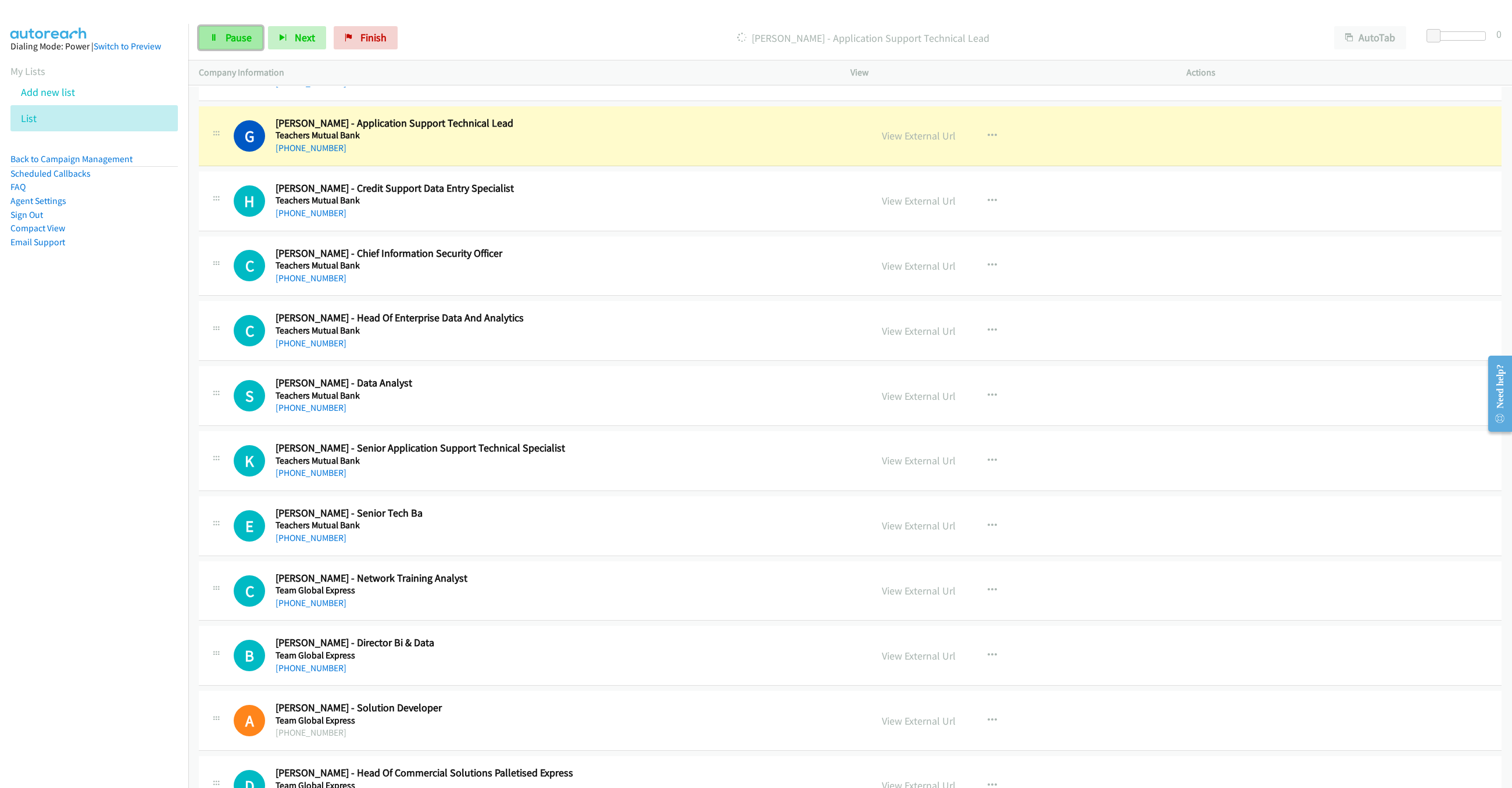
click at [241, 31] on span "Pause" at bounding box center [239, 37] width 26 height 13
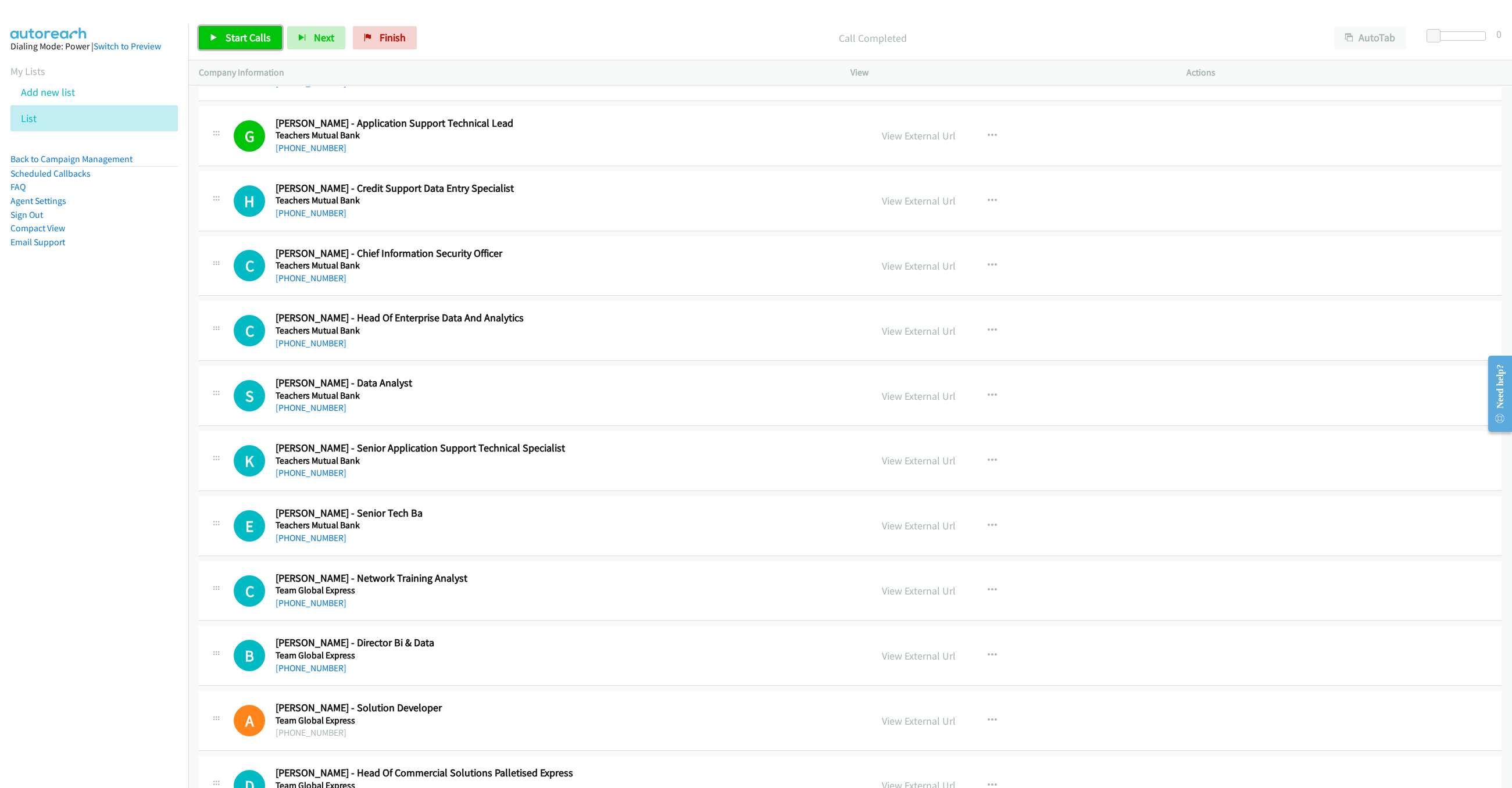
click at [227, 41] on span "Start Calls" at bounding box center [248, 37] width 45 height 13
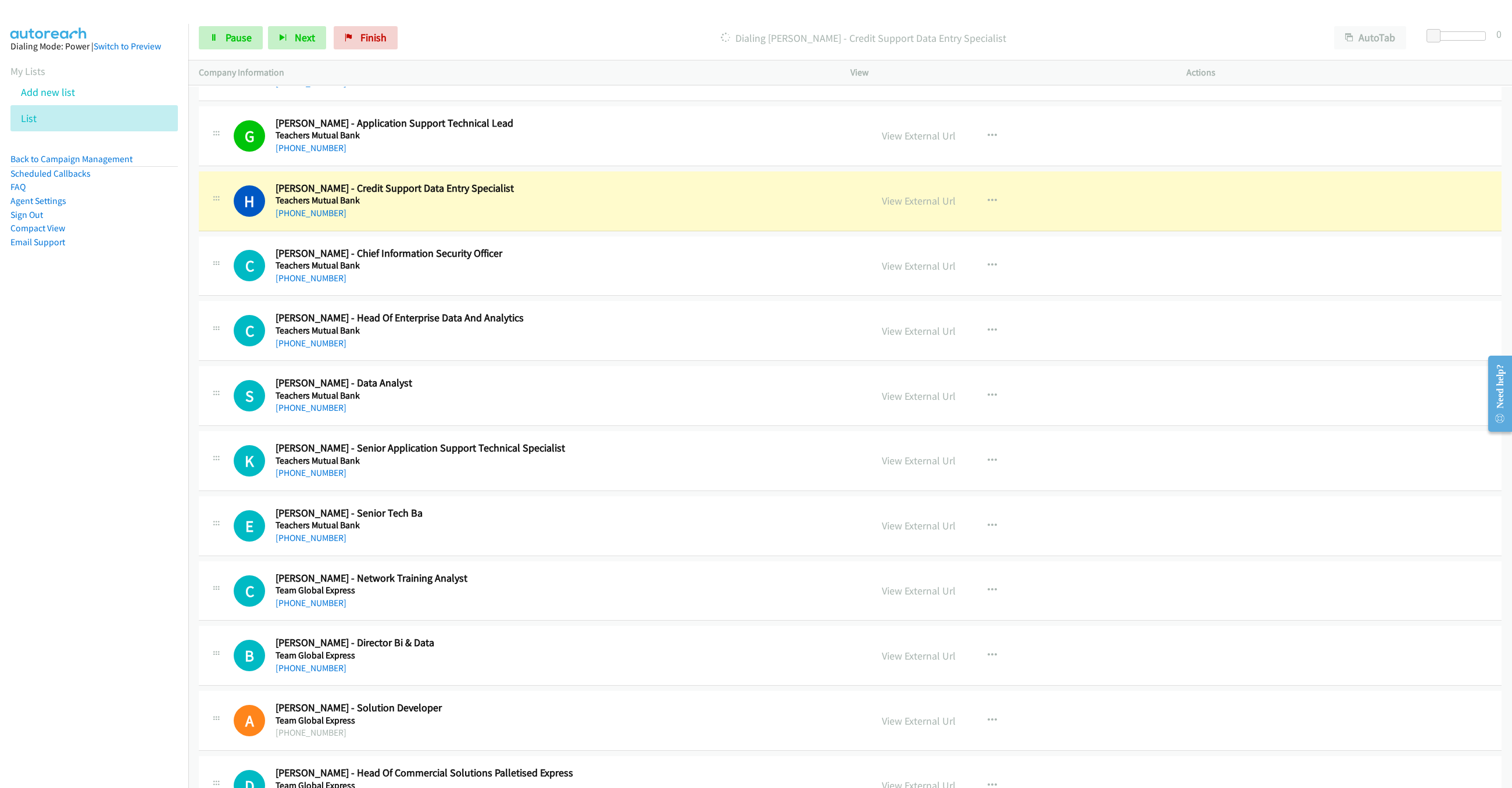
click at [921, 208] on div "View External Url" at bounding box center [919, 201] width 74 height 16
click at [920, 208] on link "View External Url" at bounding box center [919, 201] width 74 height 13
click at [216, 42] on link "Pause" at bounding box center [231, 37] width 64 height 23
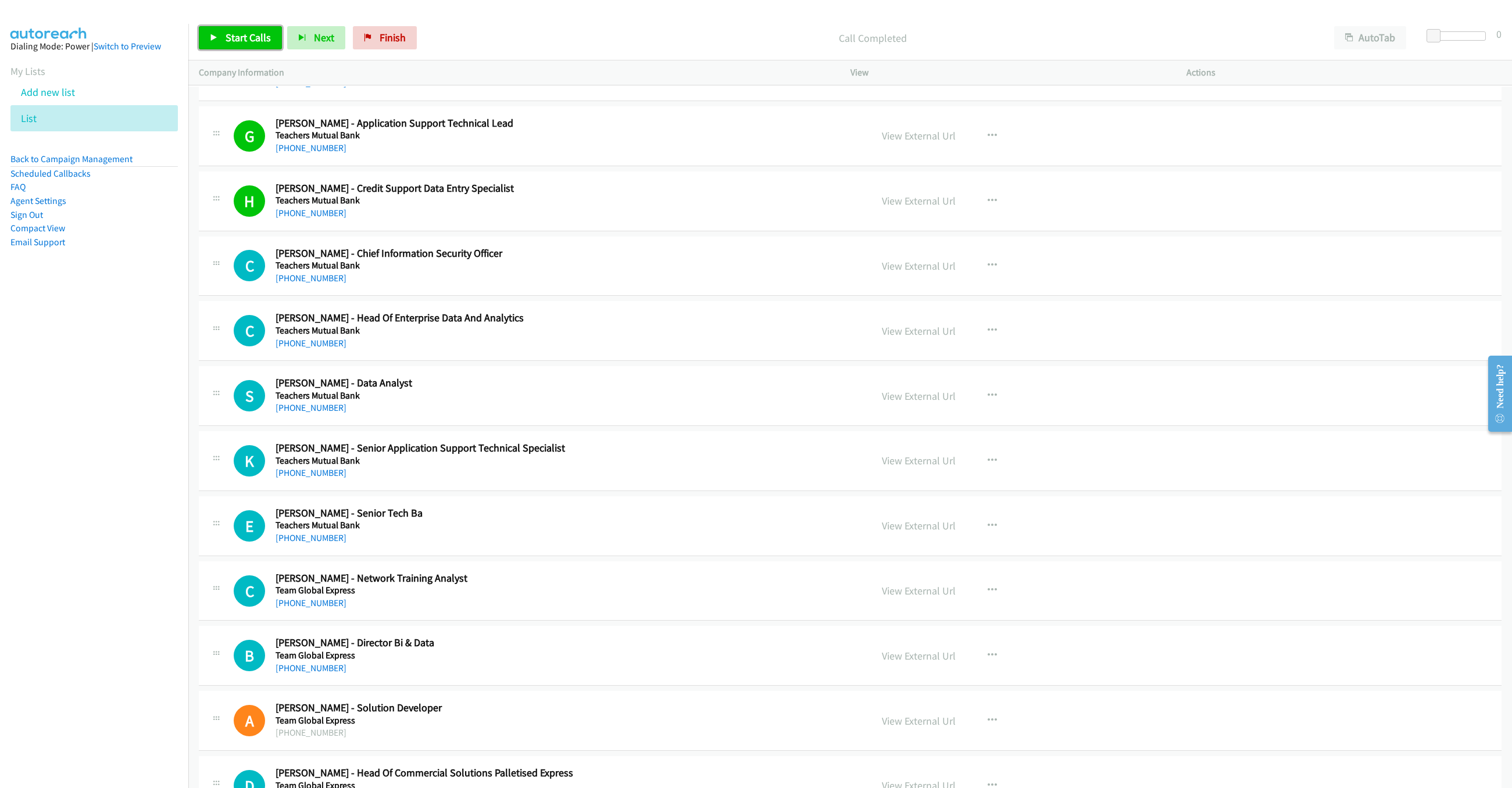
click at [231, 38] on span "Start Calls" at bounding box center [248, 37] width 45 height 13
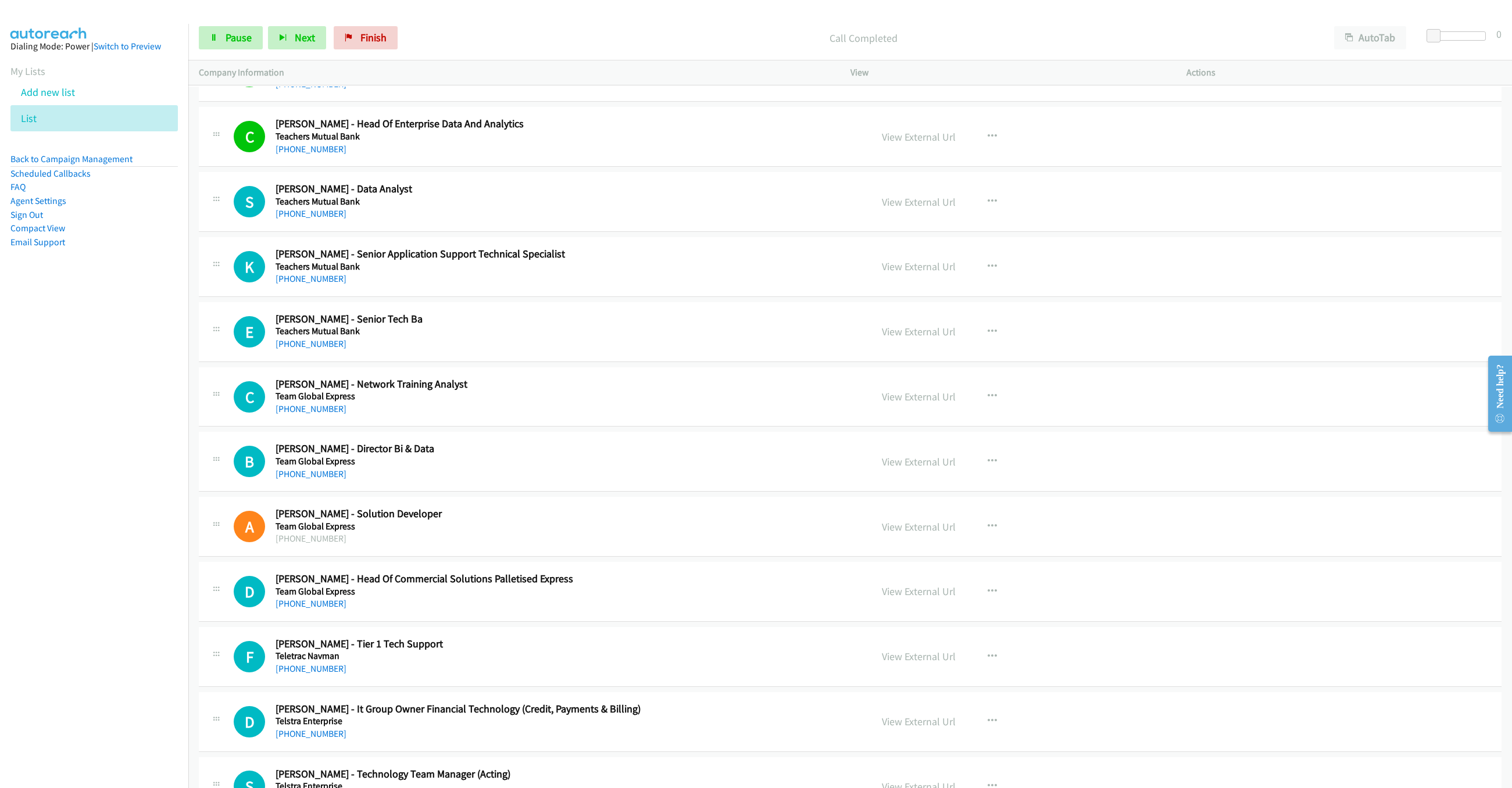
scroll to position [5247, 0]
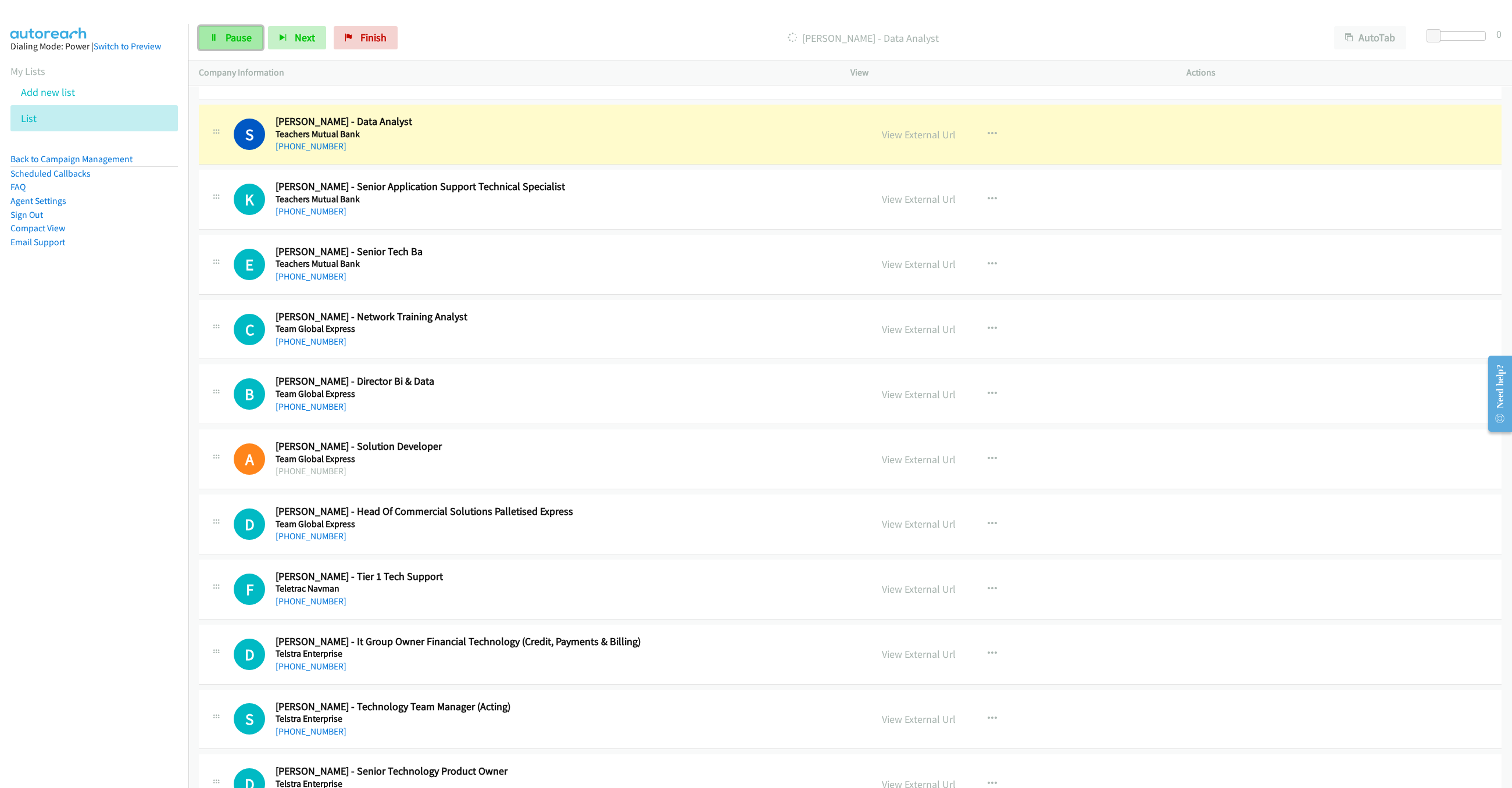
click at [217, 35] on icon at bounding box center [214, 38] width 8 height 8
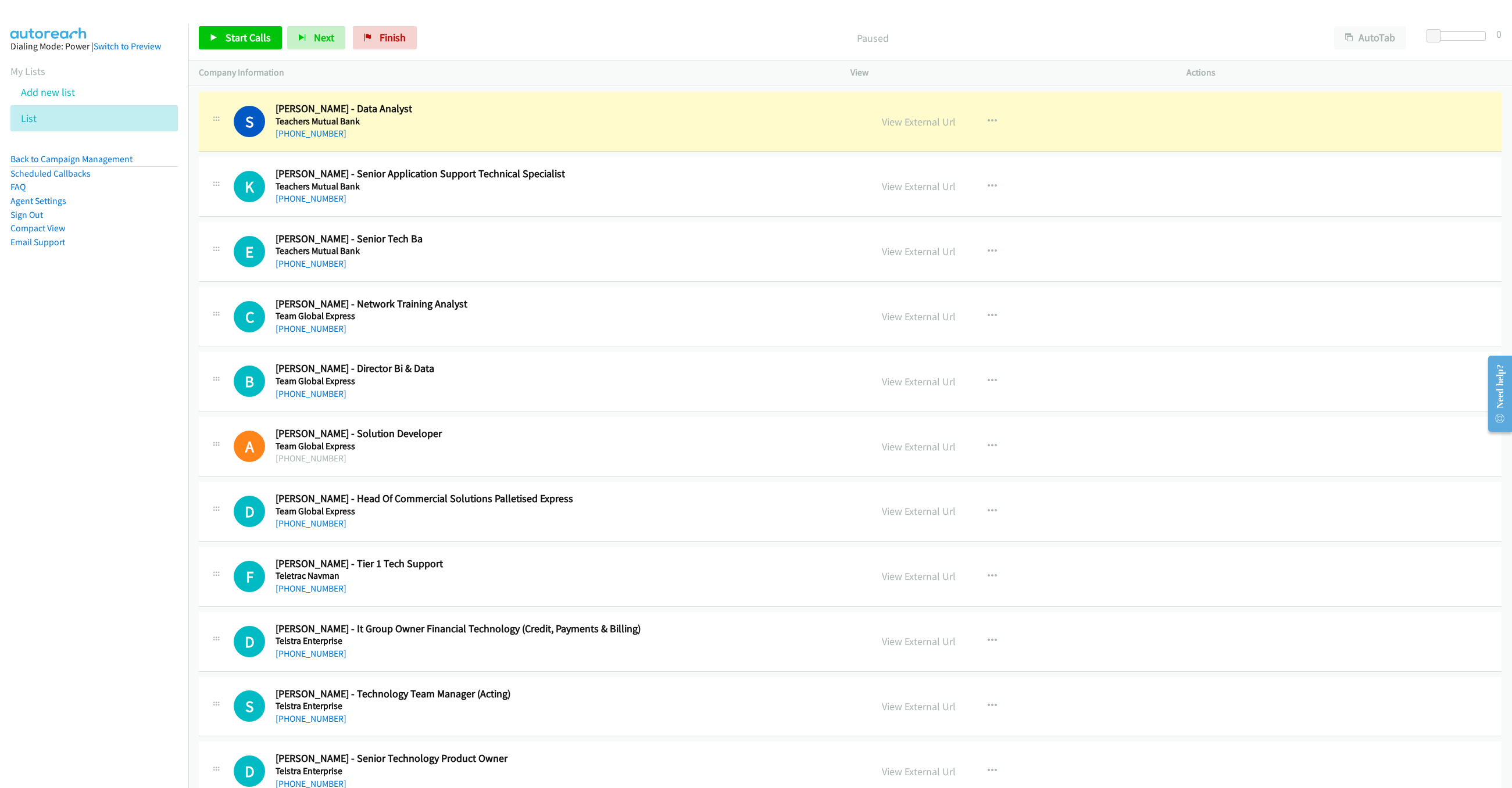
scroll to position [5282, 0]
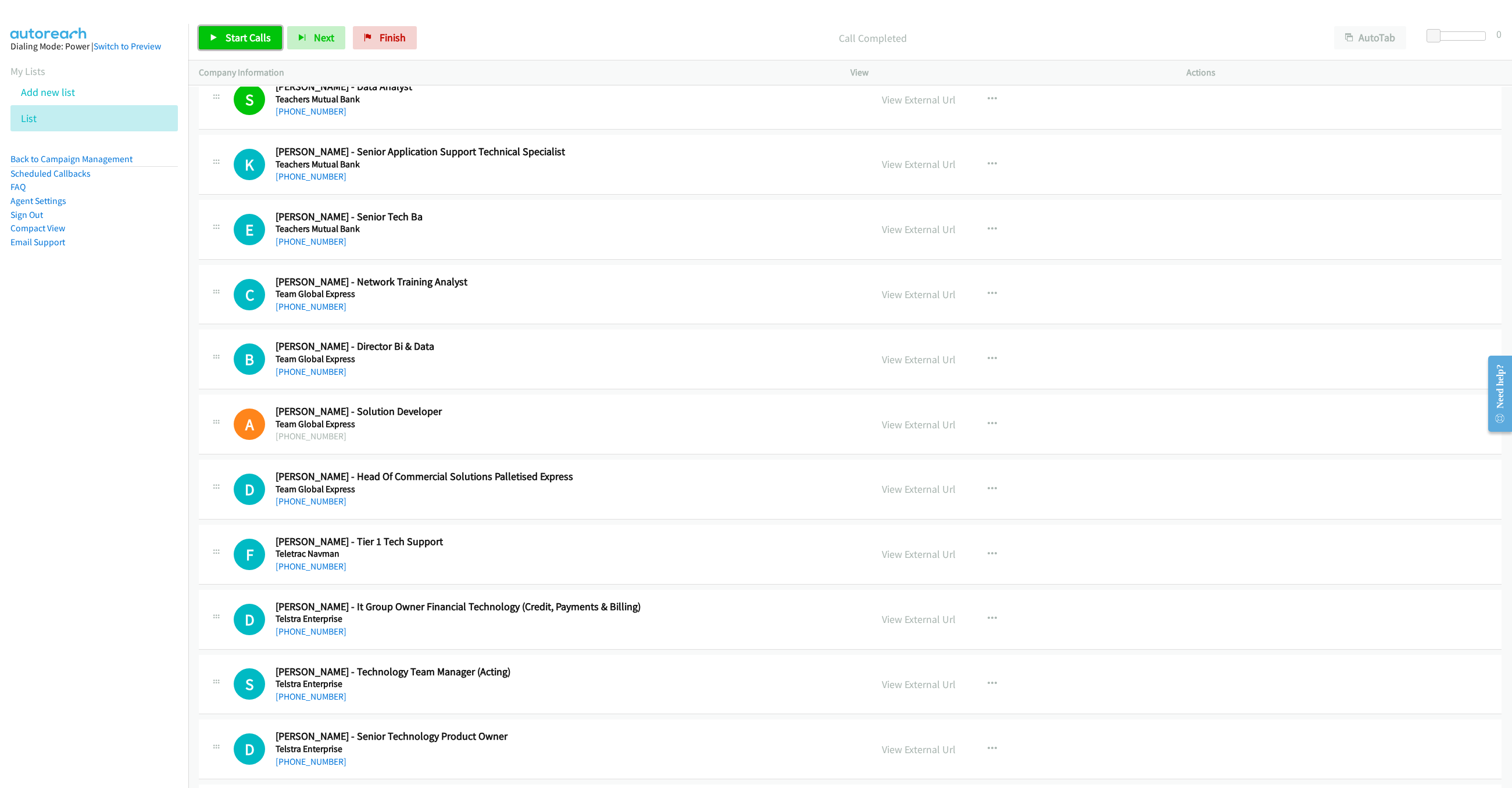
click at [229, 31] on link "Start Calls" at bounding box center [240, 37] width 83 height 23
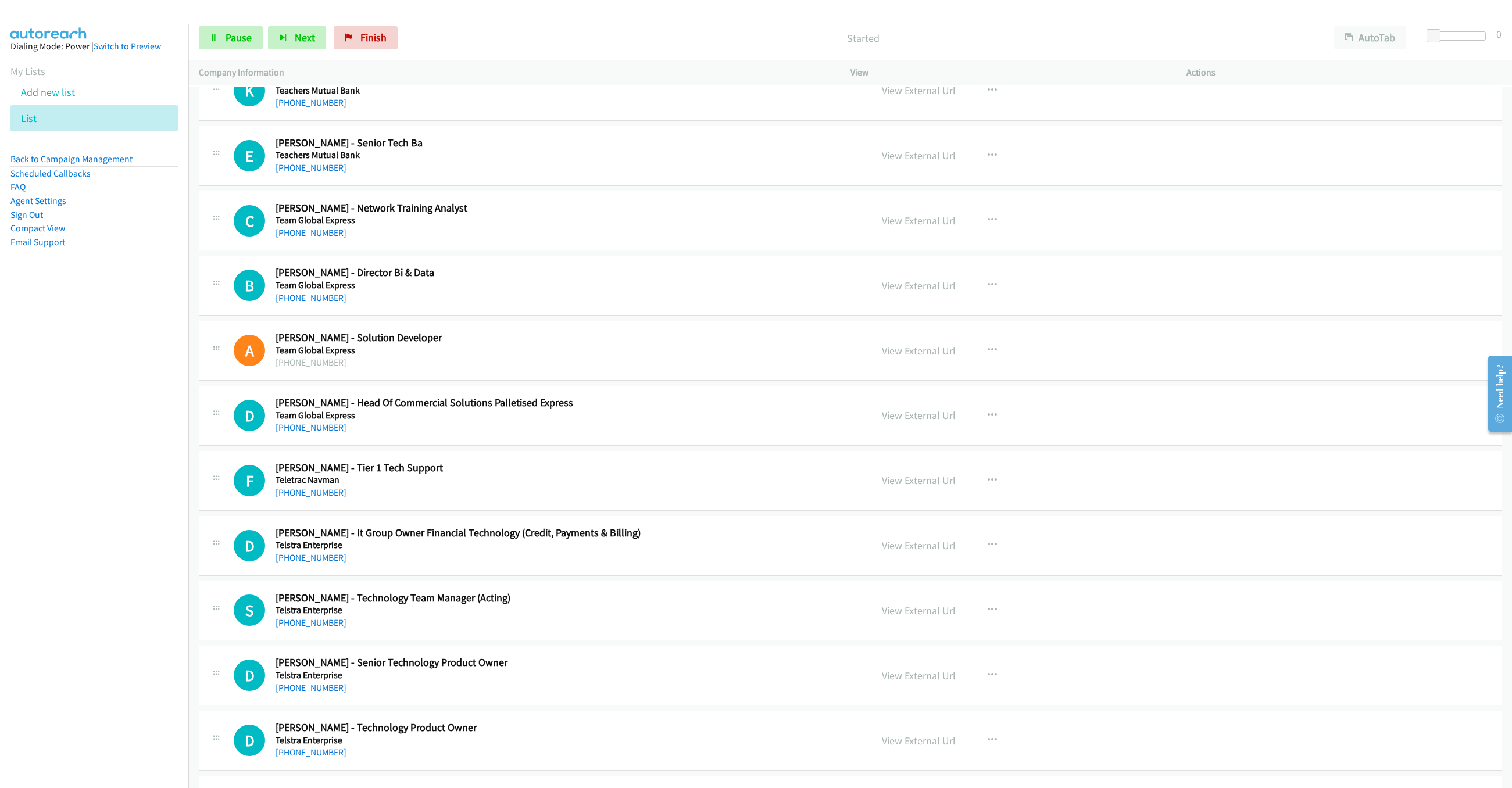
scroll to position [5370, 0]
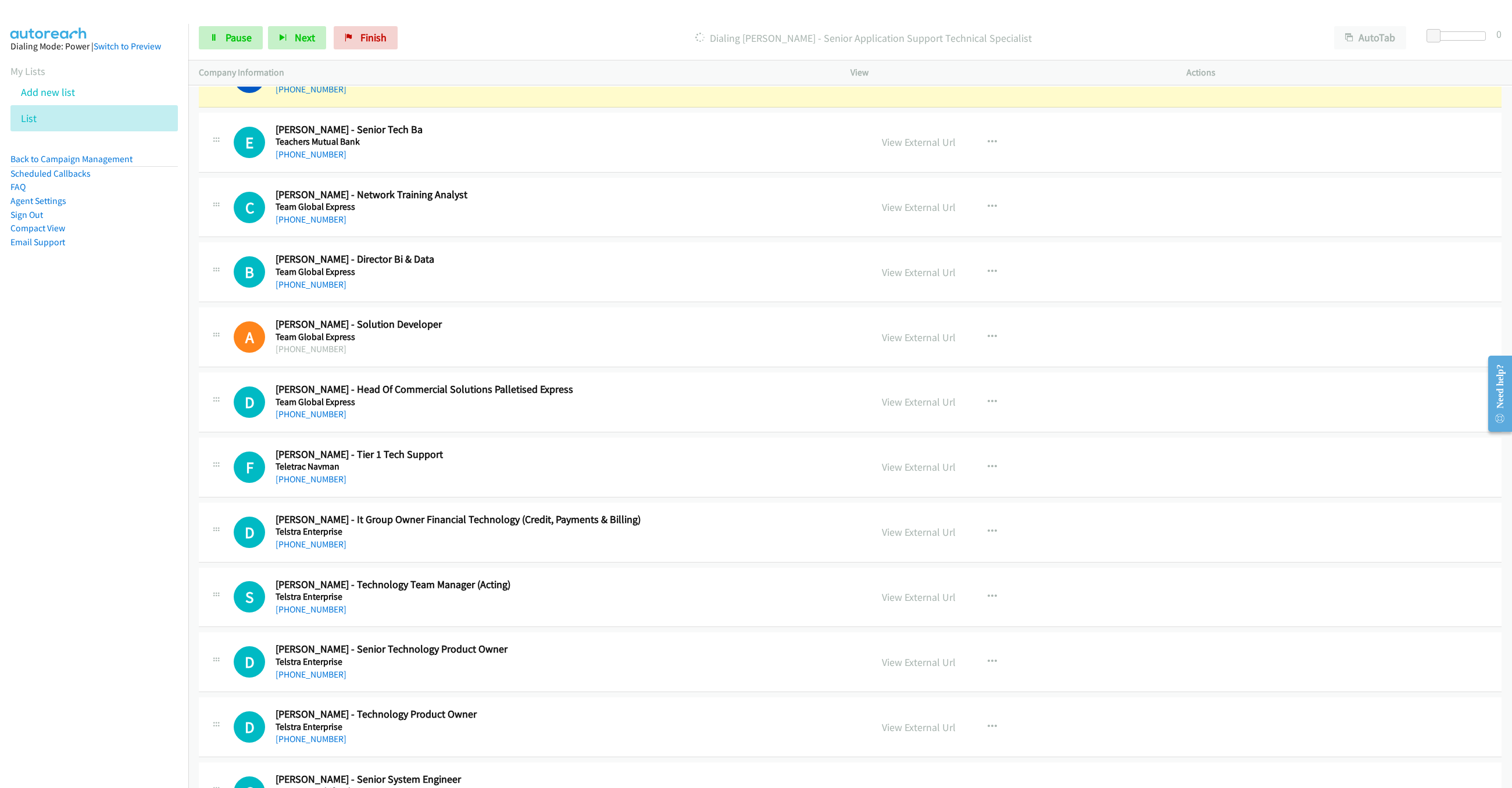
click at [117, 335] on nav "Dialing Mode: Power | Switch to Preview My Lists Add new list List Back to Camp…" at bounding box center [94, 417] width 189 height 788
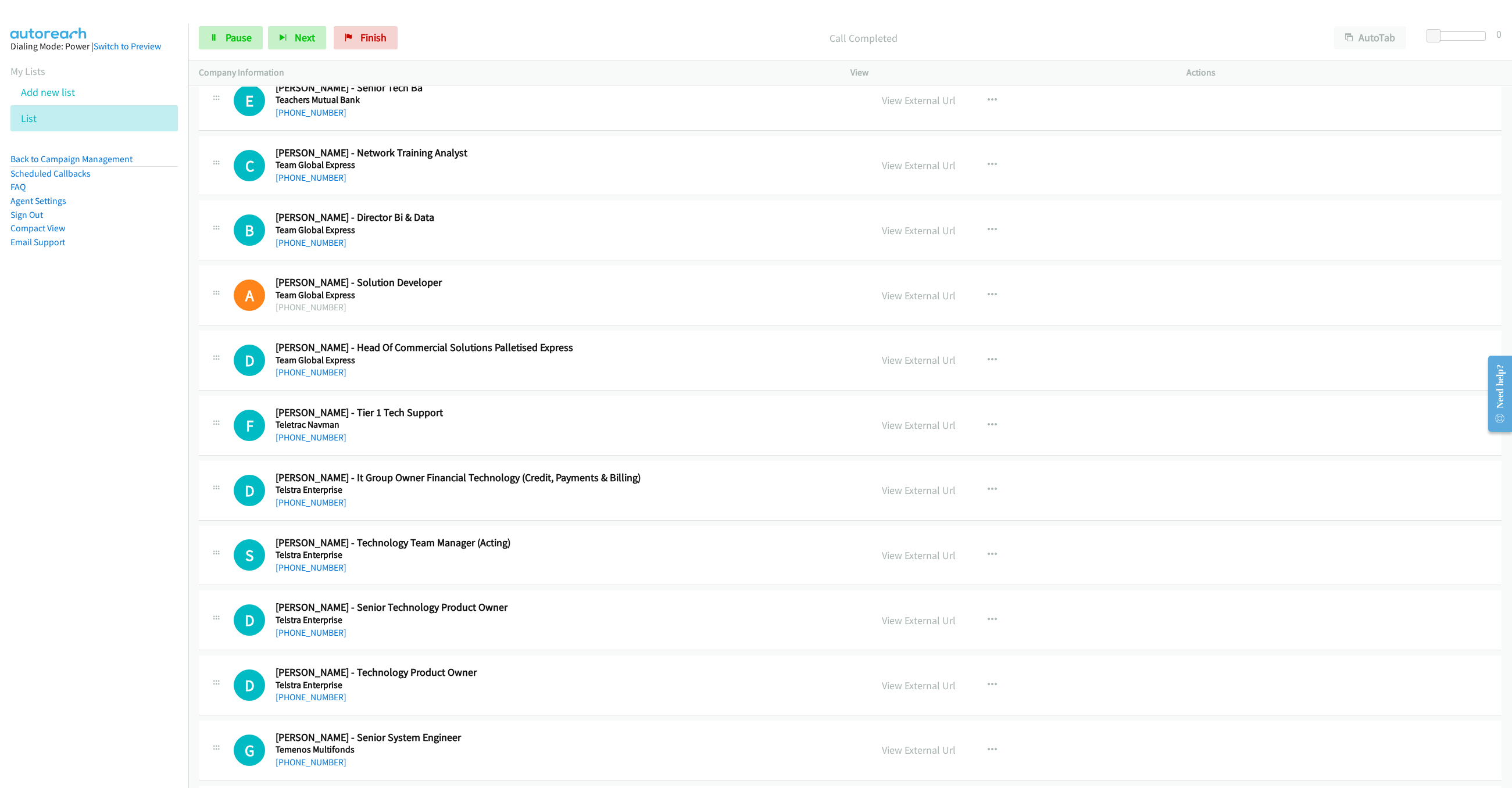
scroll to position [5422, 0]
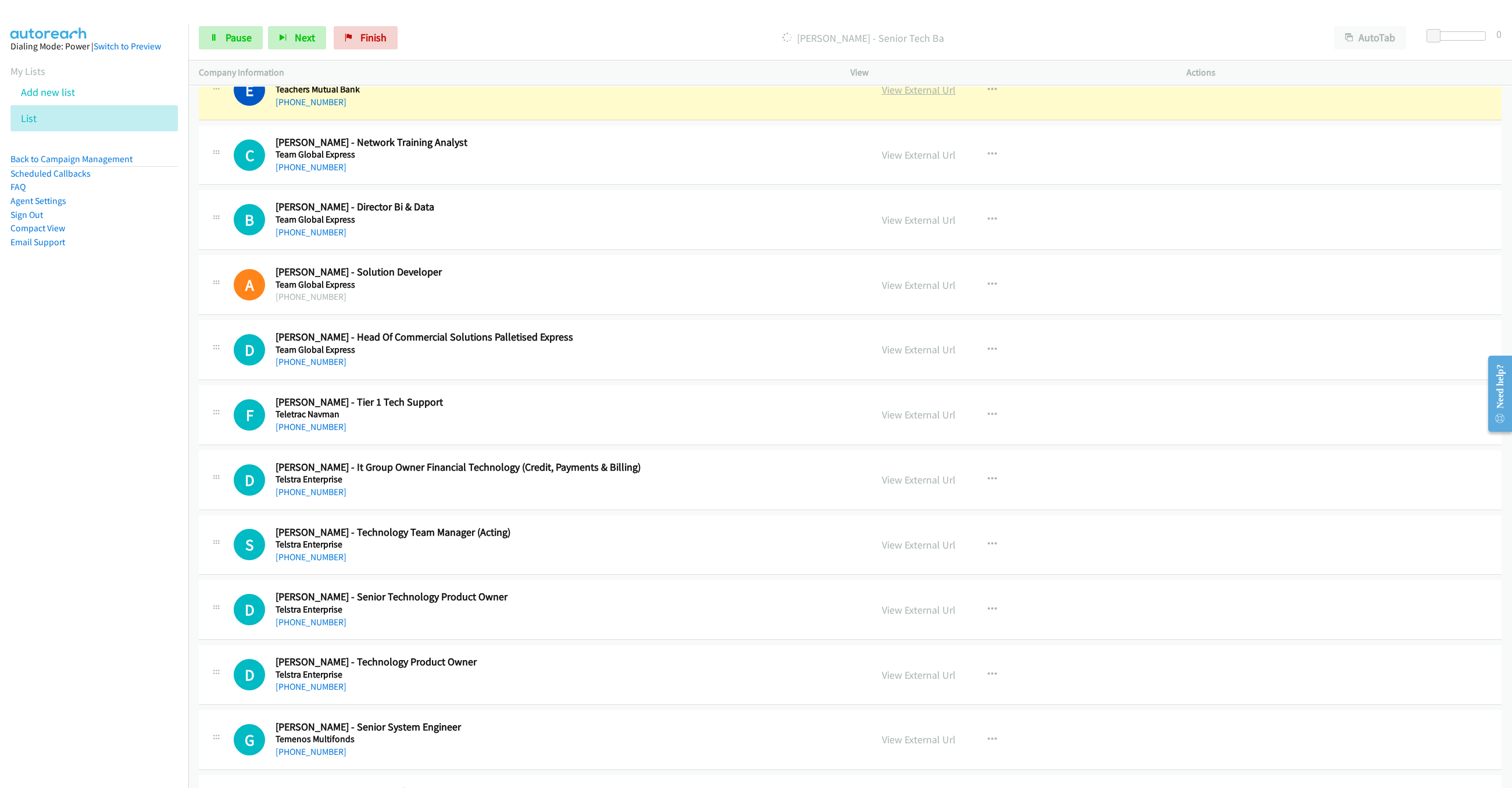
click at [921, 97] on link "View External Url" at bounding box center [919, 90] width 74 height 13
click at [226, 40] on span "Pause" at bounding box center [239, 37] width 26 height 13
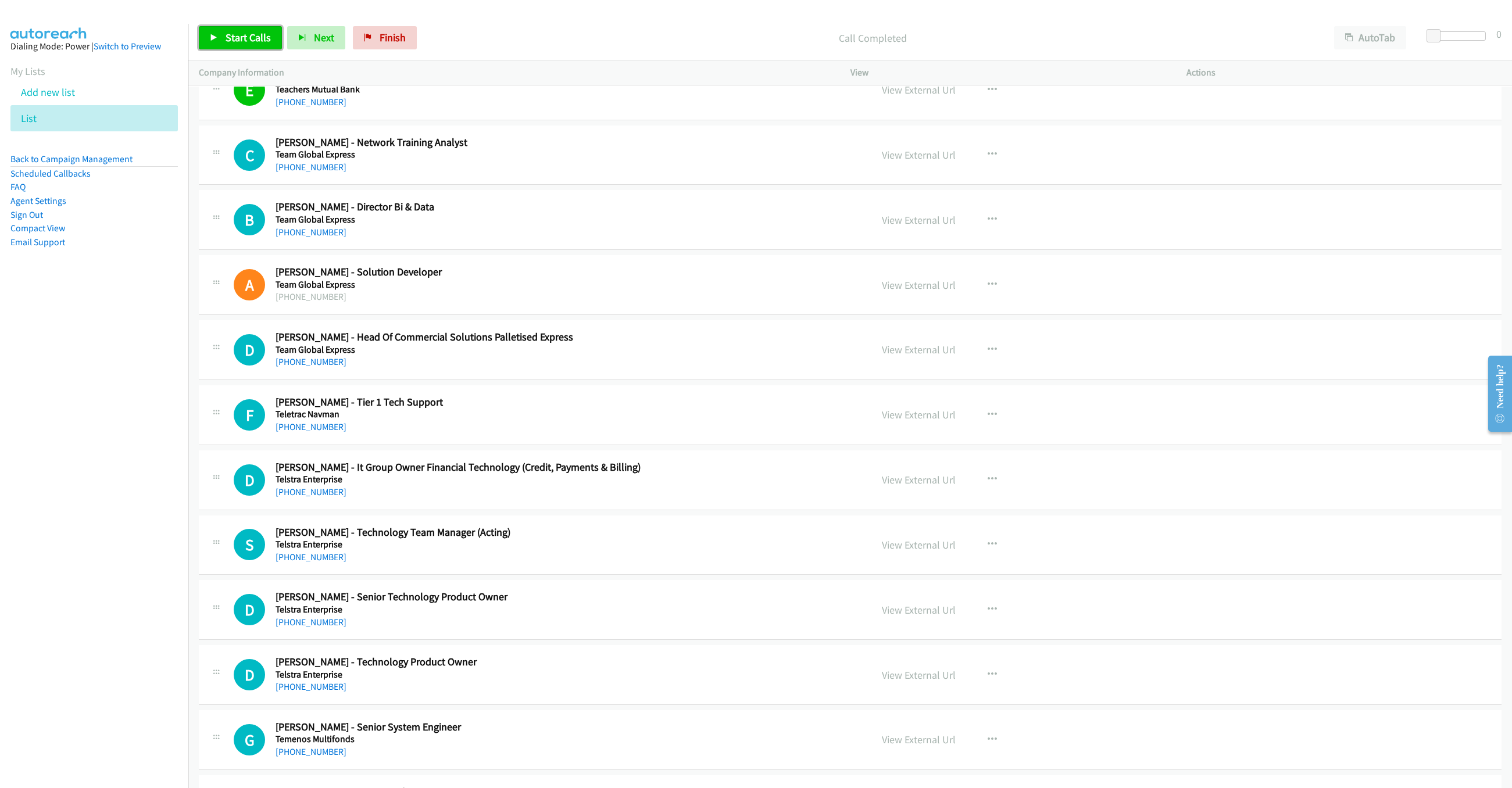
click at [251, 42] on span "Start Calls" at bounding box center [248, 37] width 45 height 13
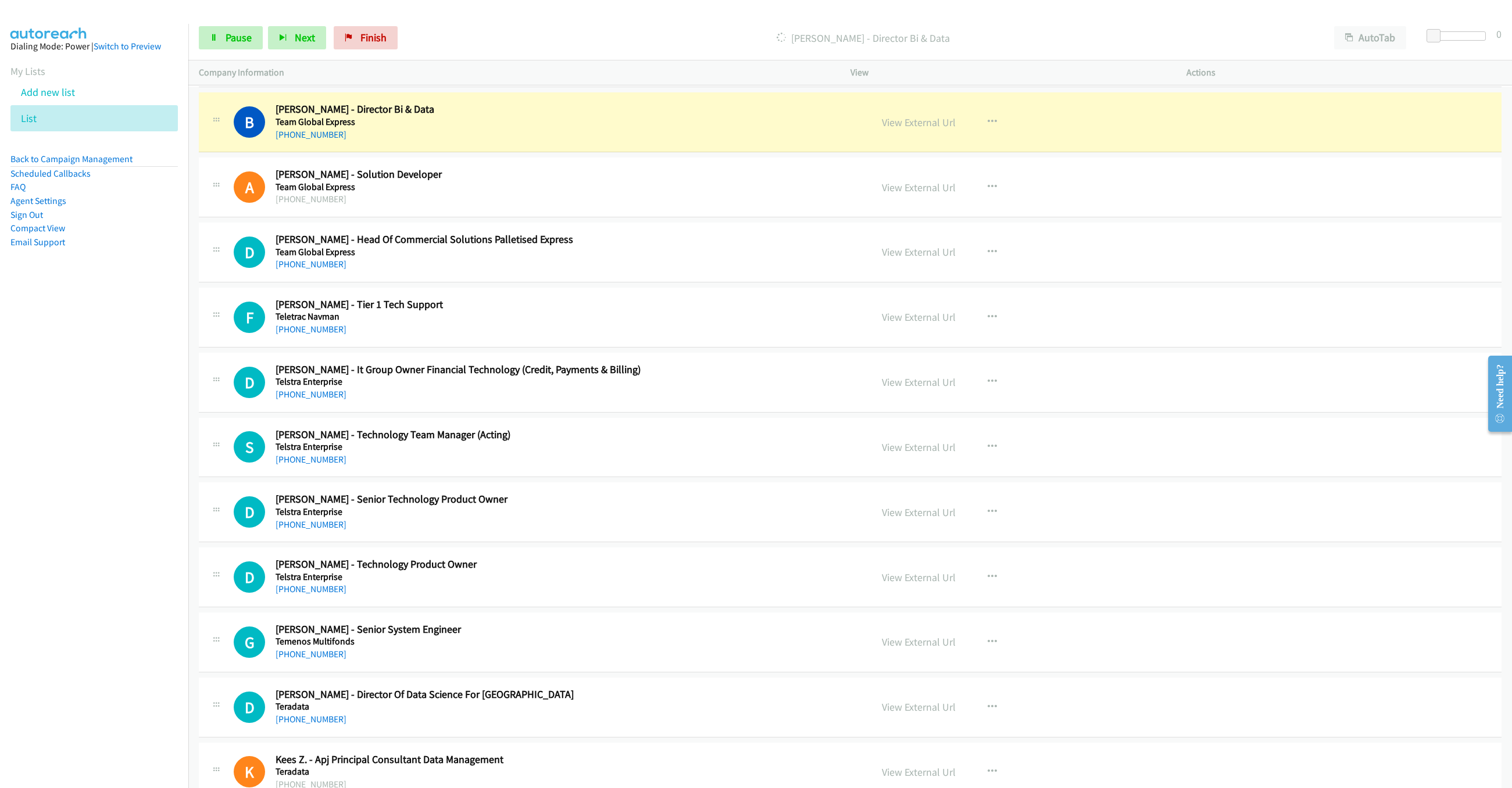
scroll to position [5544, 0]
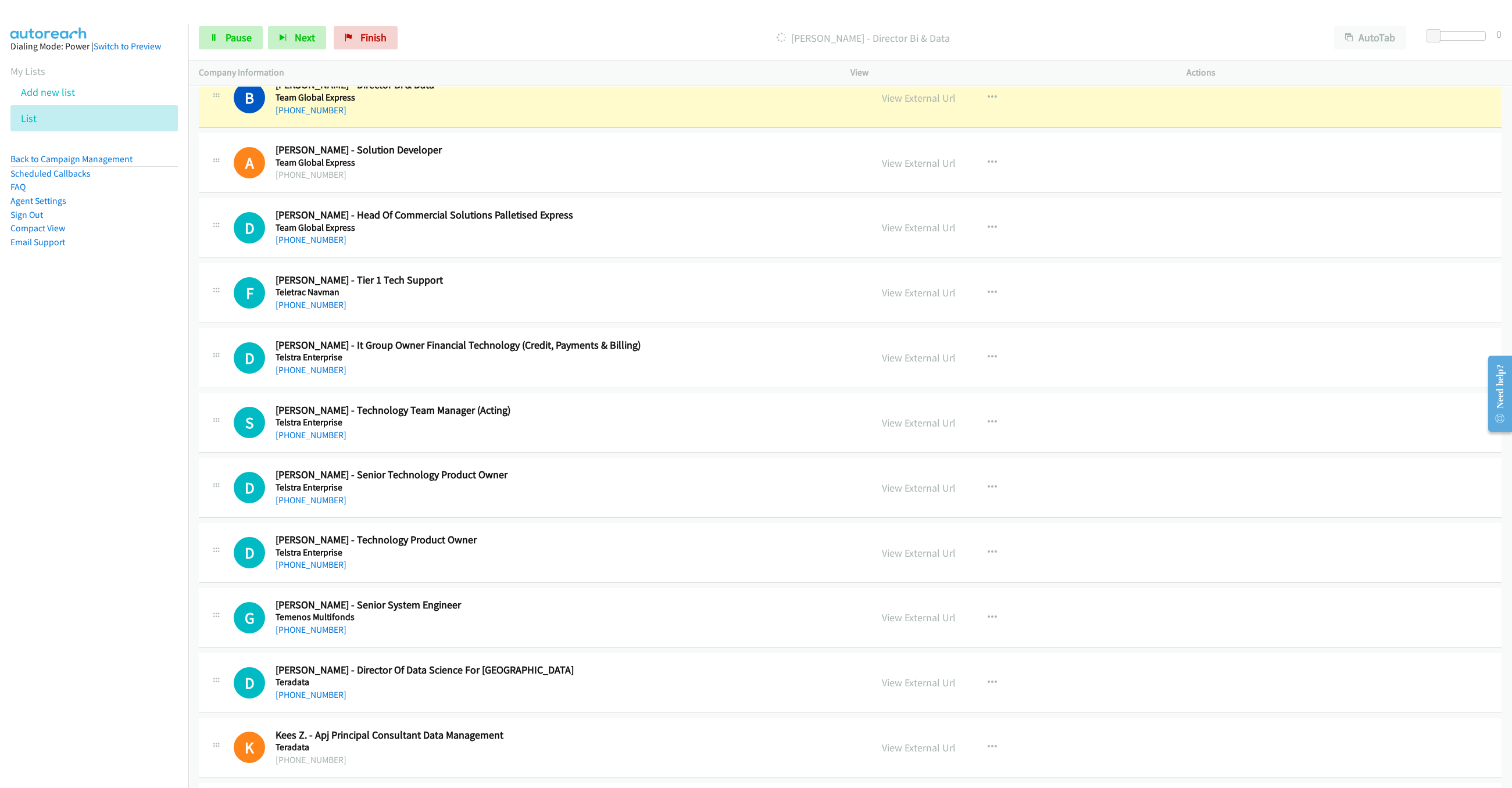
click at [210, 23] on div "Start Calls Pause Next Finish Dialing Bart Watson - Director Bi & Data AutoTab …" at bounding box center [850, 38] width 1324 height 44
click at [211, 23] on div "Start Calls Pause Next Finish Dialing Bart Watson - Director Bi & Data AutoTab …" at bounding box center [850, 38] width 1324 height 44
click at [213, 30] on link "Pause" at bounding box center [231, 37] width 64 height 23
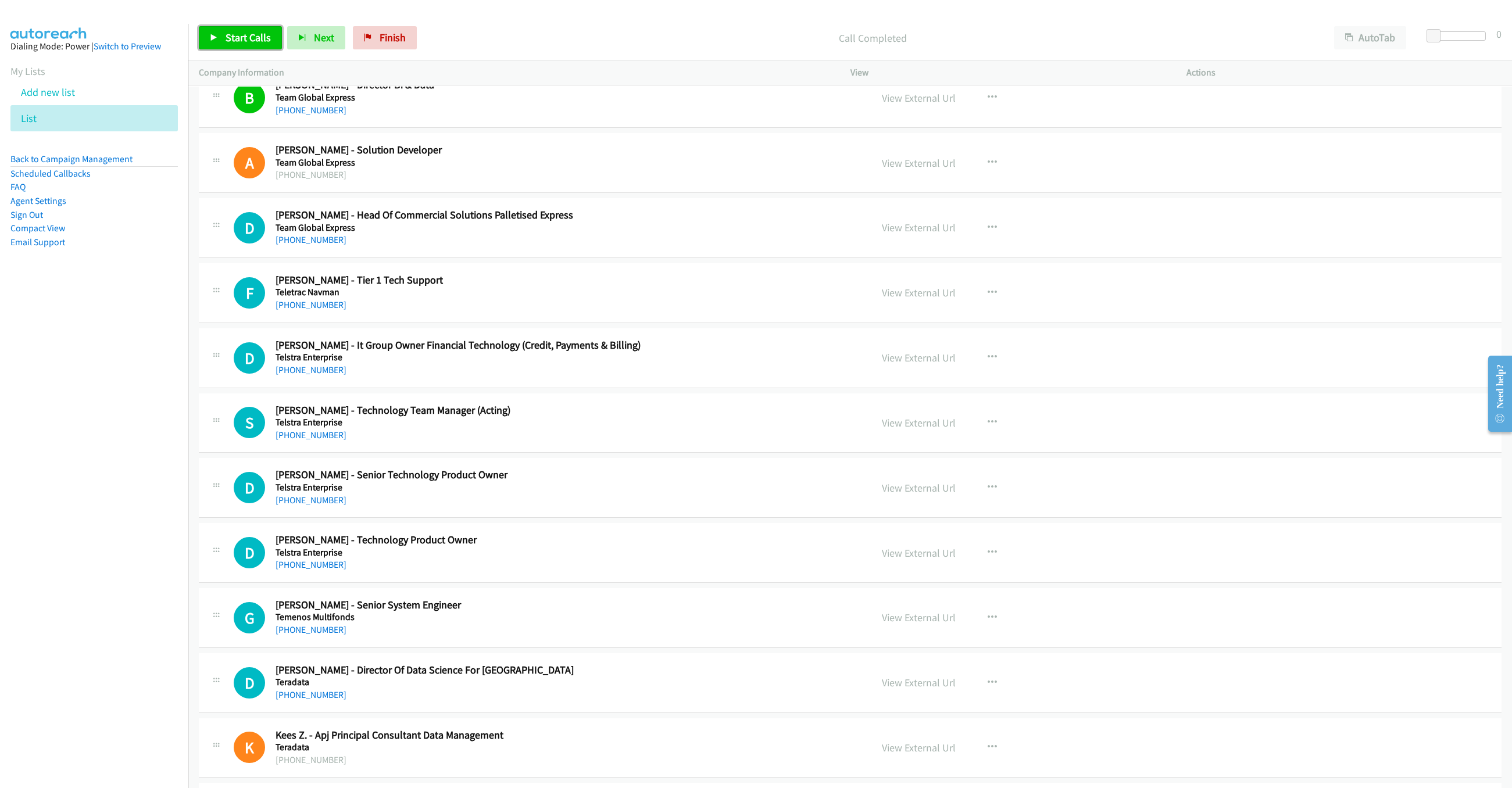
click at [244, 34] on span "Start Calls" at bounding box center [248, 37] width 45 height 13
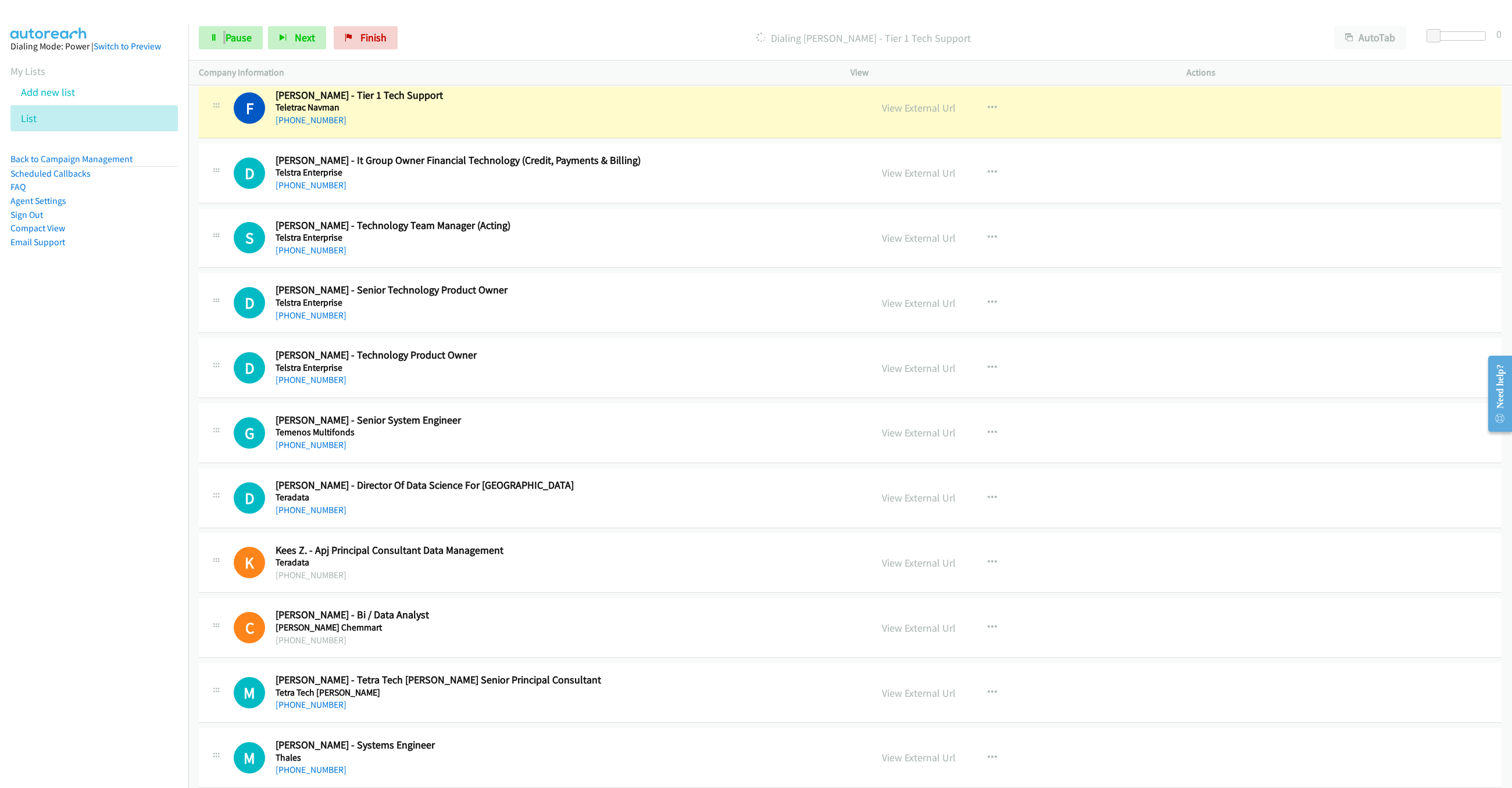
scroll to position [5718, 0]
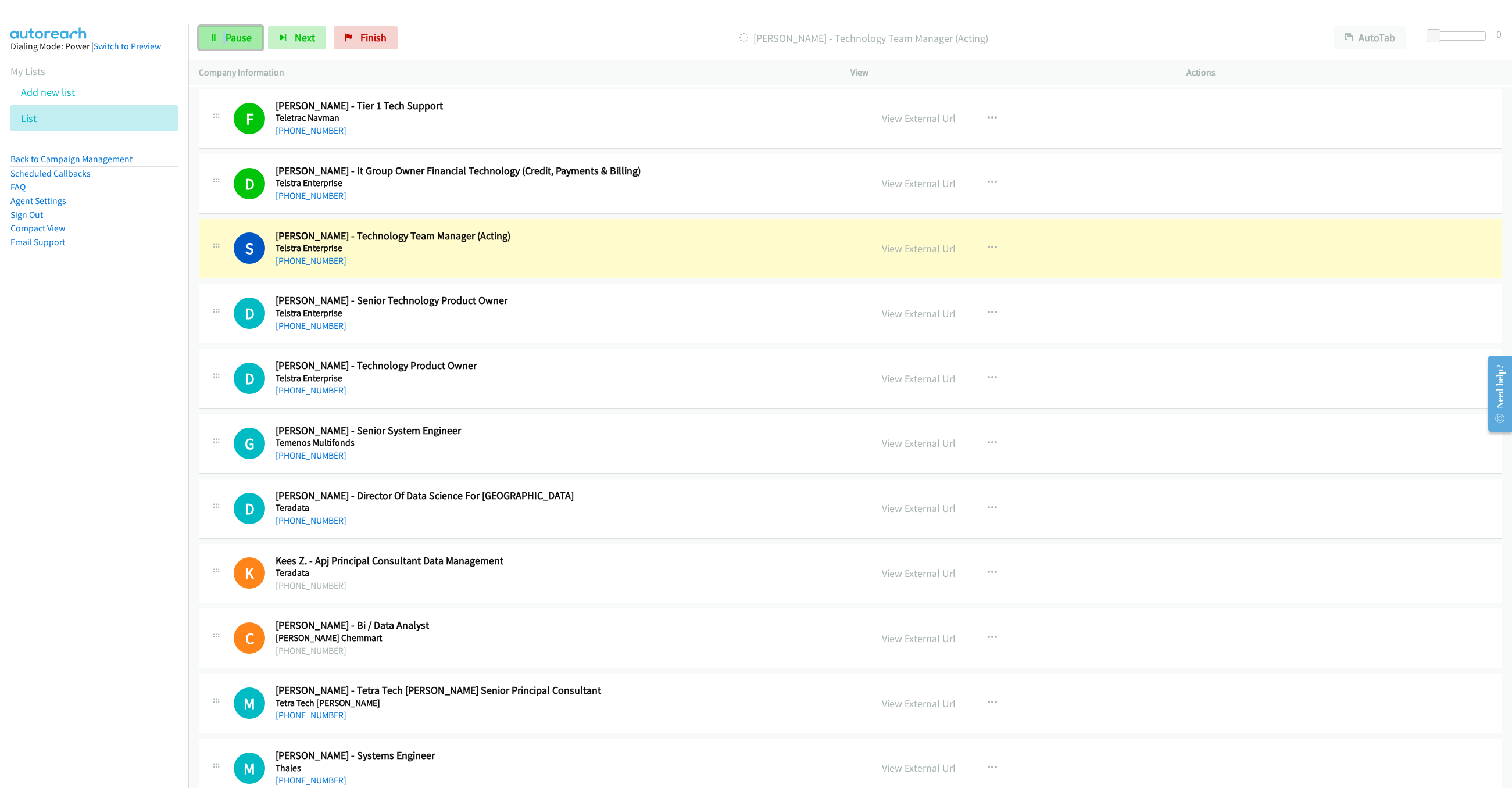
click at [216, 35] on icon at bounding box center [214, 38] width 8 height 8
click at [927, 255] on link "View External Url" at bounding box center [919, 248] width 74 height 13
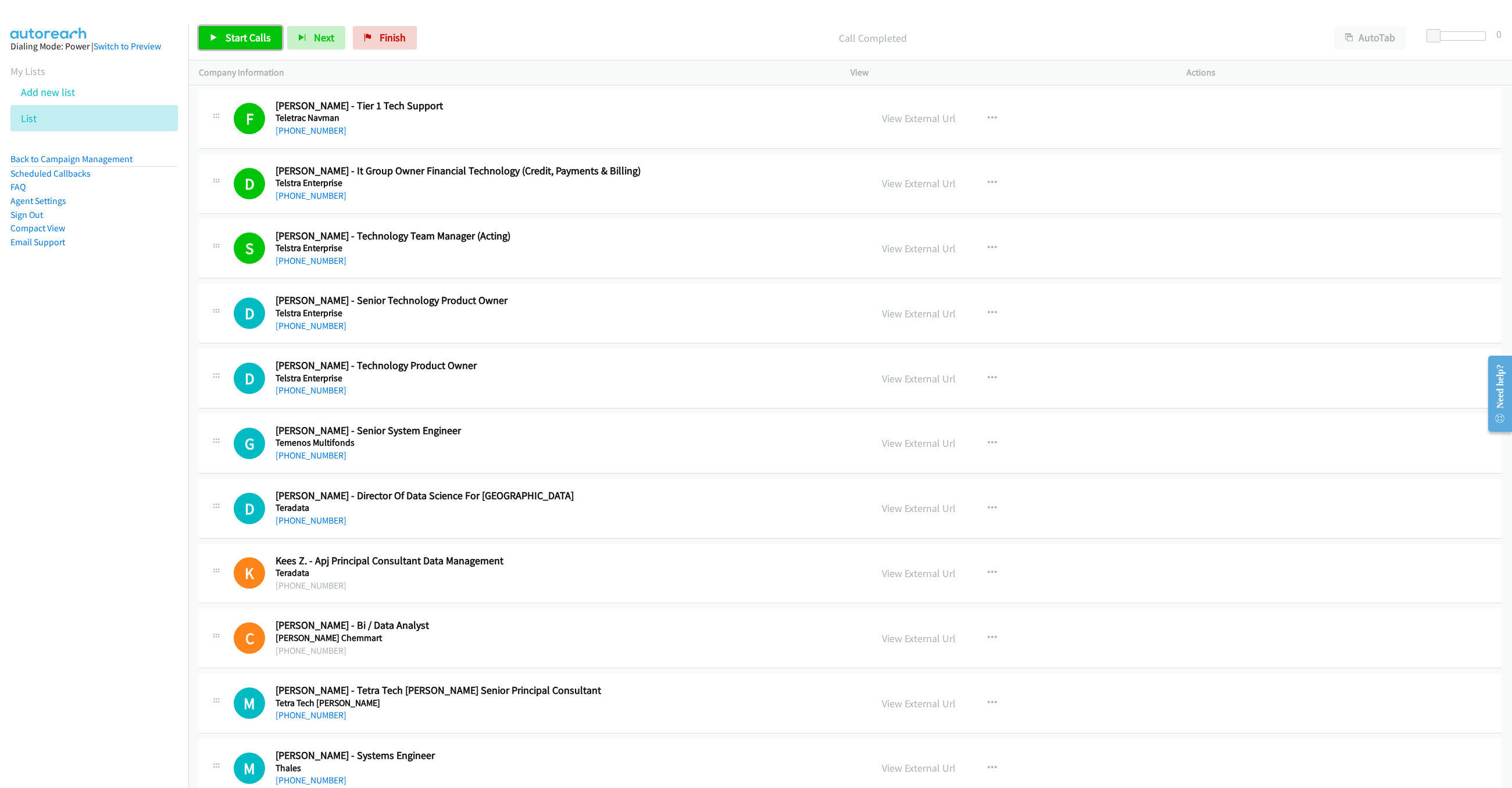
click at [251, 44] on link "Start Calls" at bounding box center [240, 37] width 83 height 23
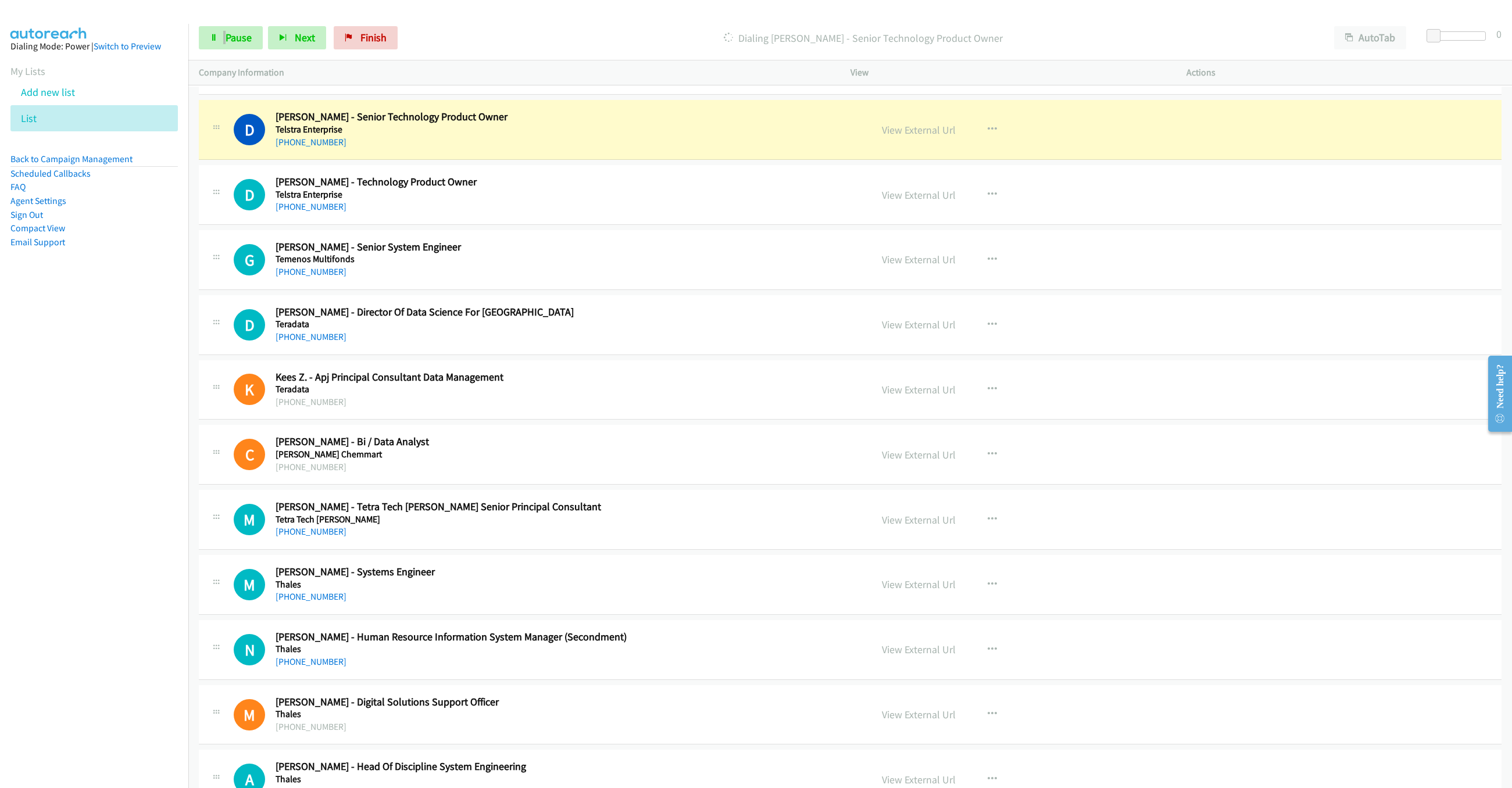
scroll to position [5892, 0]
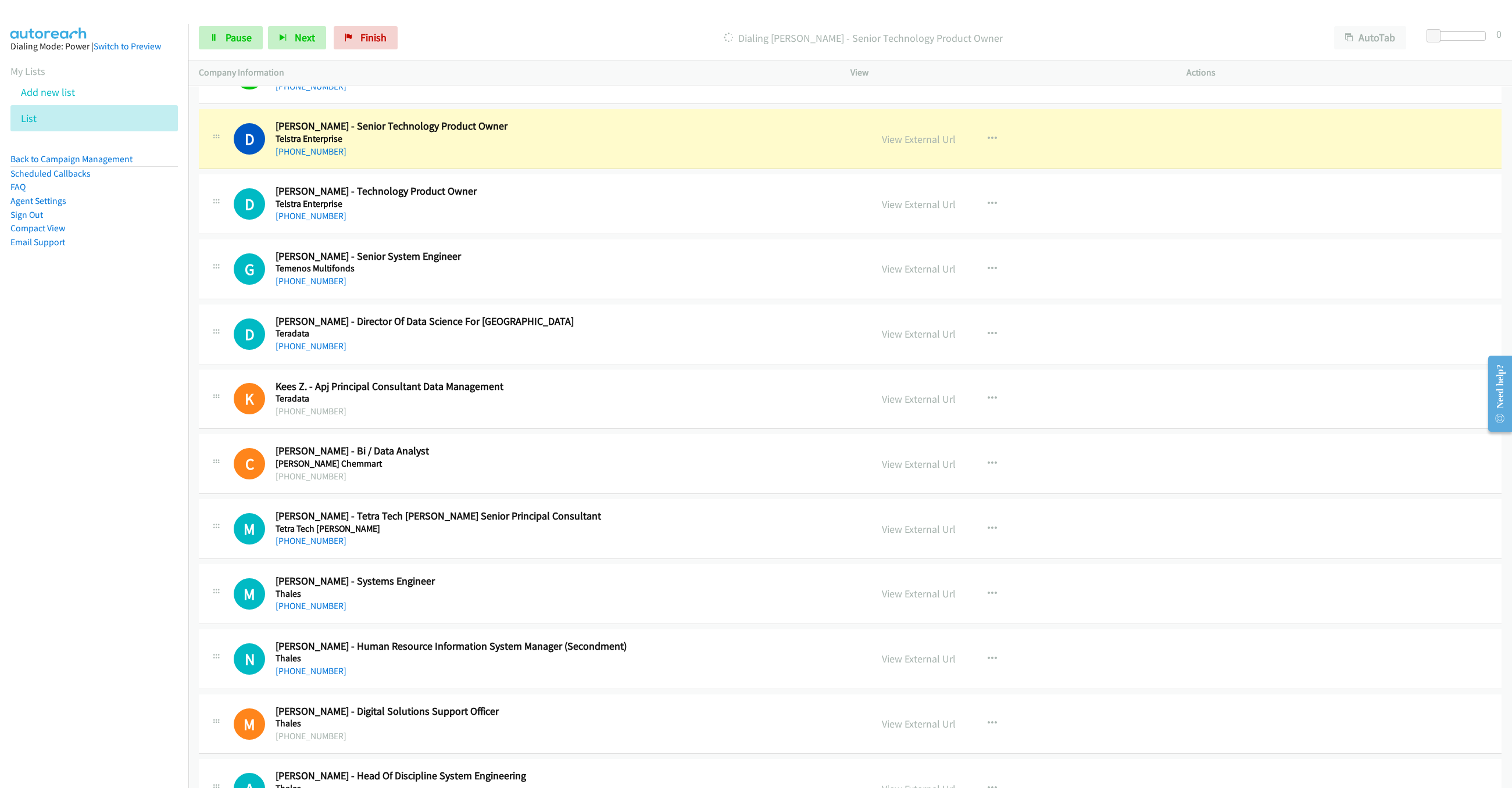
drag, startPoint x: 755, startPoint y: 44, endPoint x: 768, endPoint y: 58, distance: 19.1
click at [755, 44] on p "Dialing Deepa Molleti - Senior Technology Product Owner" at bounding box center [863, 38] width 900 height 16
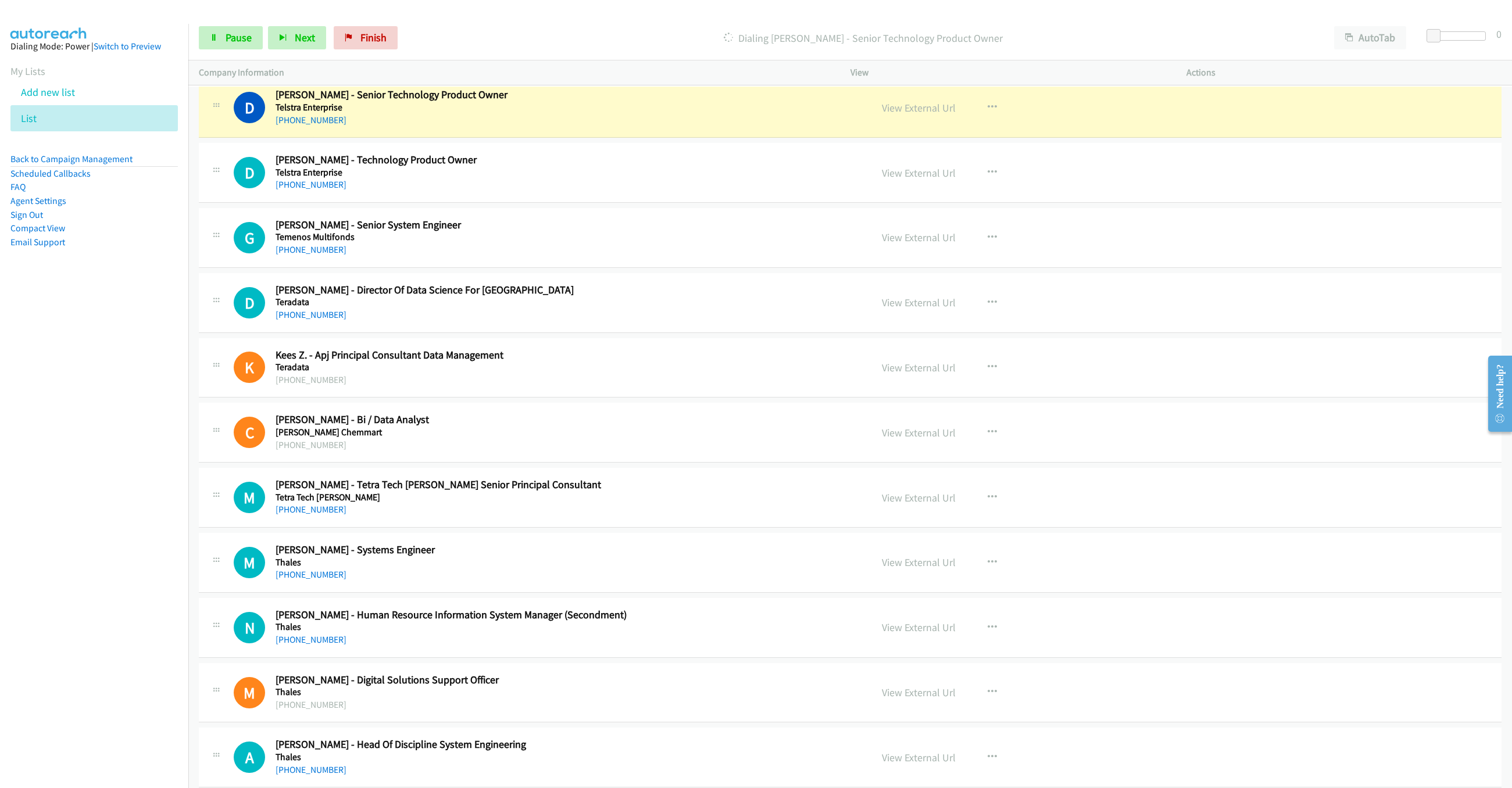
scroll to position [5927, 0]
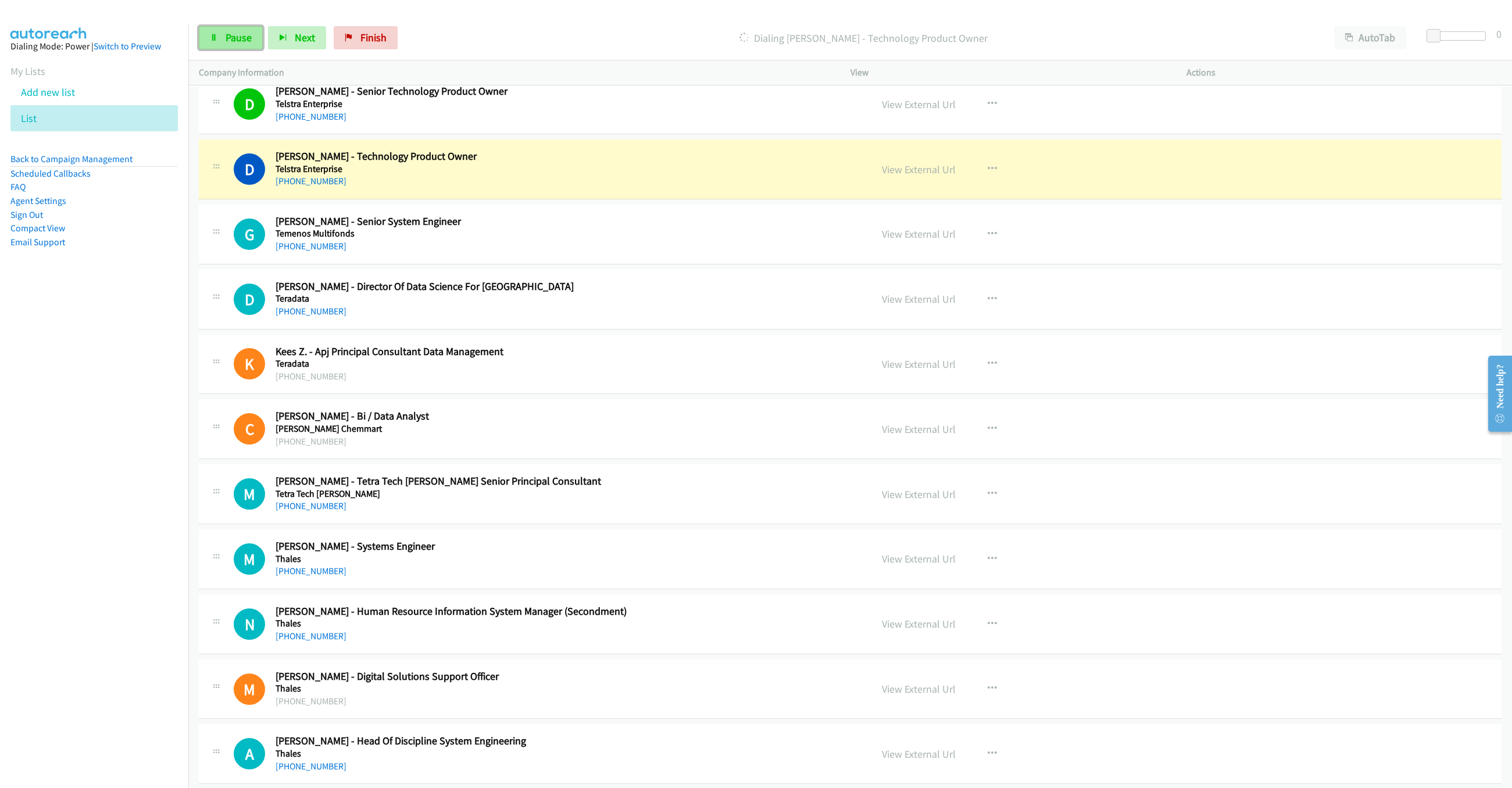
click at [233, 42] on span "Pause" at bounding box center [239, 37] width 26 height 13
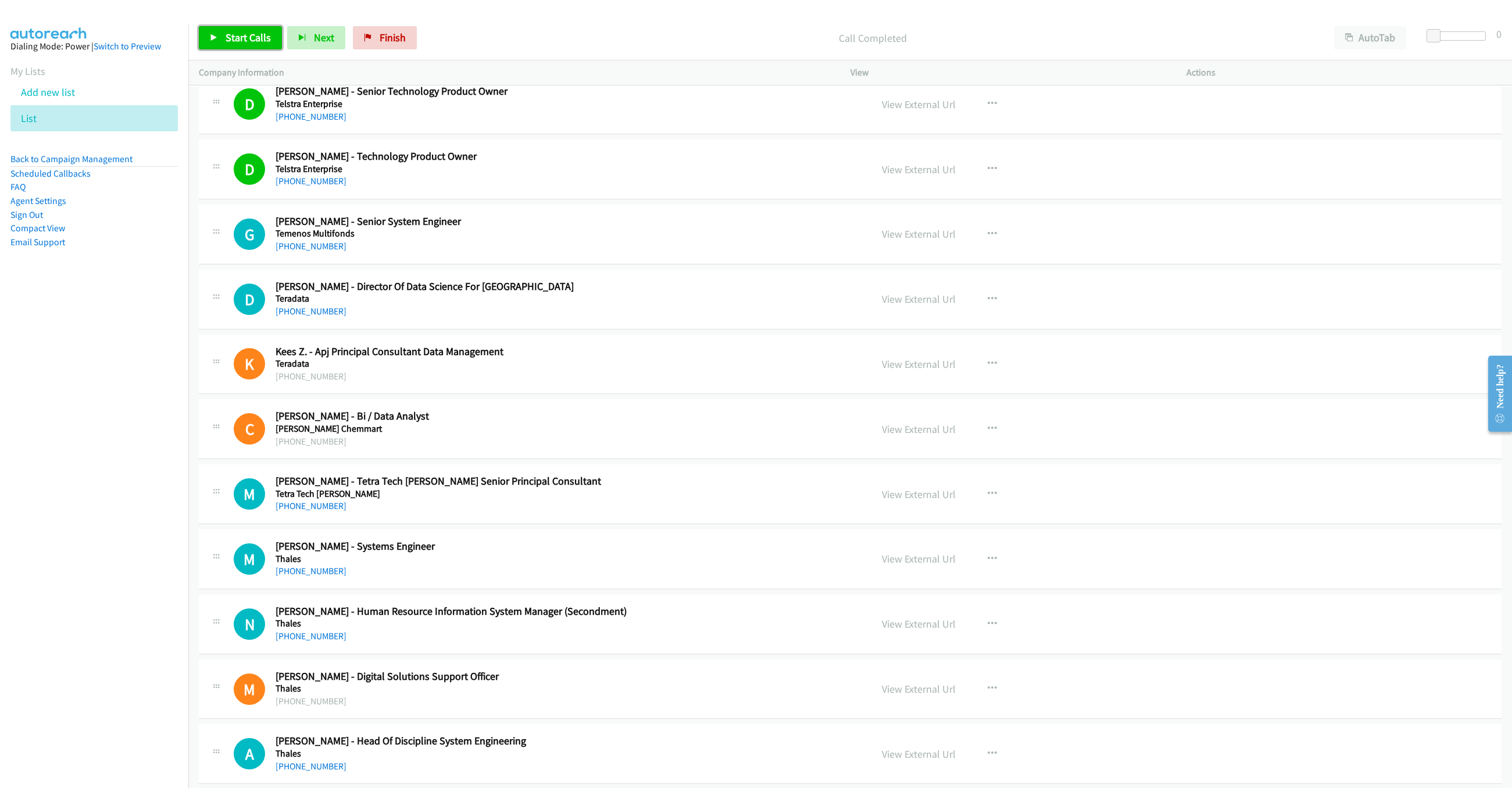
click at [262, 39] on span "Start Calls" at bounding box center [248, 37] width 45 height 13
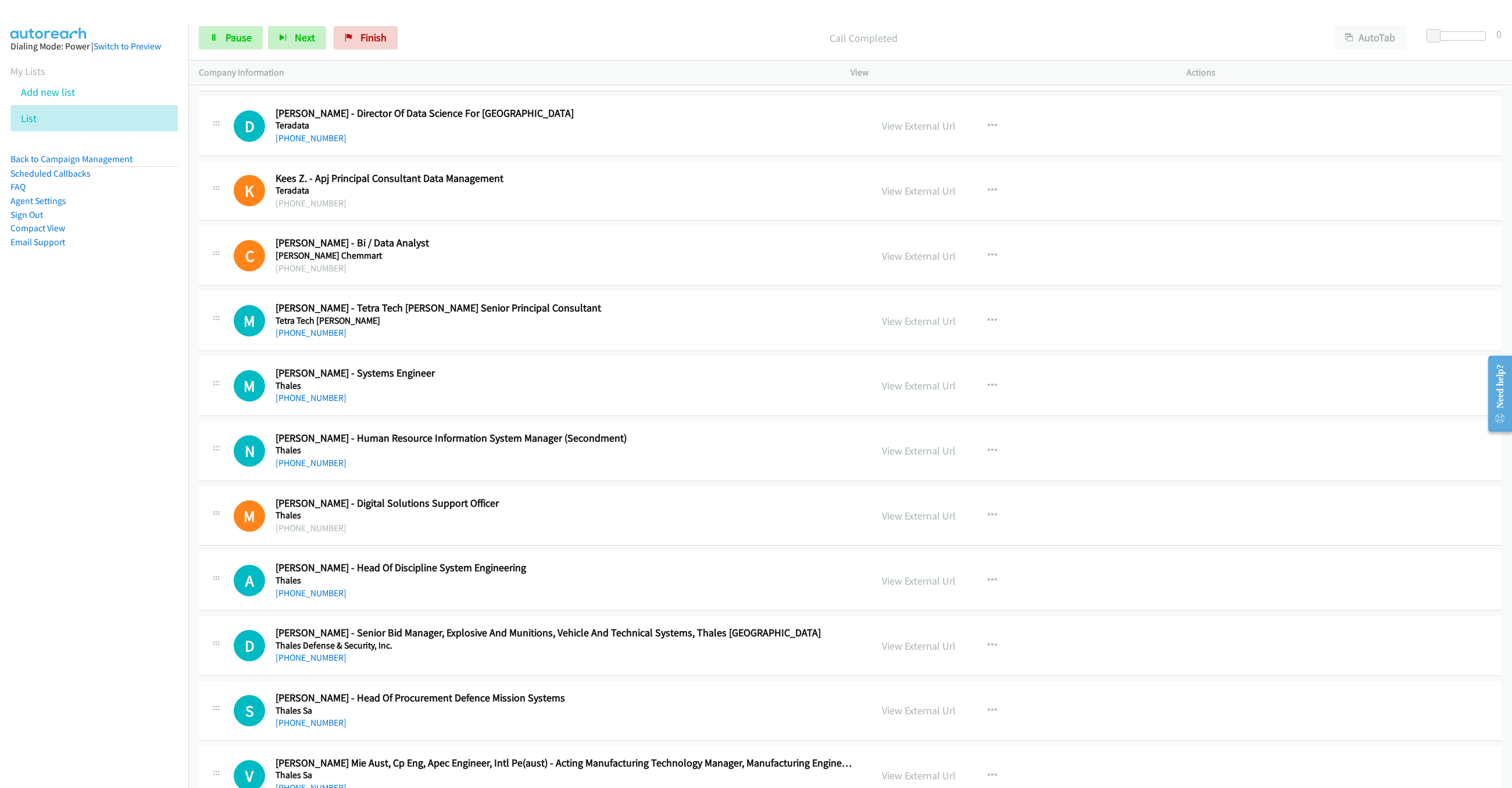
scroll to position [6101, 0]
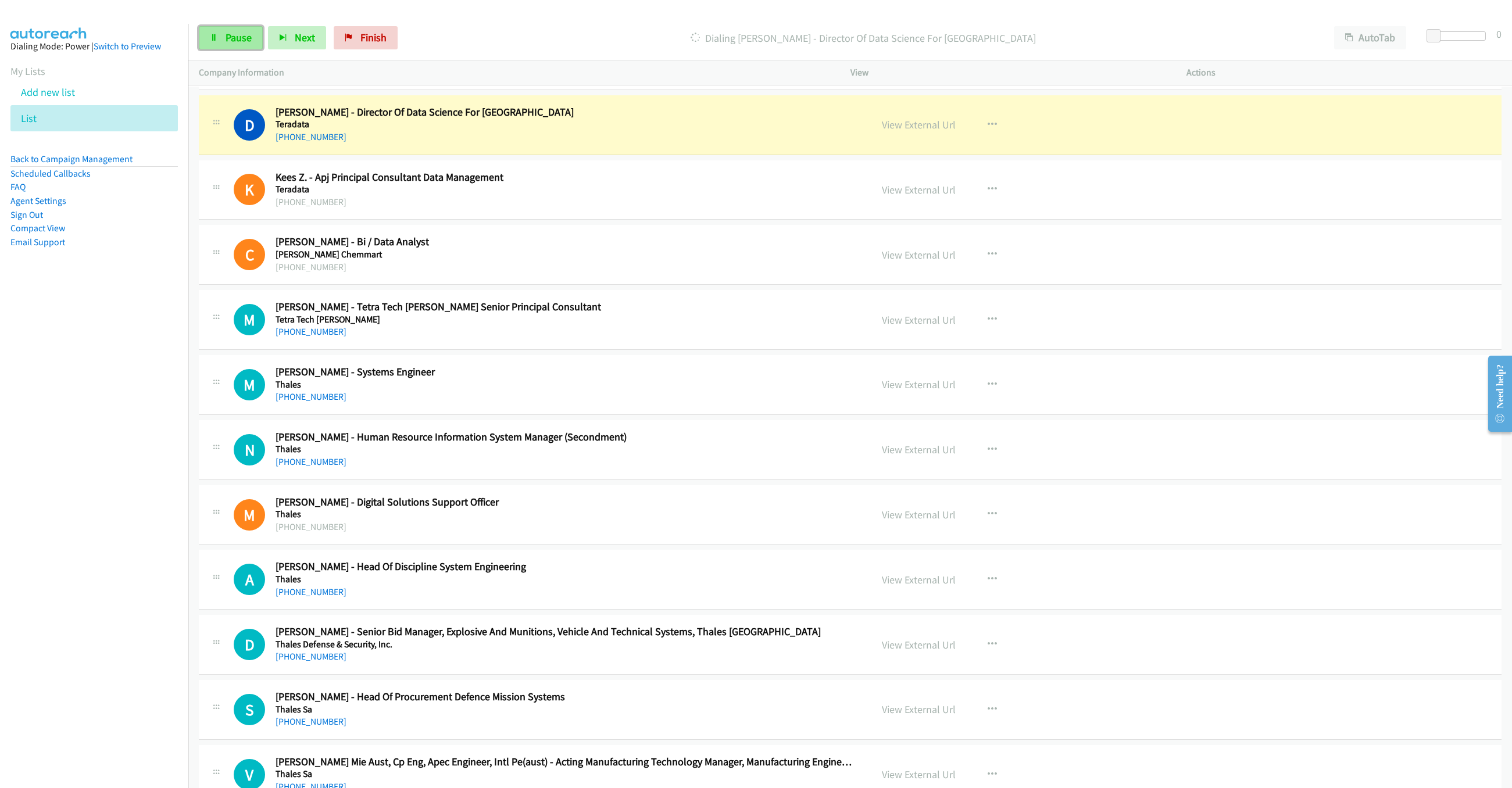
click at [215, 37] on icon at bounding box center [214, 38] width 8 height 8
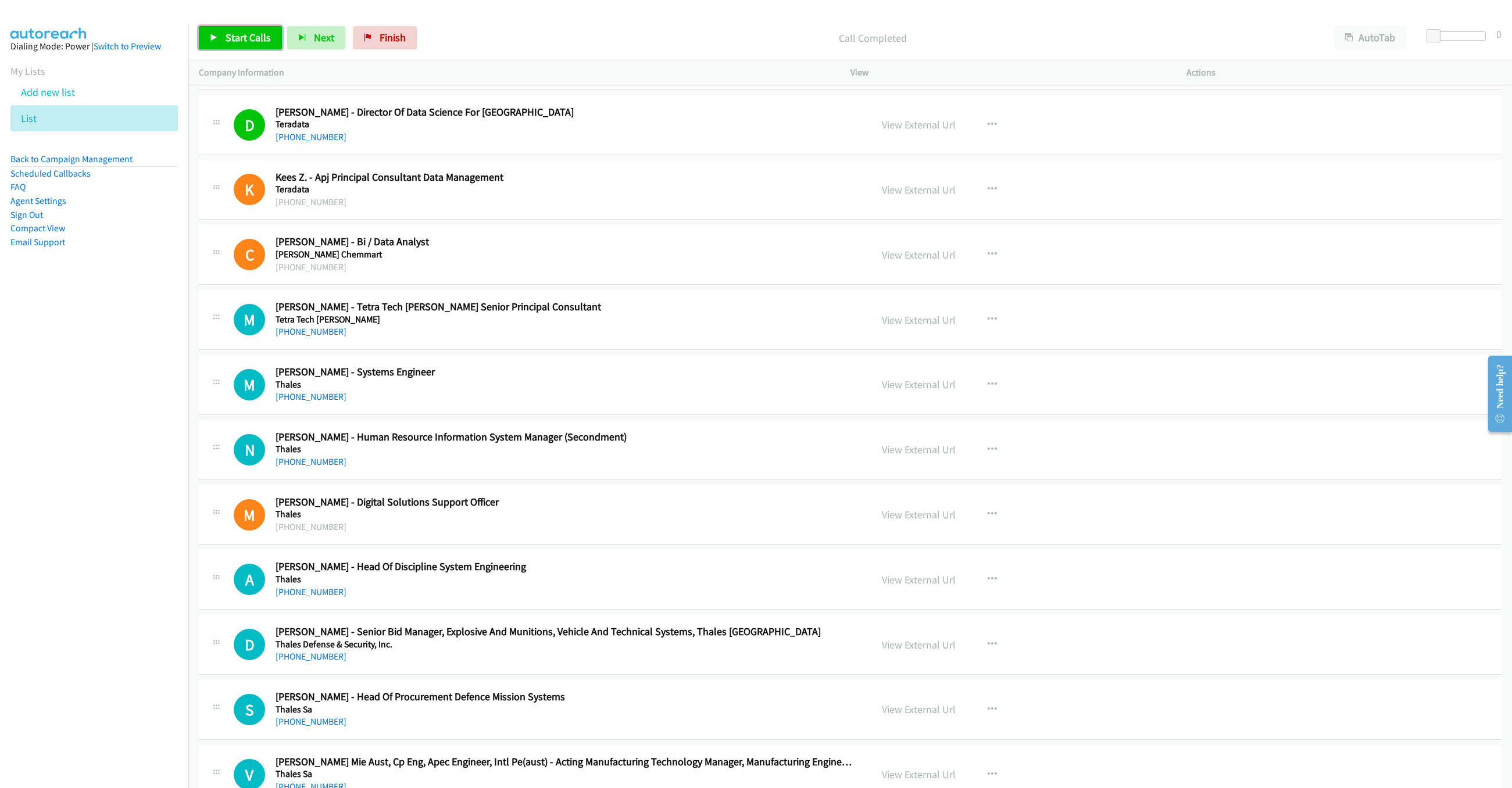
click at [236, 28] on link "Start Calls" at bounding box center [240, 37] width 83 height 23
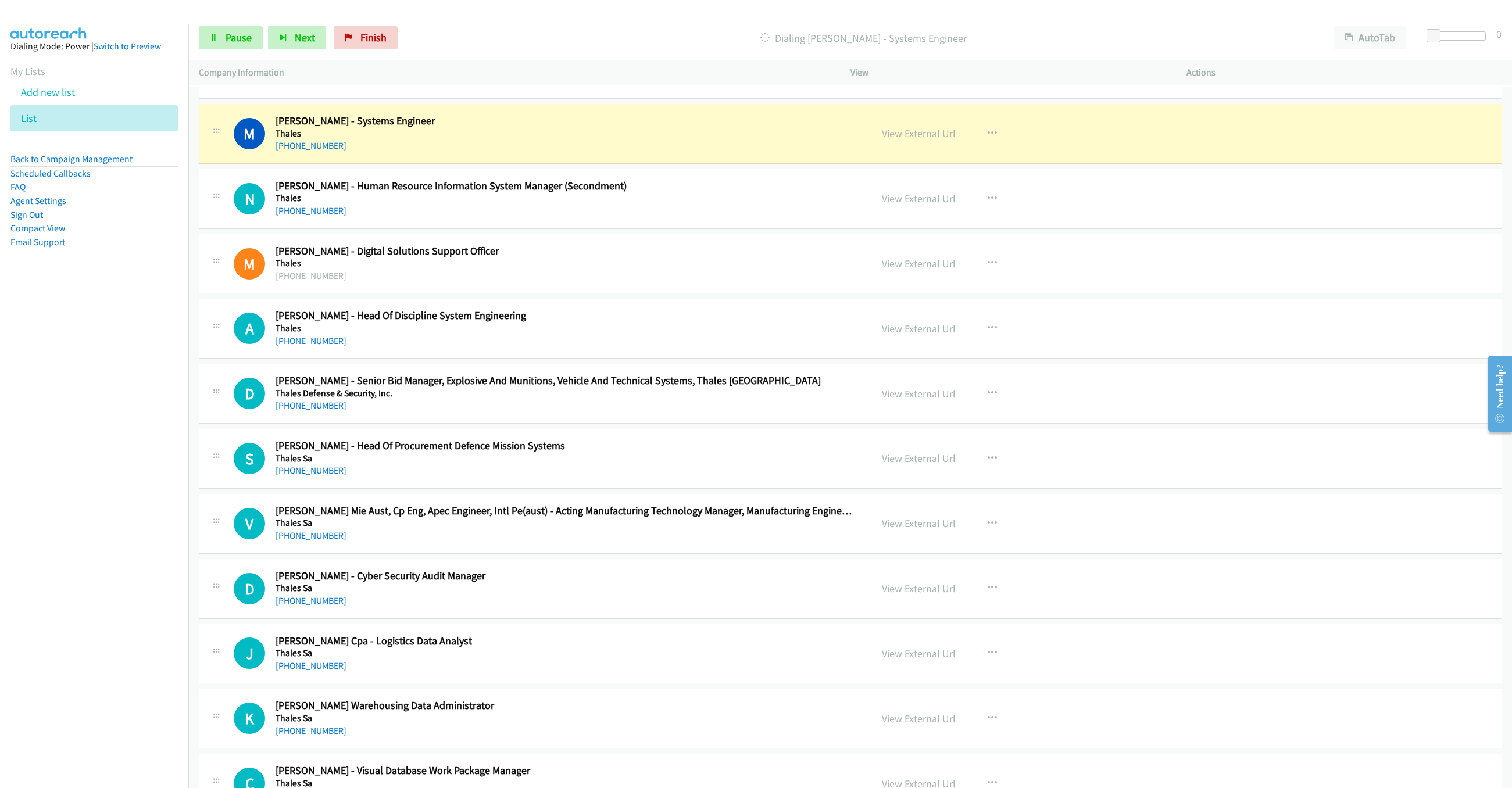
scroll to position [6363, 0]
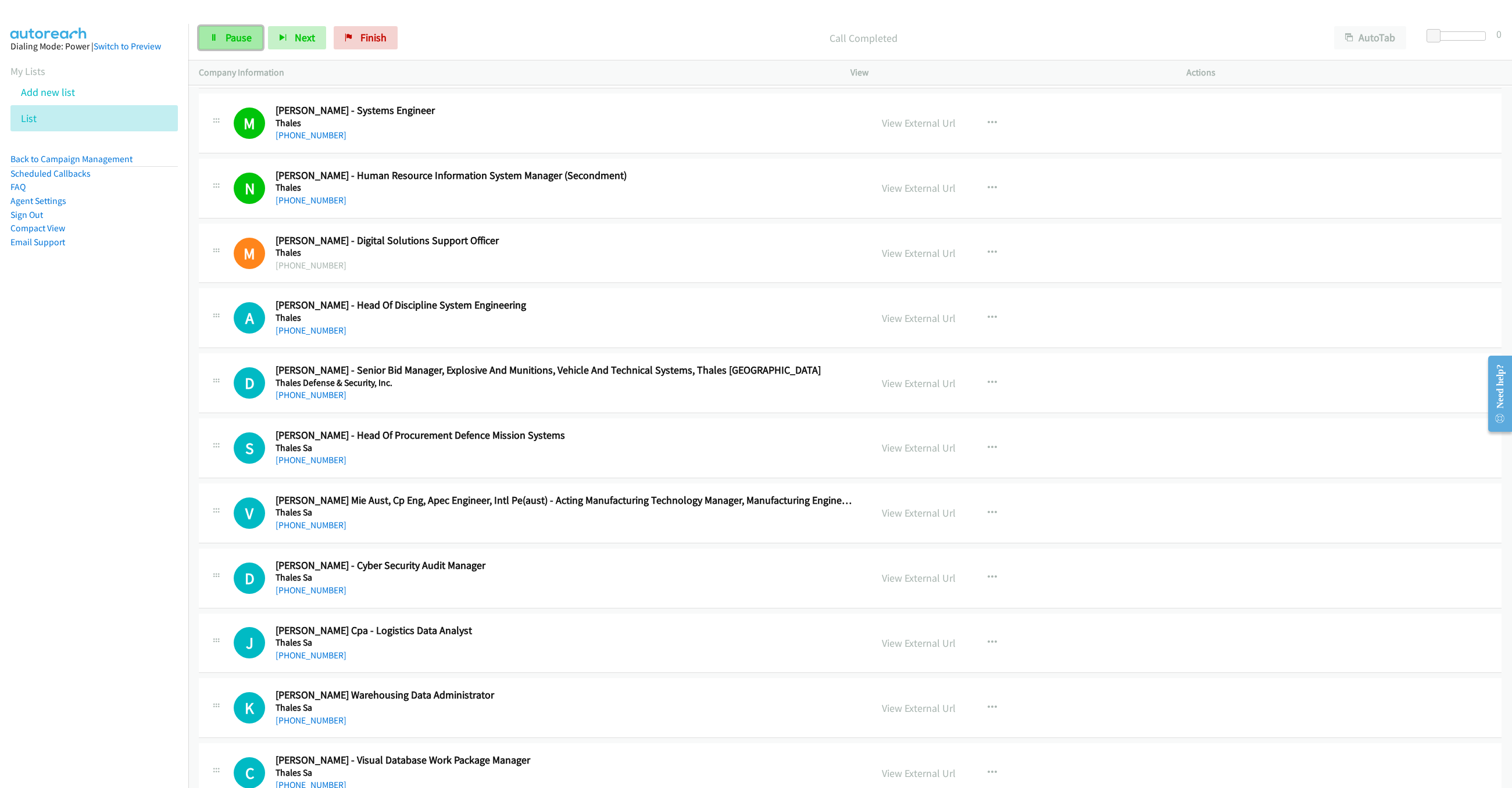
click at [206, 37] on link "Pause" at bounding box center [231, 37] width 64 height 23
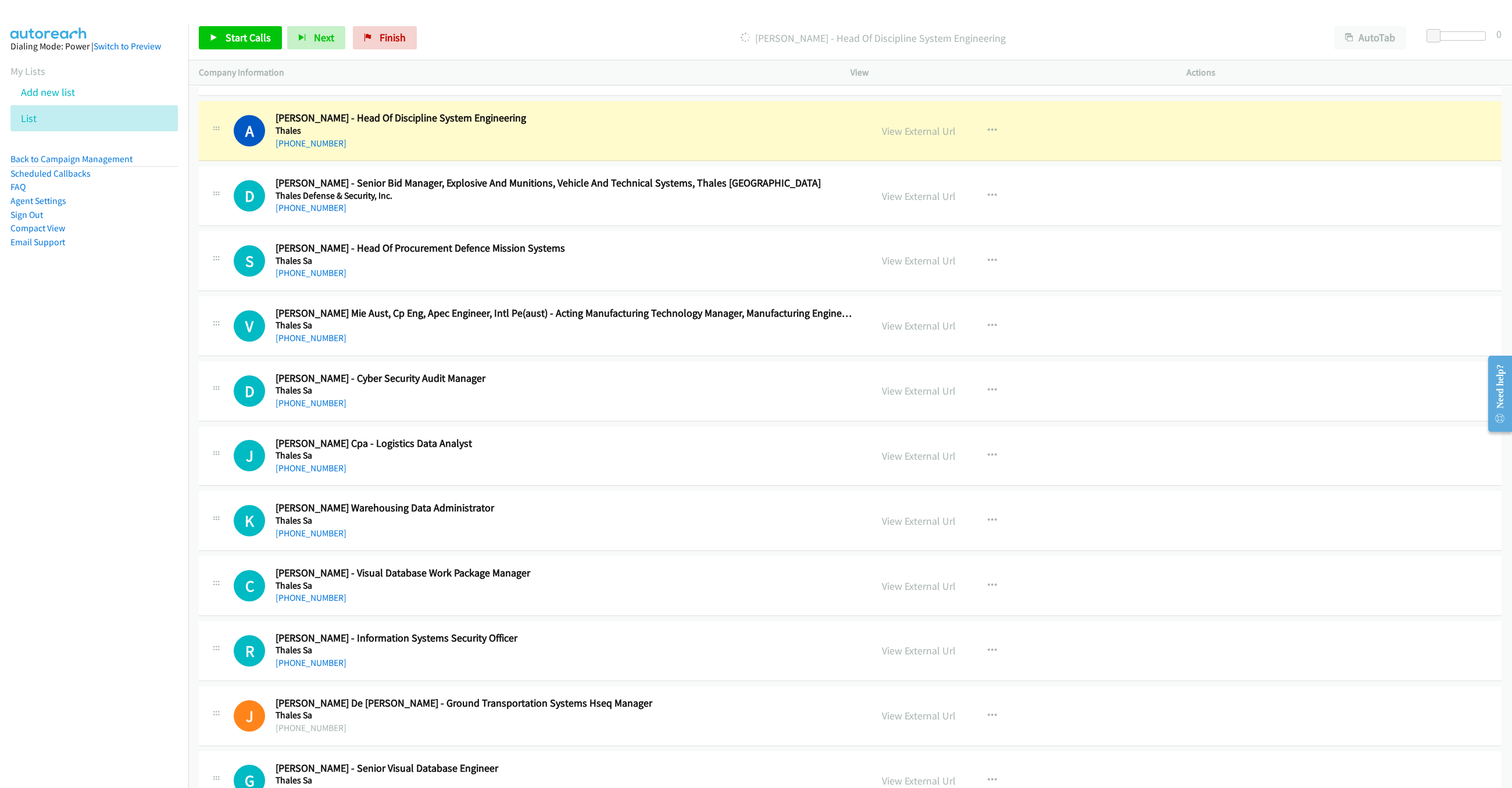
scroll to position [6537, 0]
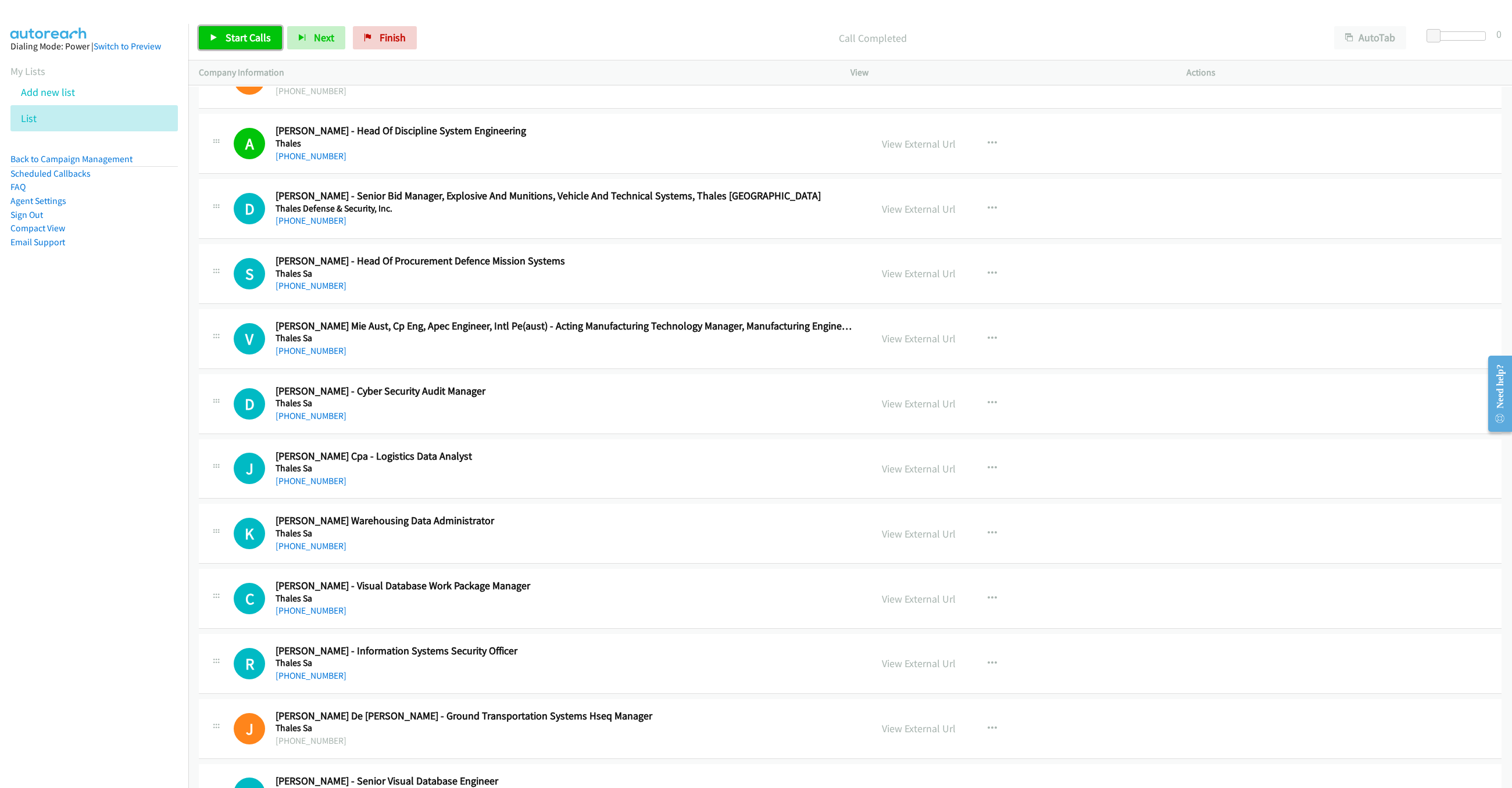
click at [244, 39] on span "Start Calls" at bounding box center [248, 37] width 45 height 13
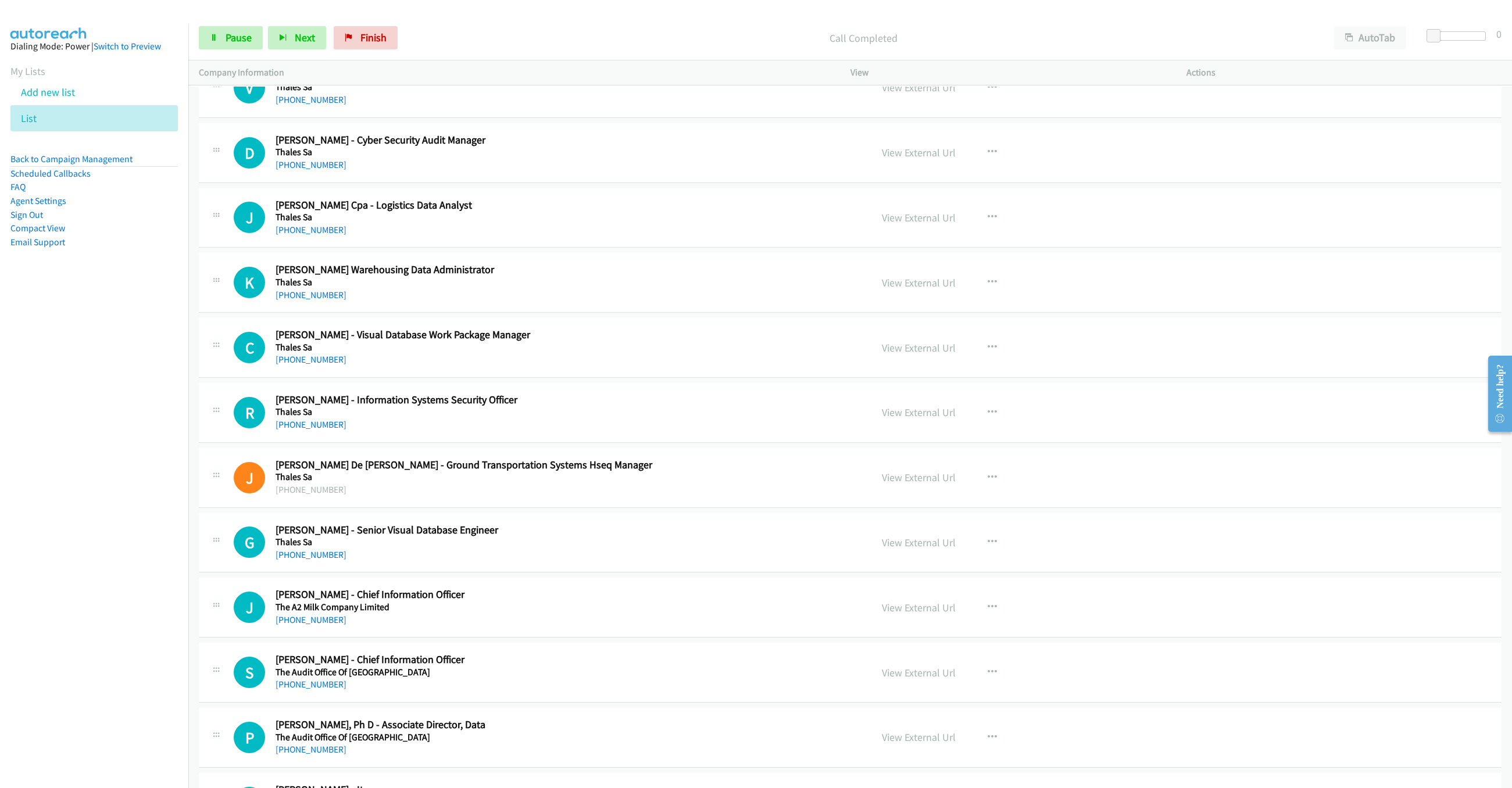
scroll to position [6798, 0]
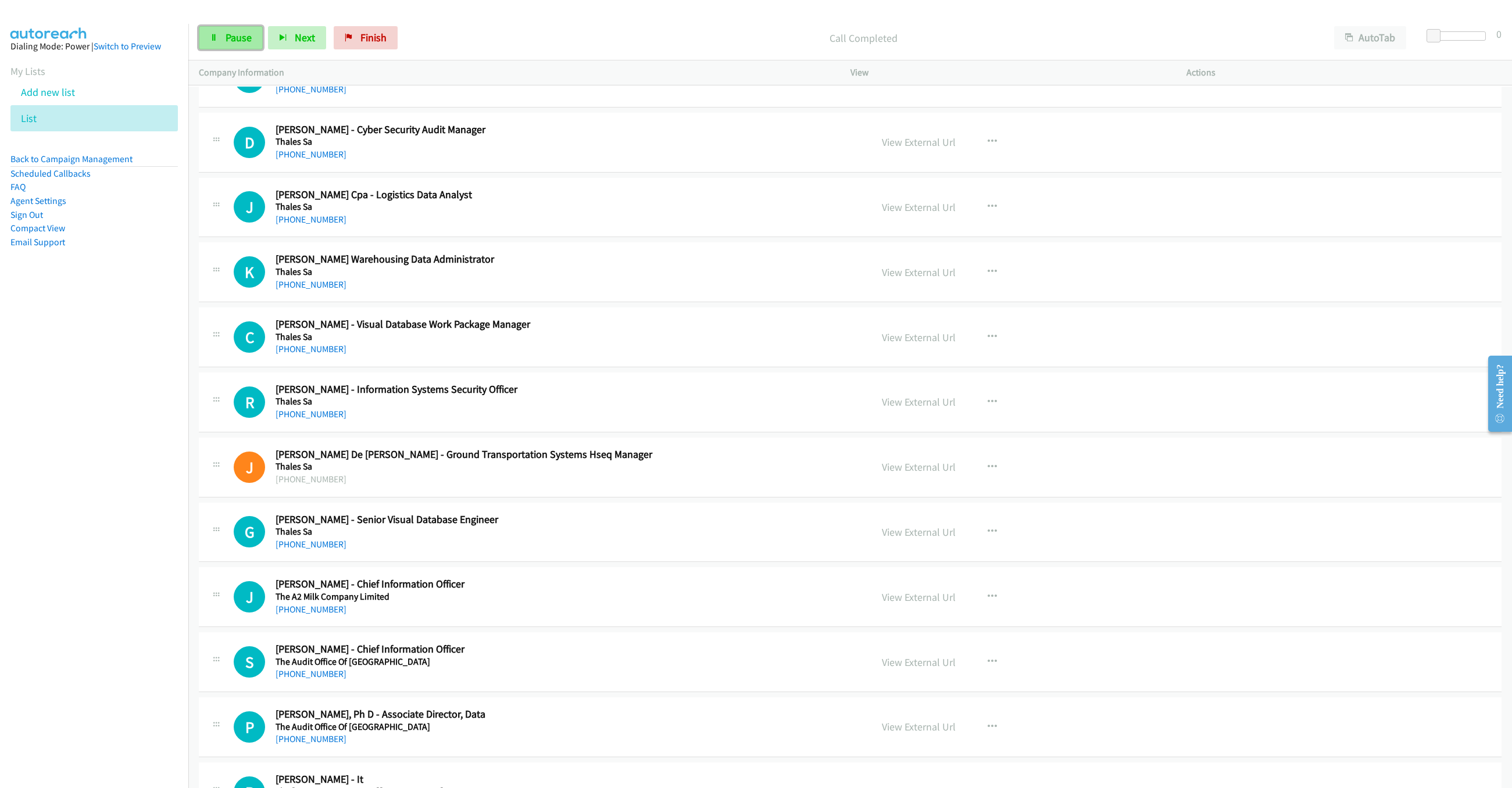
click at [222, 44] on link "Pause" at bounding box center [231, 37] width 64 height 23
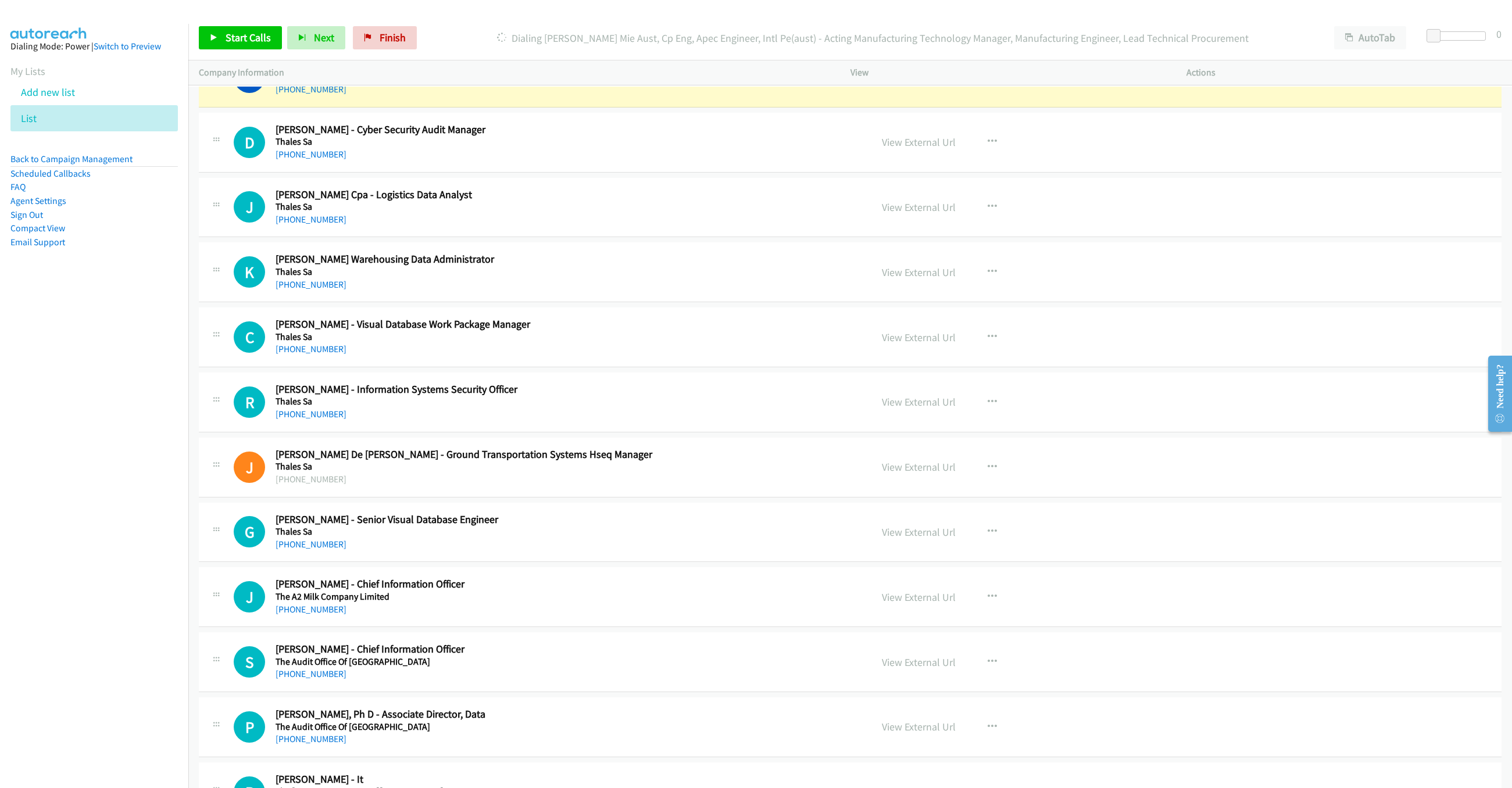
click at [923, 84] on link "View External Url" at bounding box center [919, 76] width 74 height 13
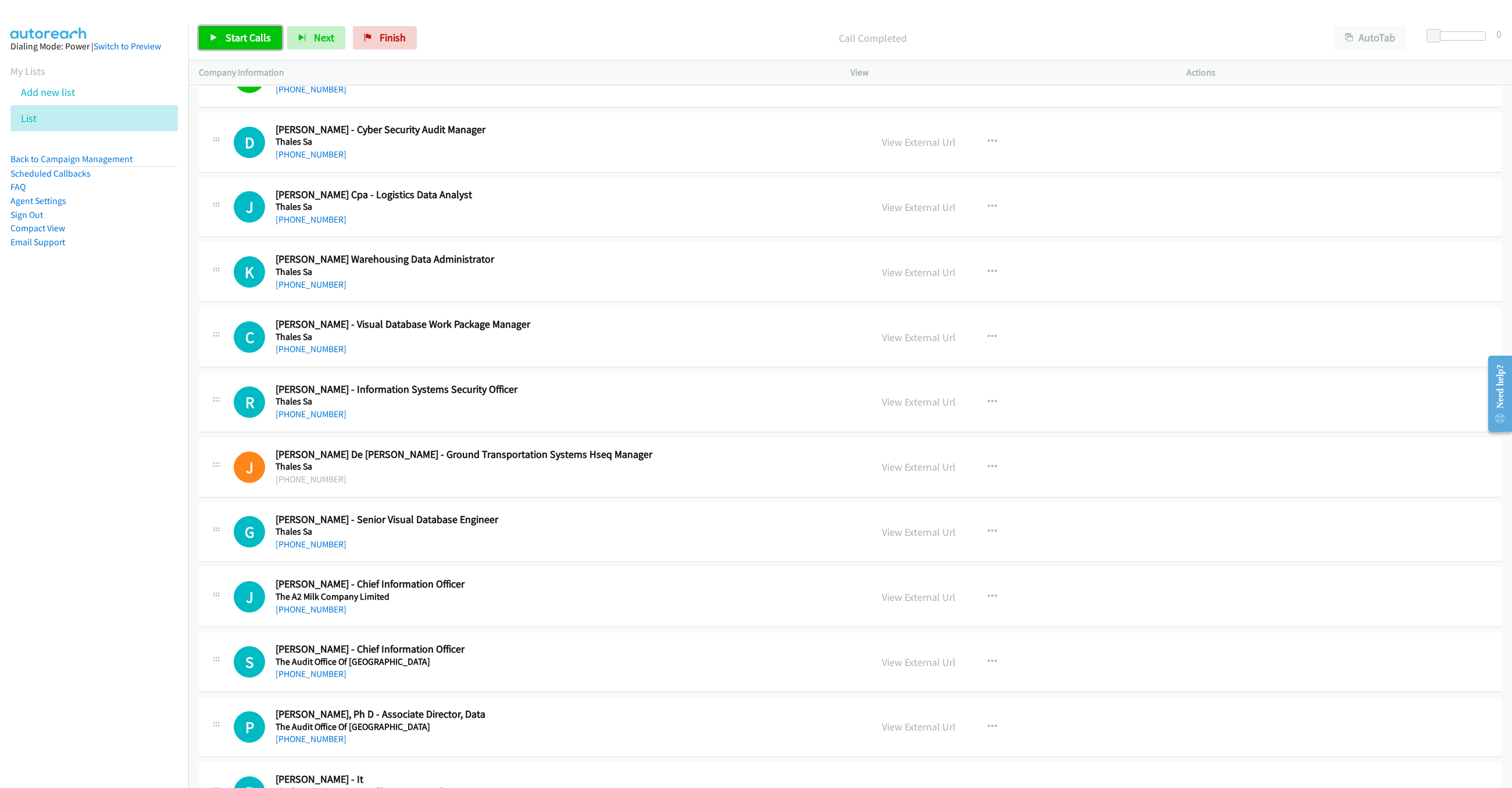
click at [226, 42] on span "Start Calls" at bounding box center [248, 37] width 45 height 13
click at [226, 42] on span "Pause" at bounding box center [239, 37] width 26 height 13
click at [269, 28] on link "Start Calls" at bounding box center [240, 37] width 83 height 23
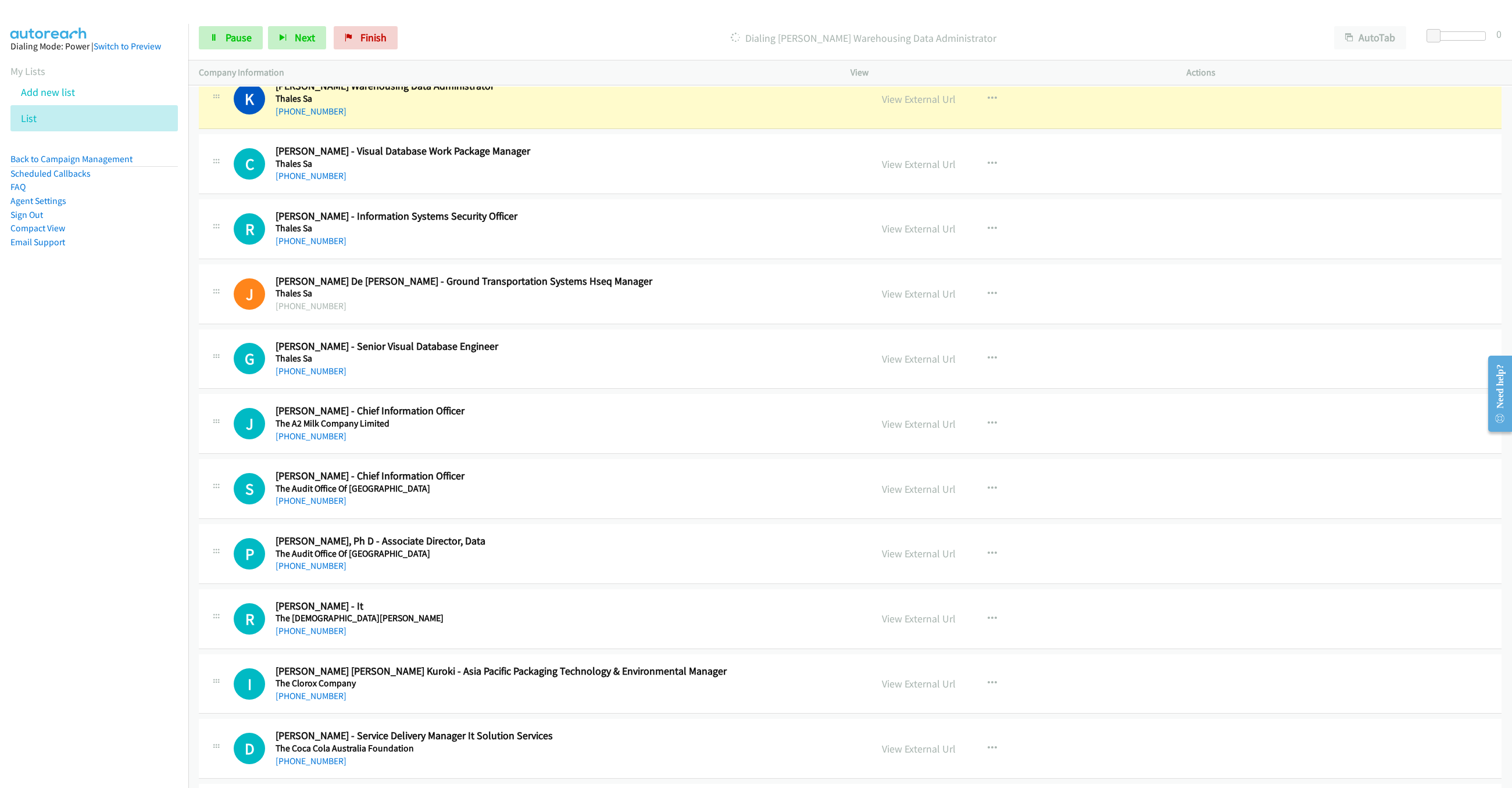
scroll to position [6973, 0]
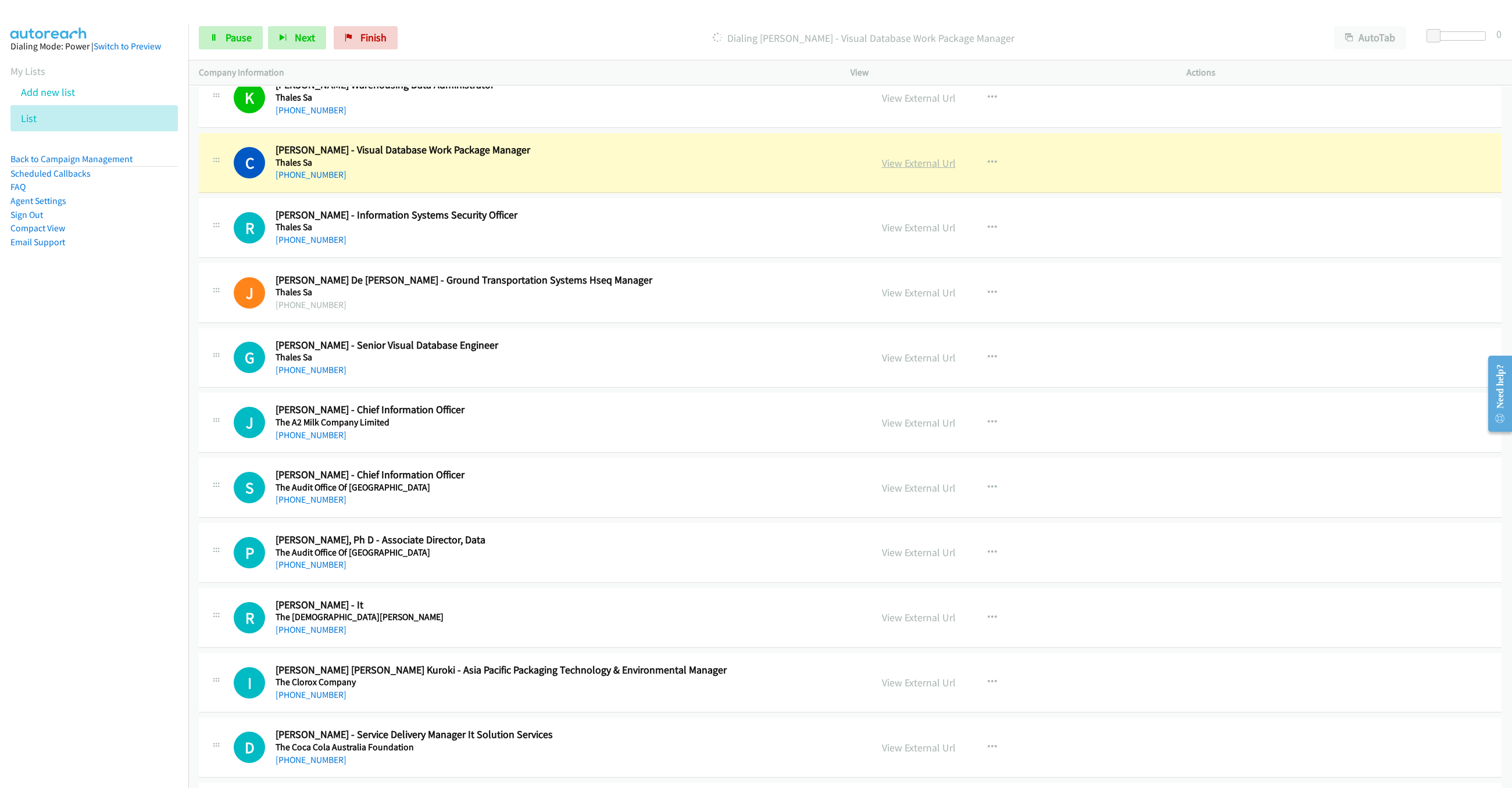
click at [922, 169] on link "View External Url" at bounding box center [919, 162] width 74 height 13
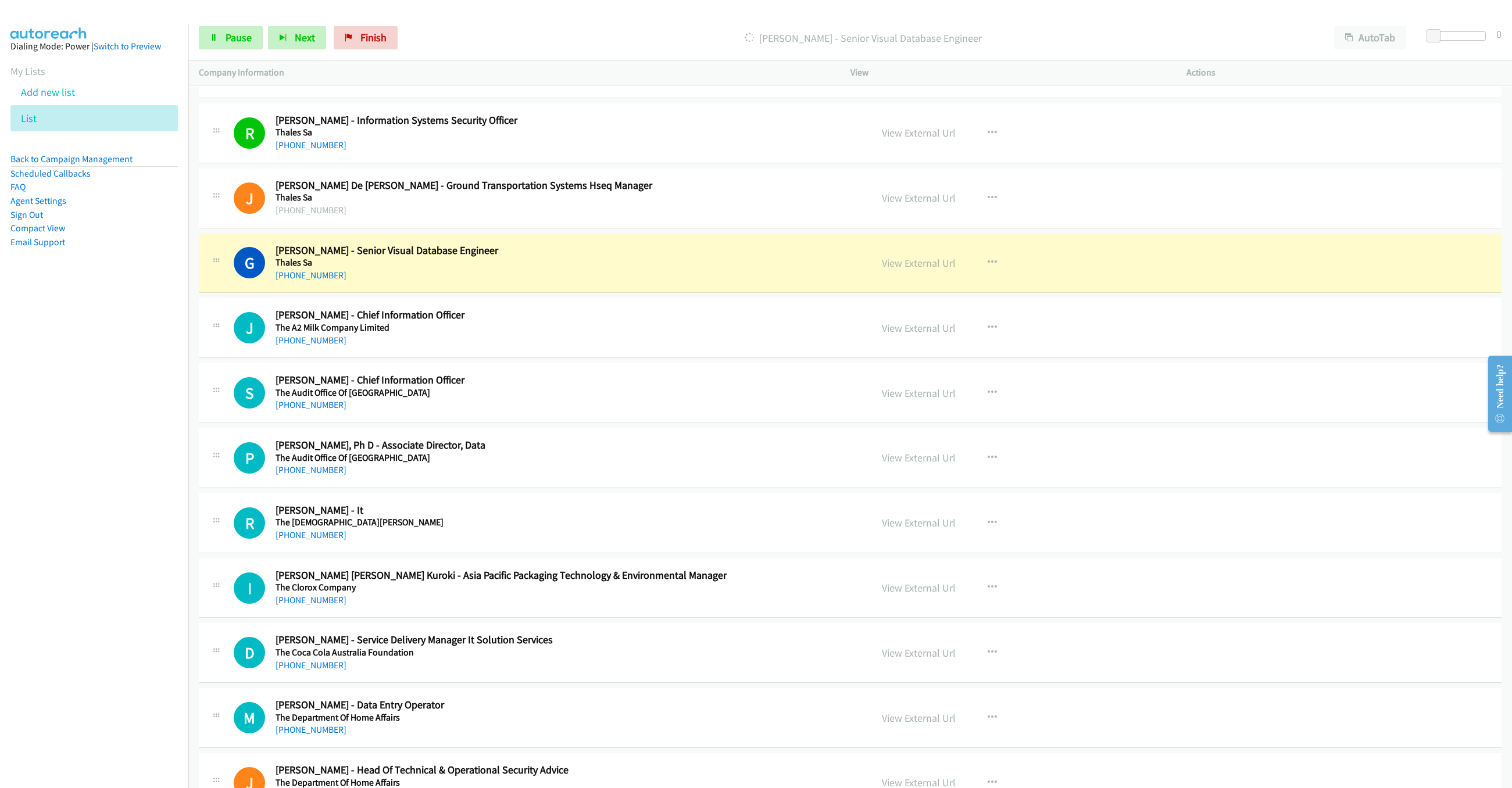
scroll to position [7060, 0]
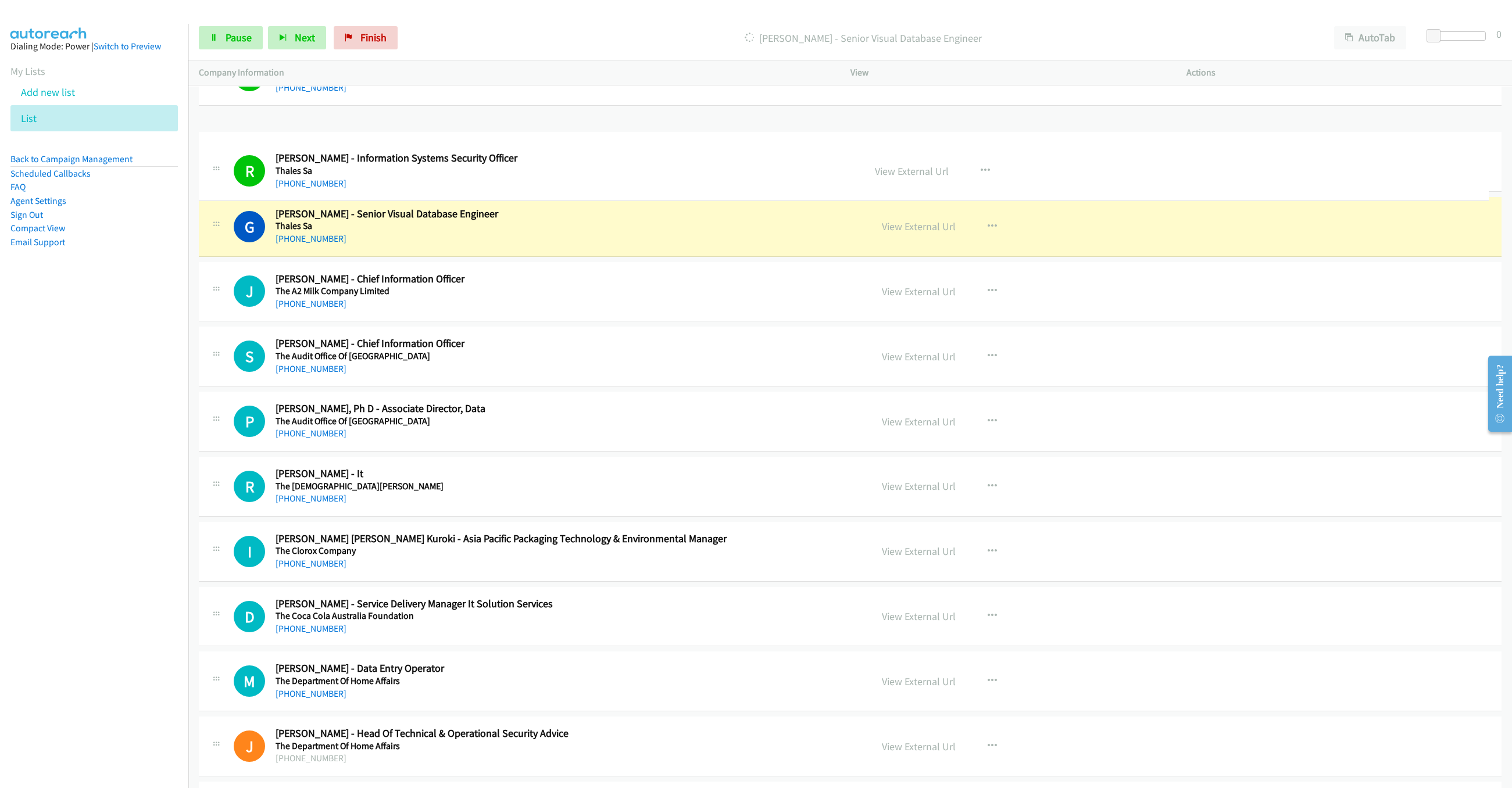
drag, startPoint x: 276, startPoint y: 160, endPoint x: 487, endPoint y: 159, distance: 211.0
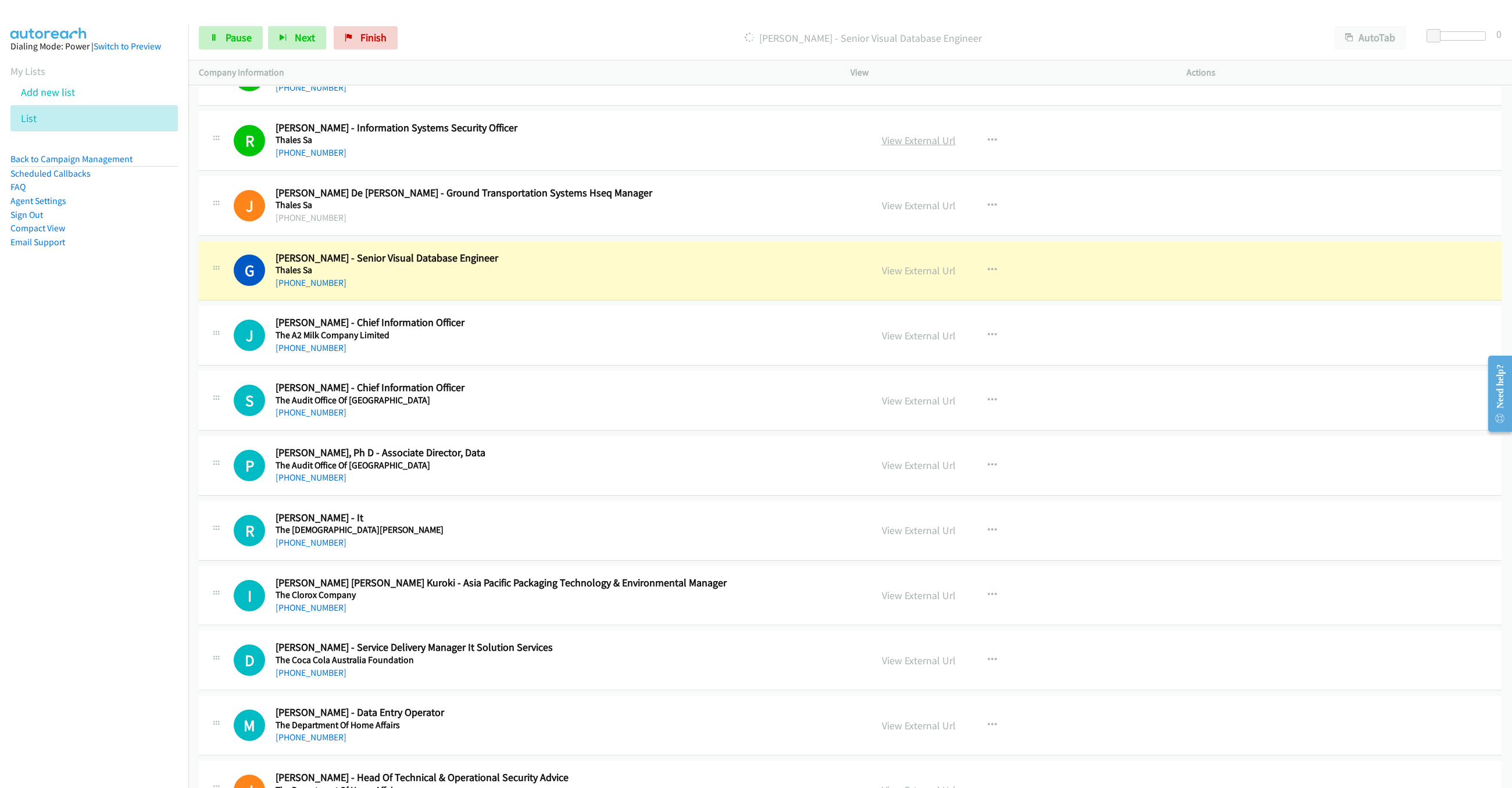
click at [908, 147] on link "View External Url" at bounding box center [919, 140] width 74 height 13
click at [902, 278] on div "View External Url" at bounding box center [919, 270] width 74 height 16
click at [907, 277] on link "View External Url" at bounding box center [919, 270] width 74 height 13
click at [229, 35] on span "Pause" at bounding box center [239, 37] width 26 height 13
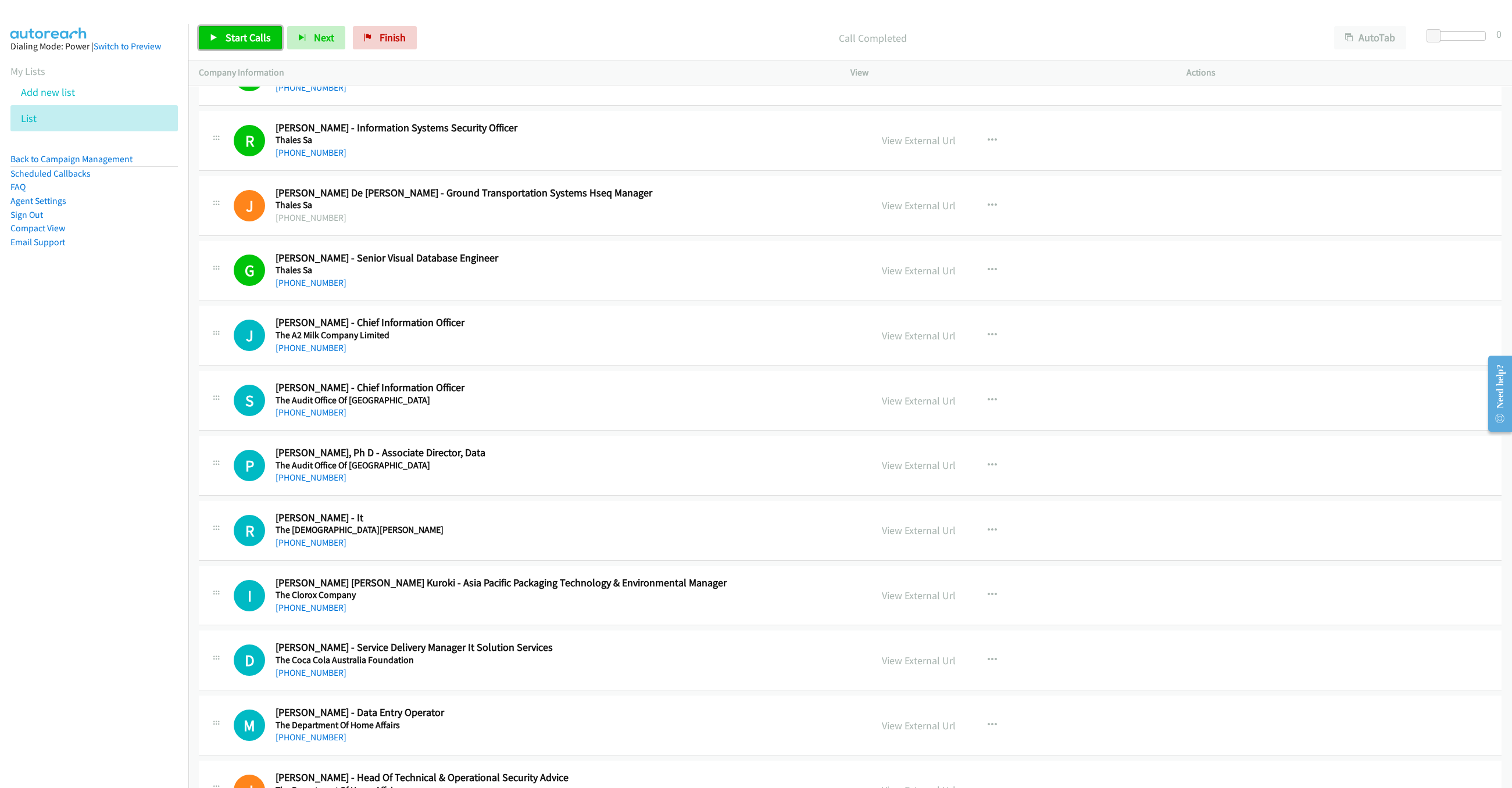
click at [220, 37] on link "Start Calls" at bounding box center [240, 37] width 83 height 23
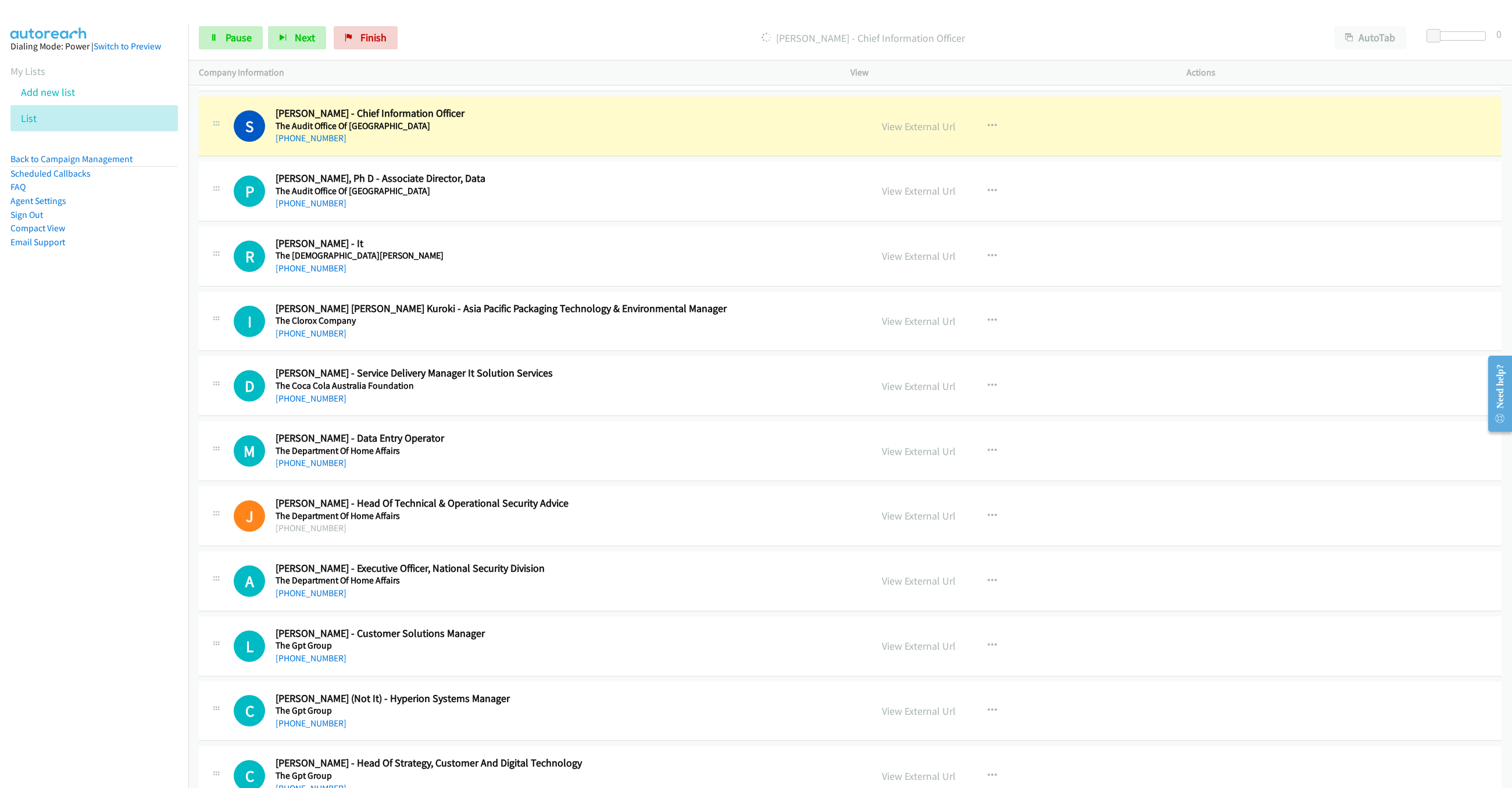
scroll to position [7322, 0]
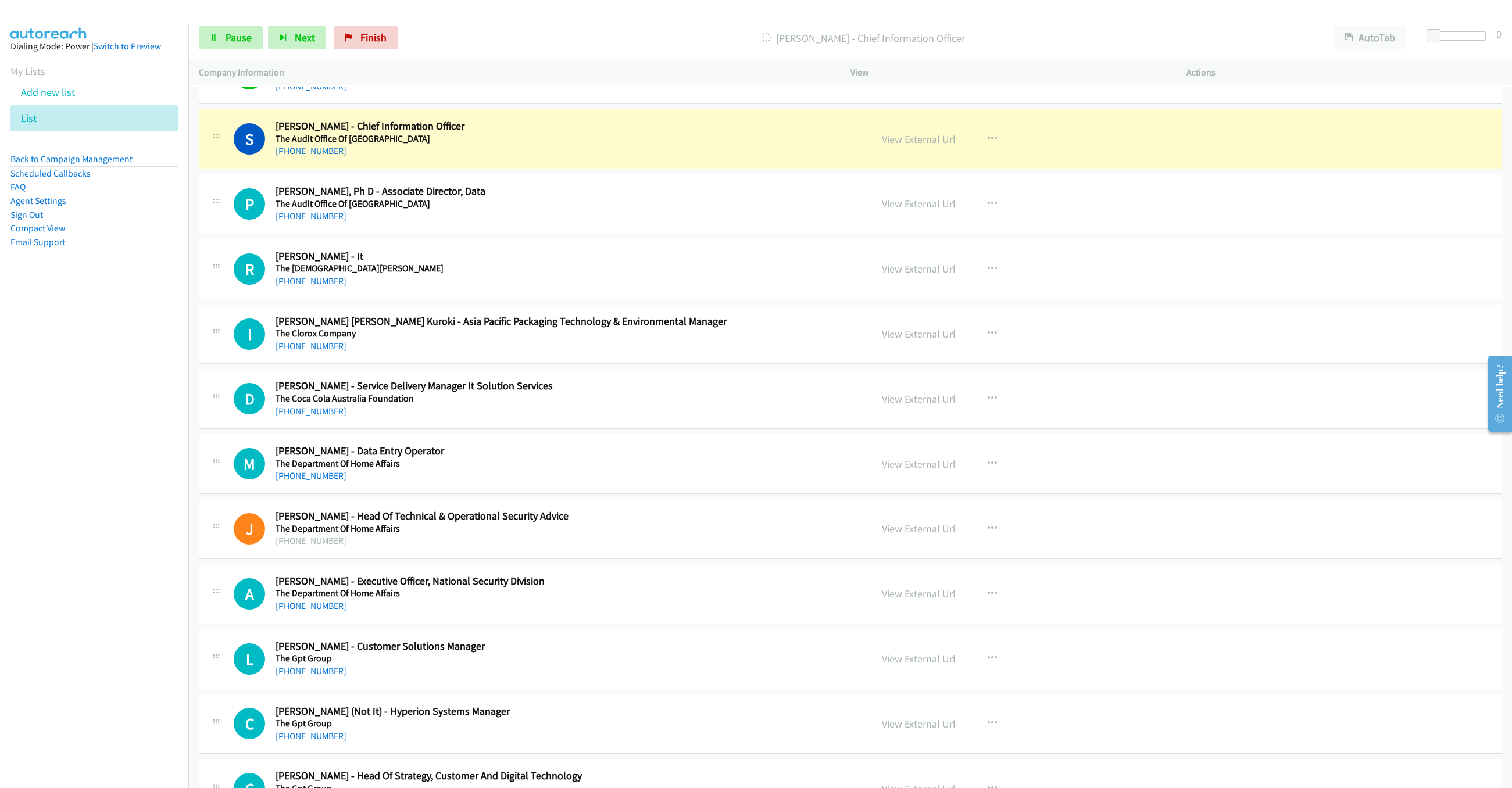
click at [229, 19] on div "Start Calls Pause Next Finish Dialing Simon B. - Chief Information Officer Auto…" at bounding box center [850, 38] width 1324 height 44
click at [233, 40] on span "Pause" at bounding box center [239, 37] width 26 height 13
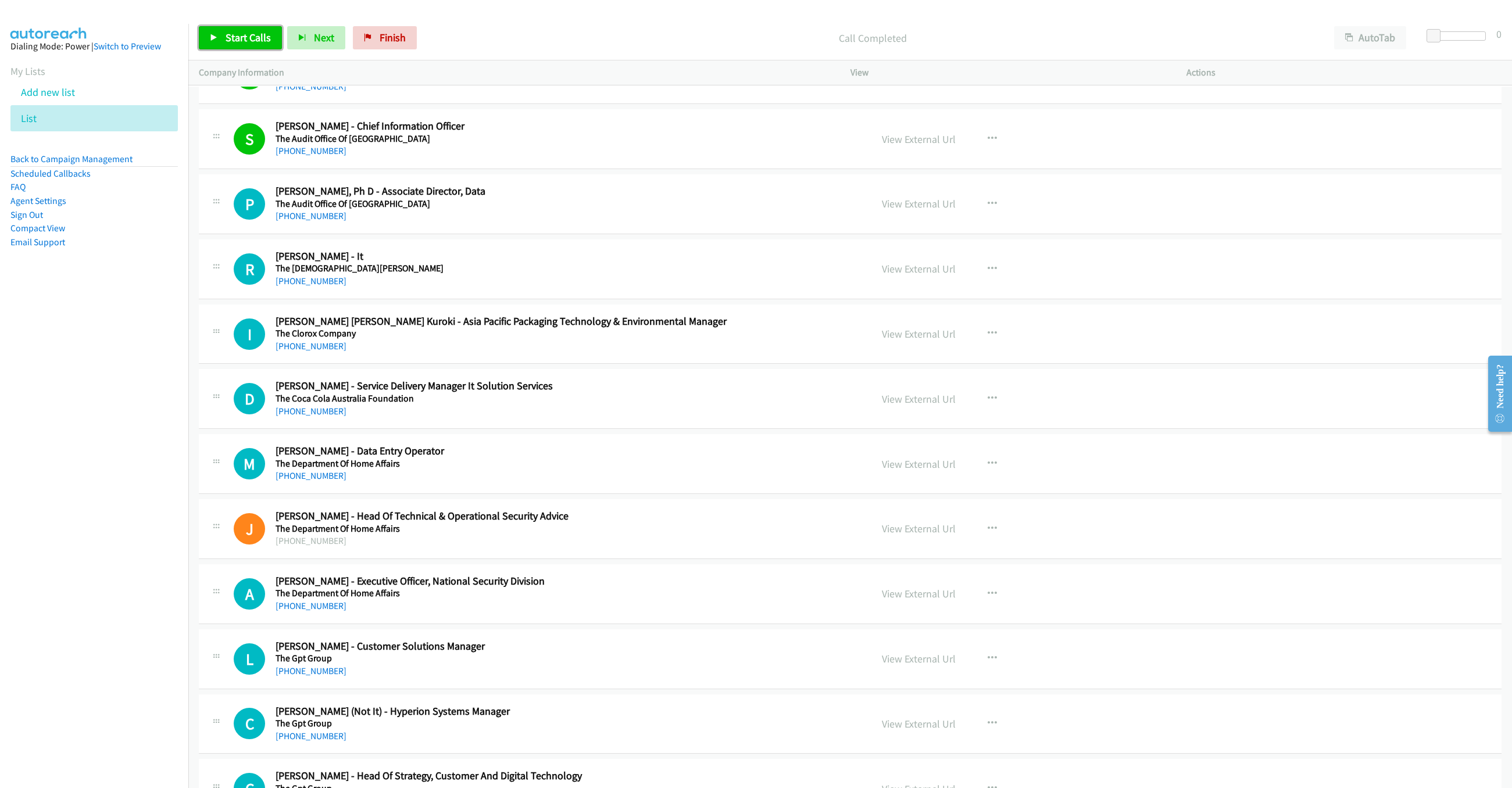
click at [231, 49] on link "Start Calls" at bounding box center [240, 37] width 83 height 23
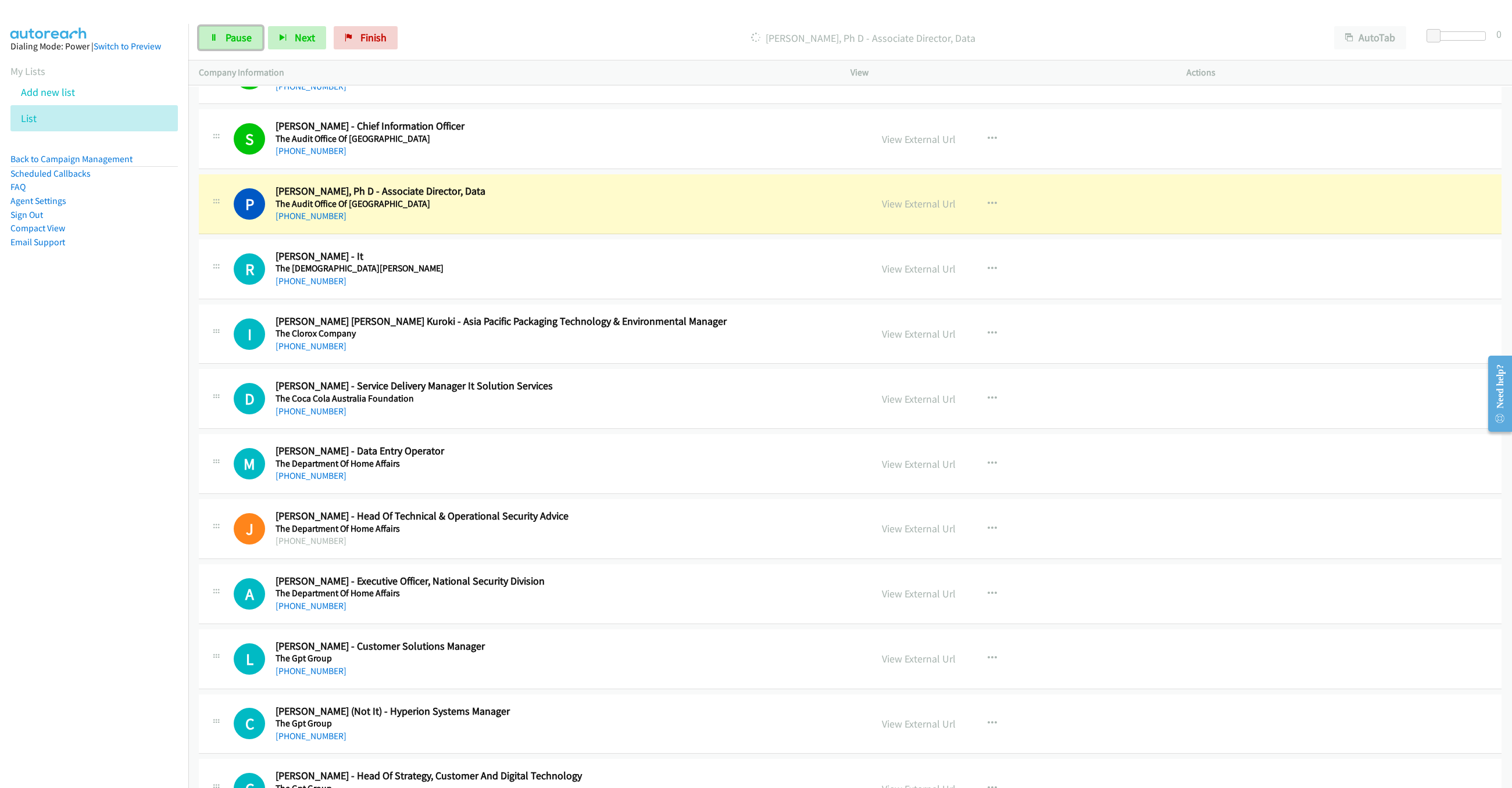
drag, startPoint x: 253, startPoint y: 44, endPoint x: 304, endPoint y: 54, distance: 52.0
click at [253, 44] on link "Pause" at bounding box center [231, 37] width 64 height 23
